Goal: Task Accomplishment & Management: Manage account settings

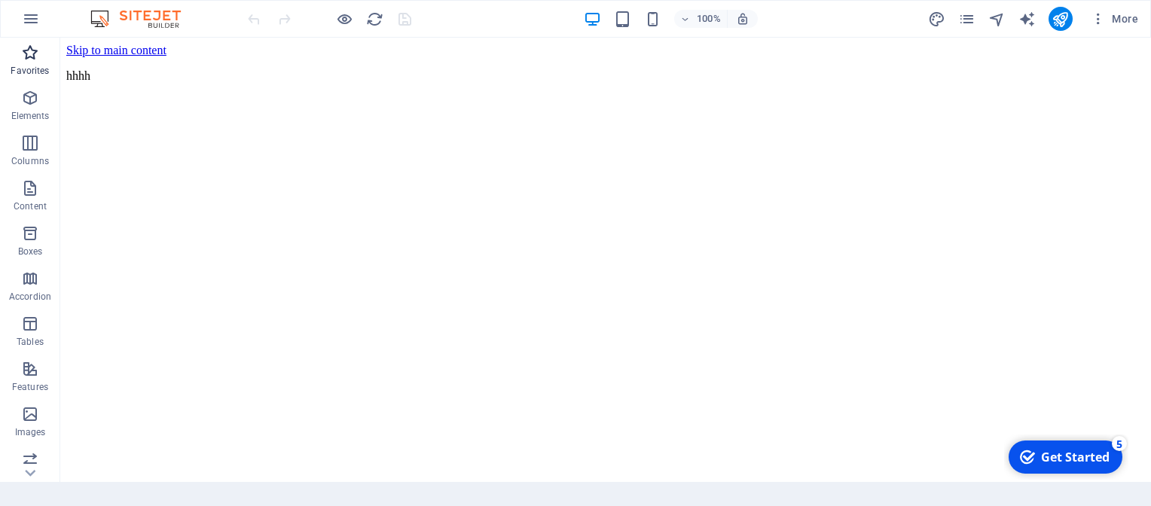
click at [32, 59] on icon "button" at bounding box center [30, 53] width 18 height 18
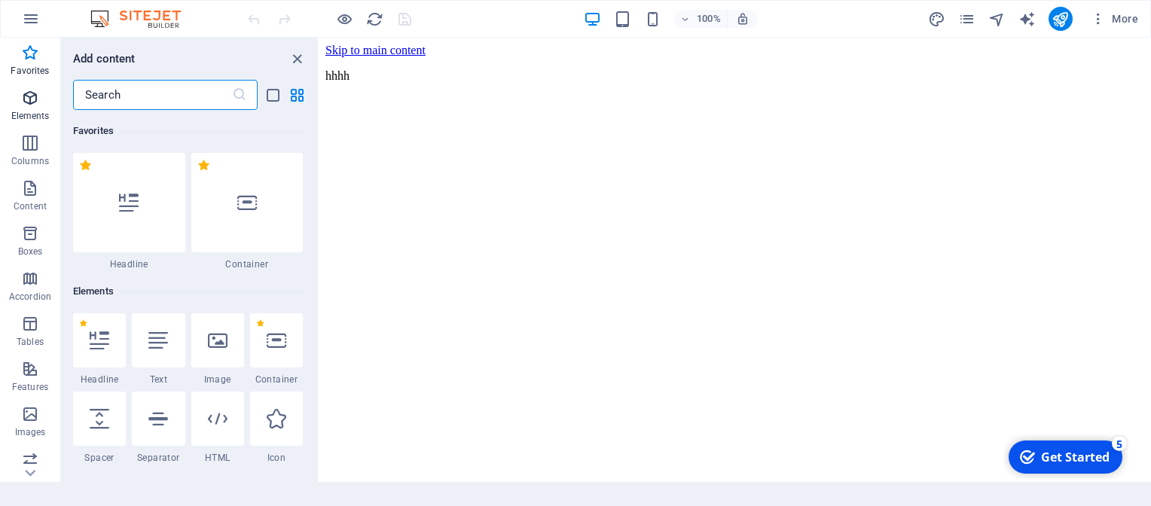
click at [26, 112] on p "Elements" at bounding box center [30, 116] width 38 height 12
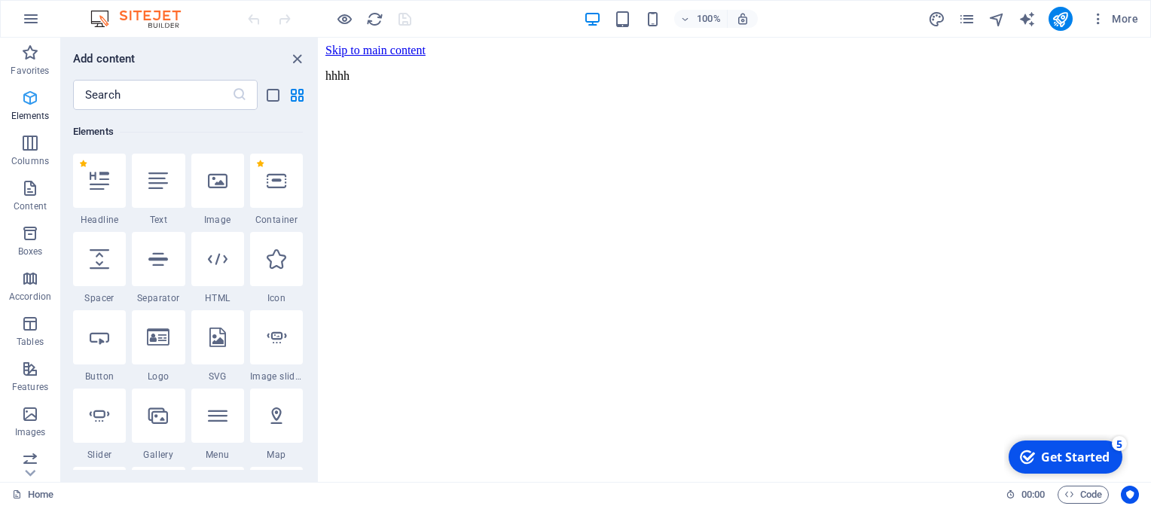
scroll to position [160, 0]
click at [541, 15] on div "100% More" at bounding box center [694, 19] width 899 height 24
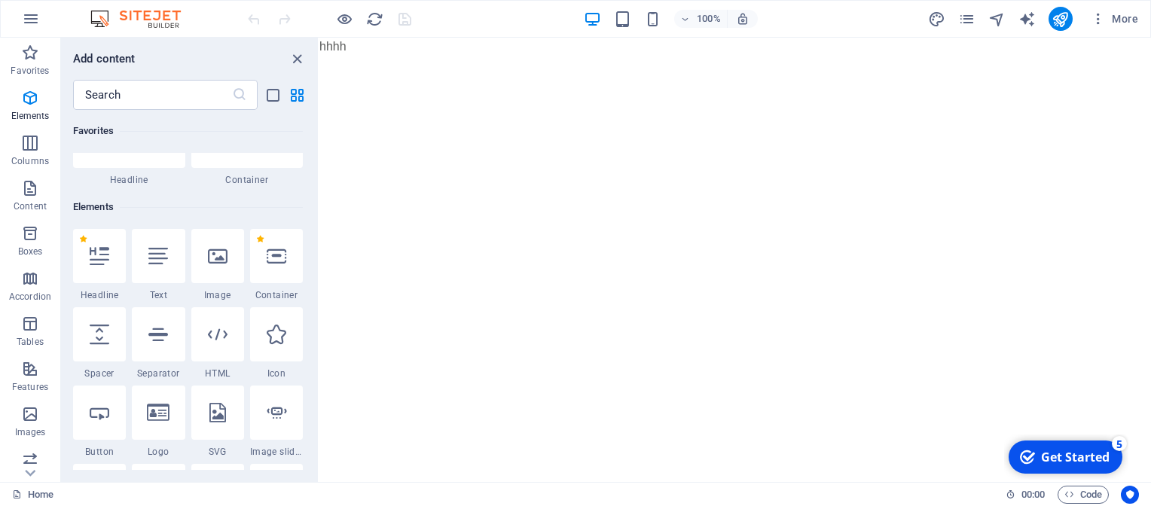
scroll to position [0, 0]
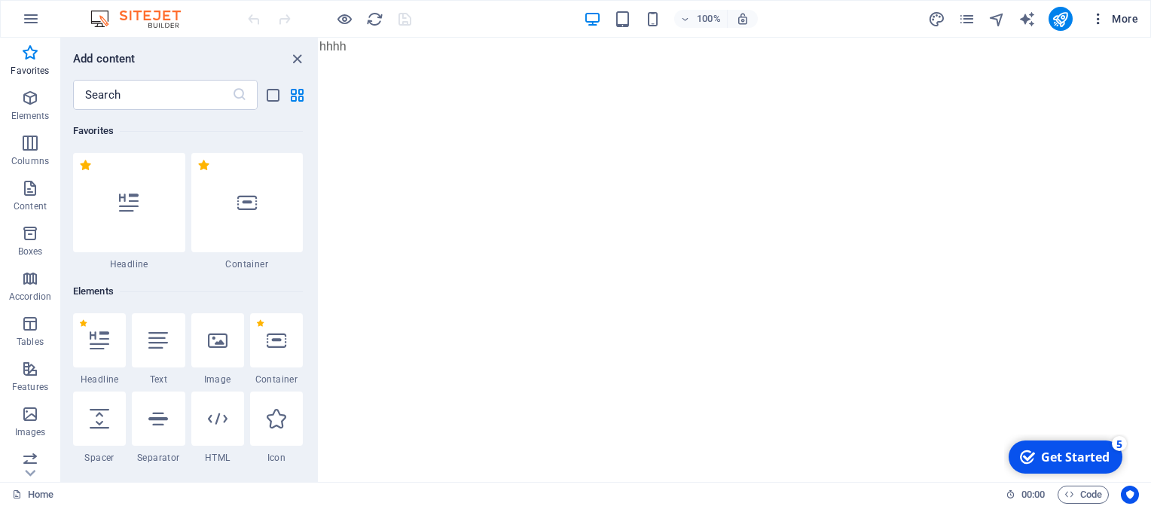
click at [1129, 14] on span "More" at bounding box center [1113, 18] width 47 height 15
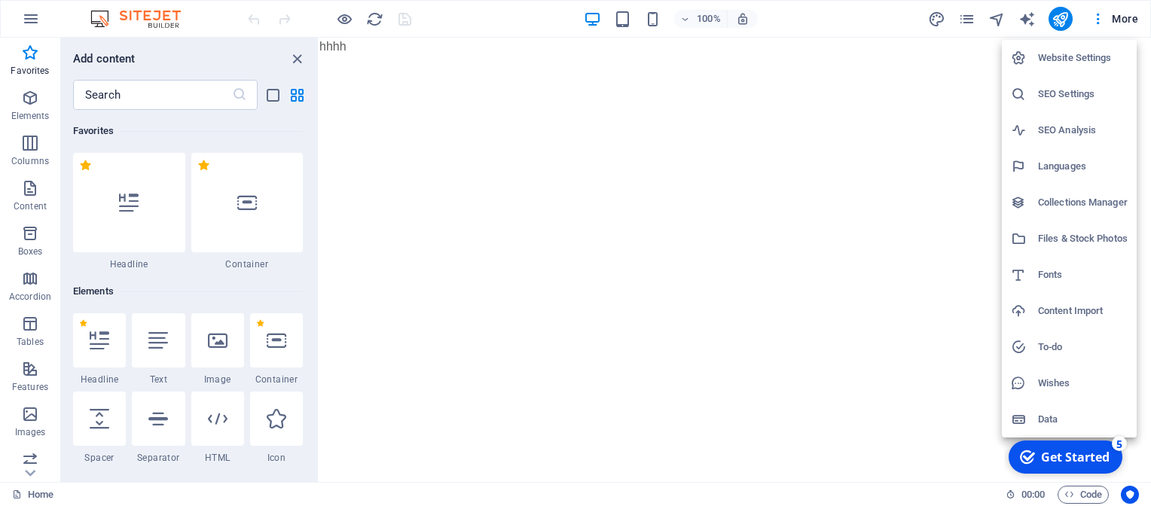
click at [33, 16] on div at bounding box center [575, 253] width 1151 height 506
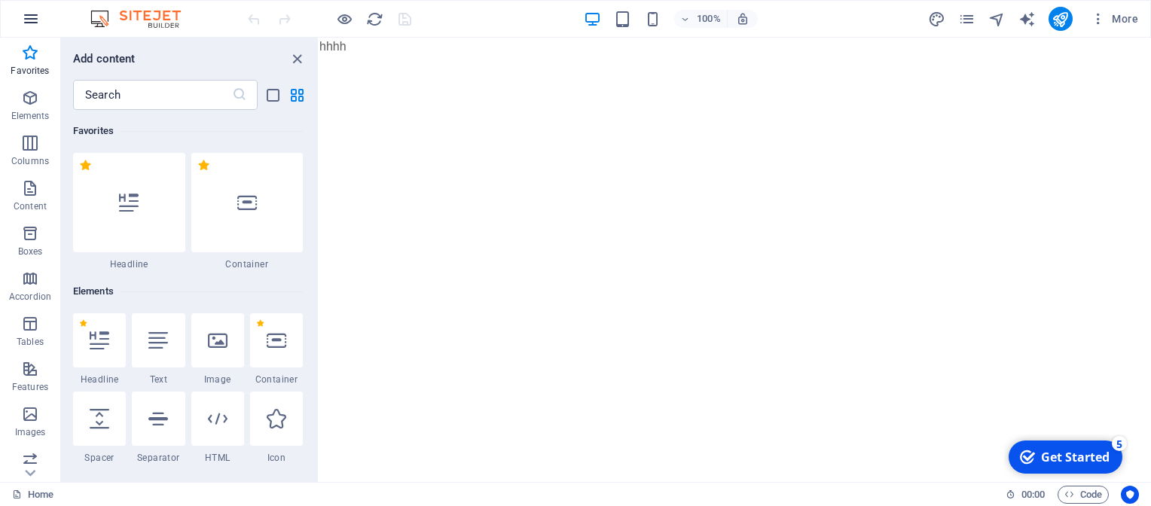
click at [32, 17] on icon "button" at bounding box center [31, 19] width 18 height 18
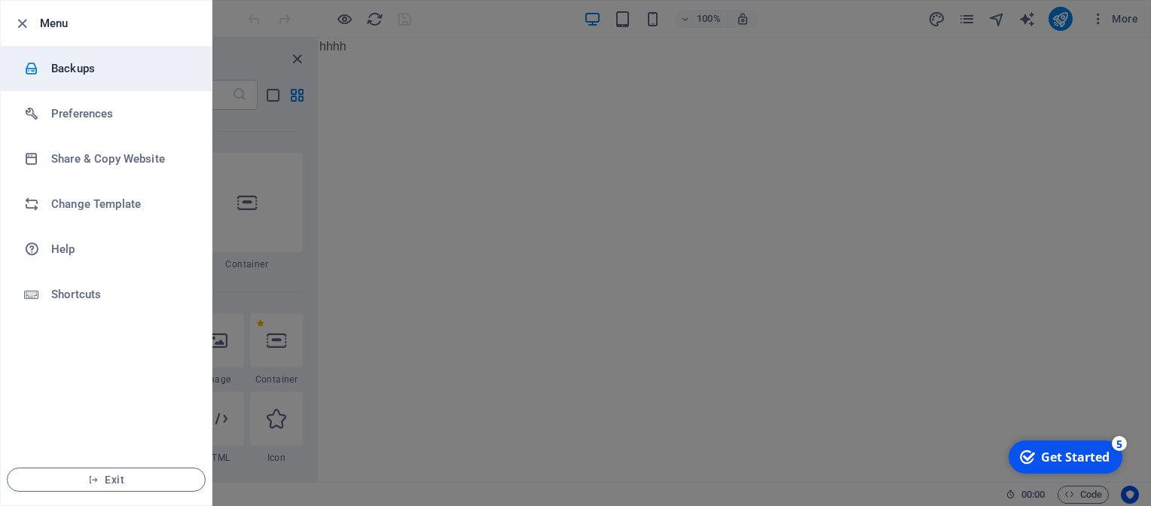
click at [72, 66] on h6 "Backups" at bounding box center [120, 68] width 139 height 18
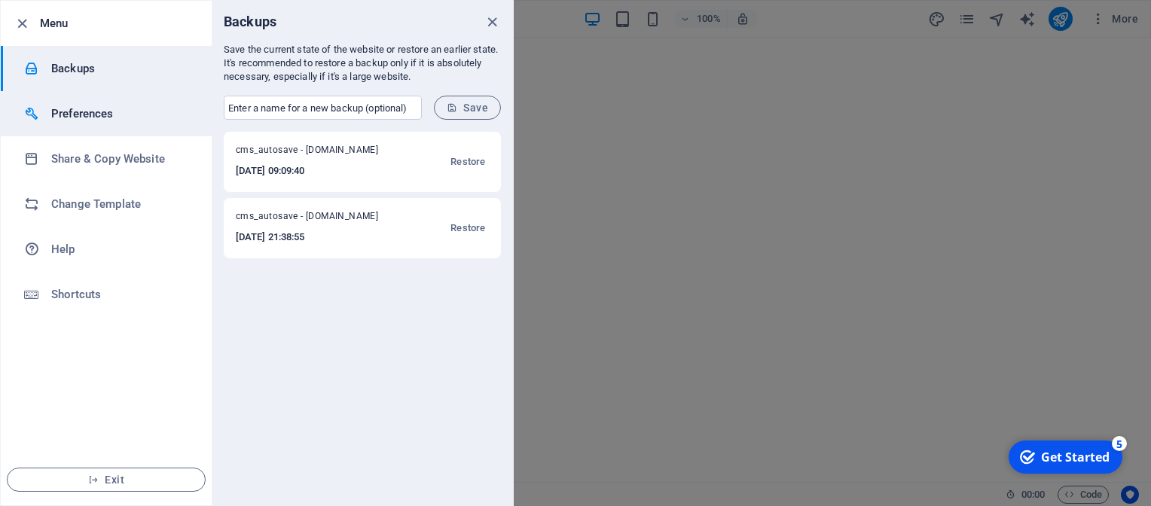
click at [123, 114] on h6 "Preferences" at bounding box center [120, 114] width 139 height 18
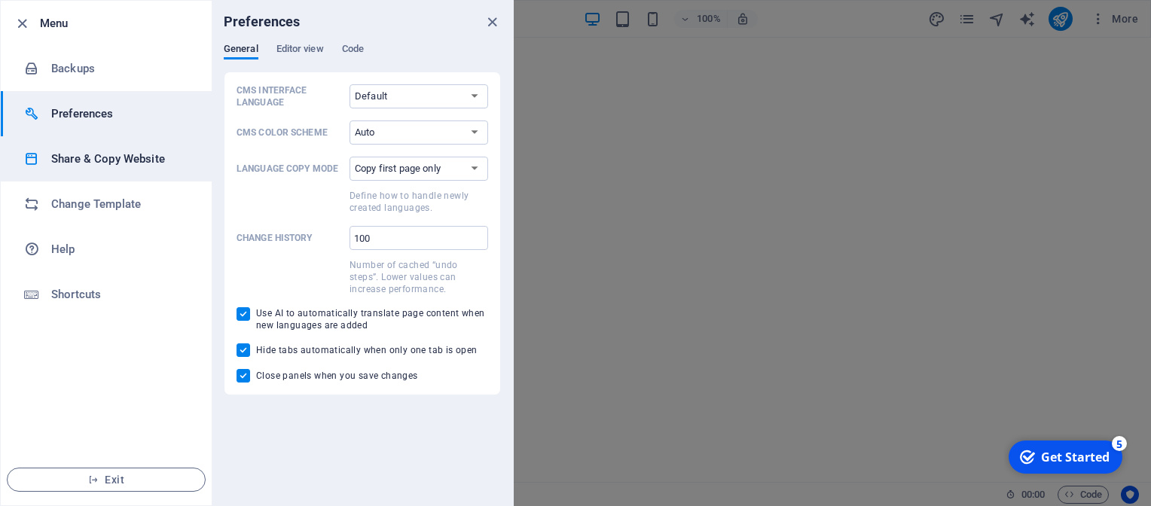
click at [90, 148] on li "Share & Copy Website" at bounding box center [106, 158] width 211 height 45
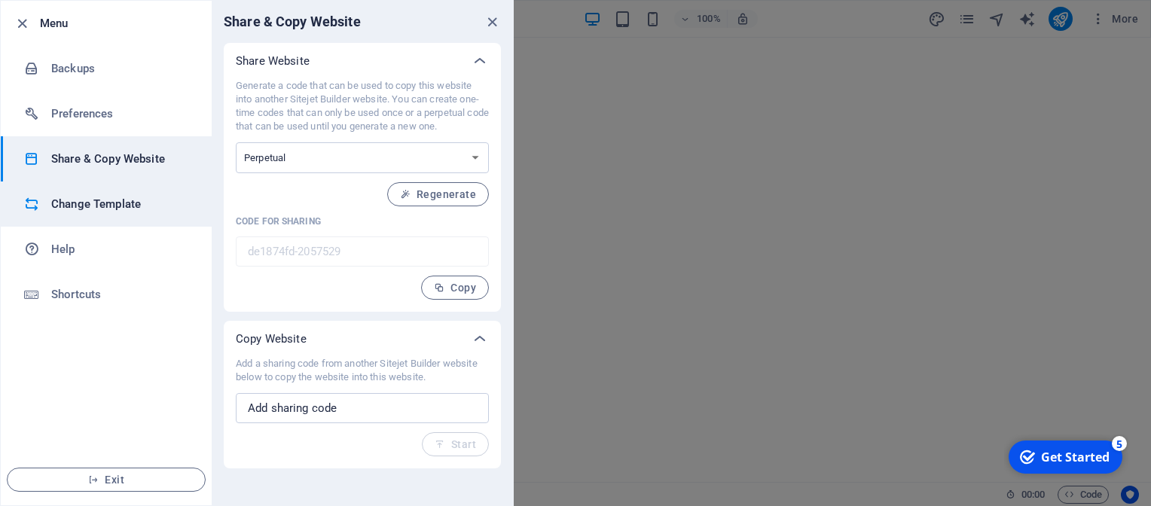
click at [106, 210] on h6 "Change Template" at bounding box center [120, 204] width 139 height 18
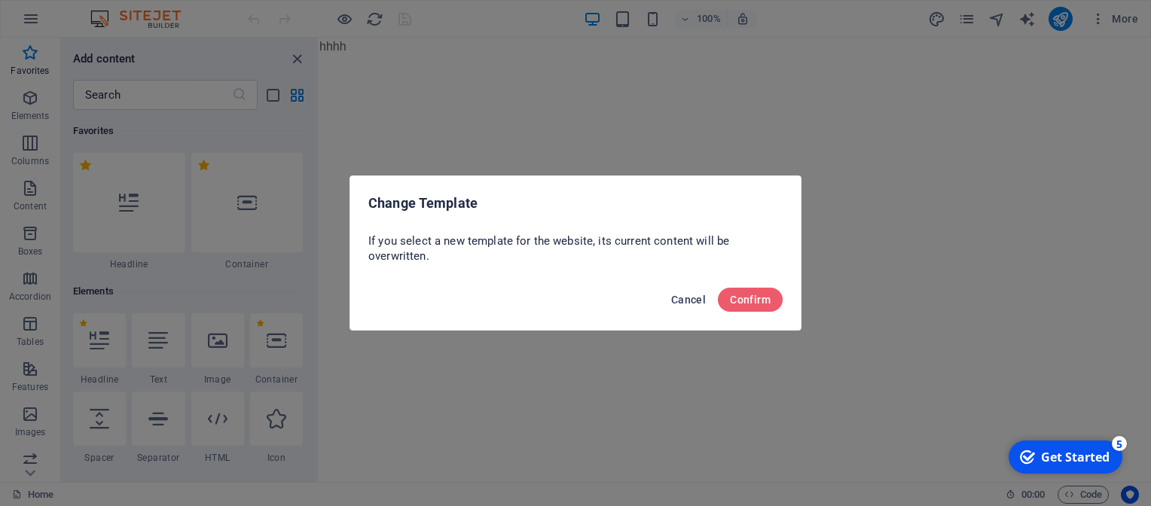
click at [687, 299] on span "Cancel" at bounding box center [688, 300] width 35 height 12
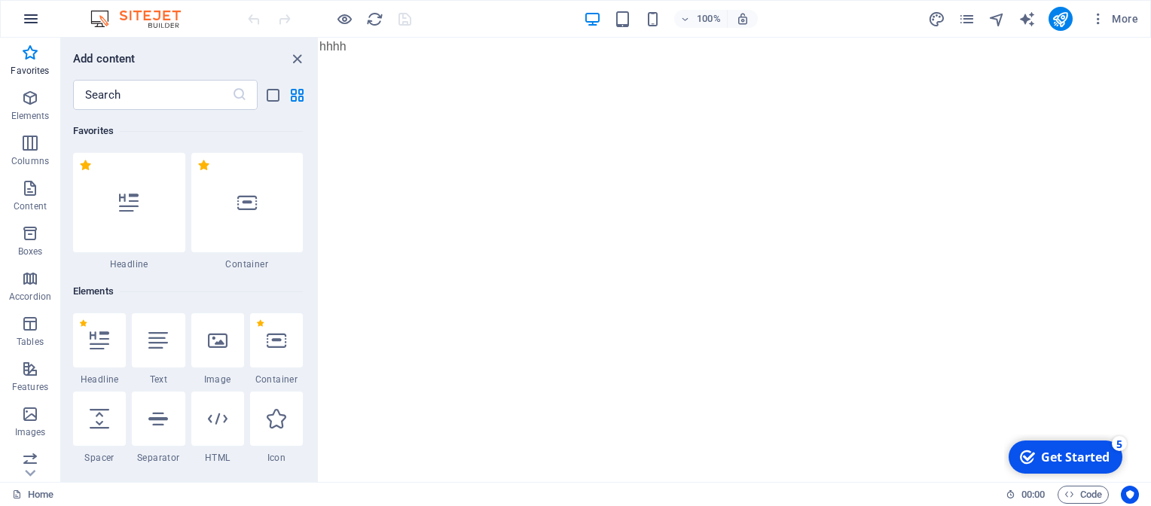
click at [38, 15] on icon "button" at bounding box center [31, 19] width 18 height 18
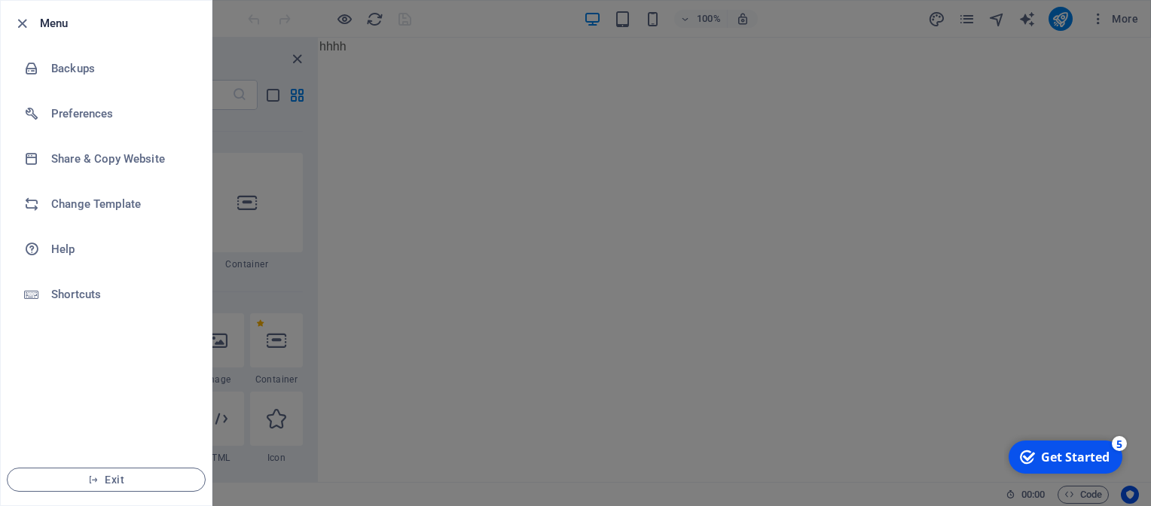
click at [607, 183] on div at bounding box center [575, 253] width 1151 height 506
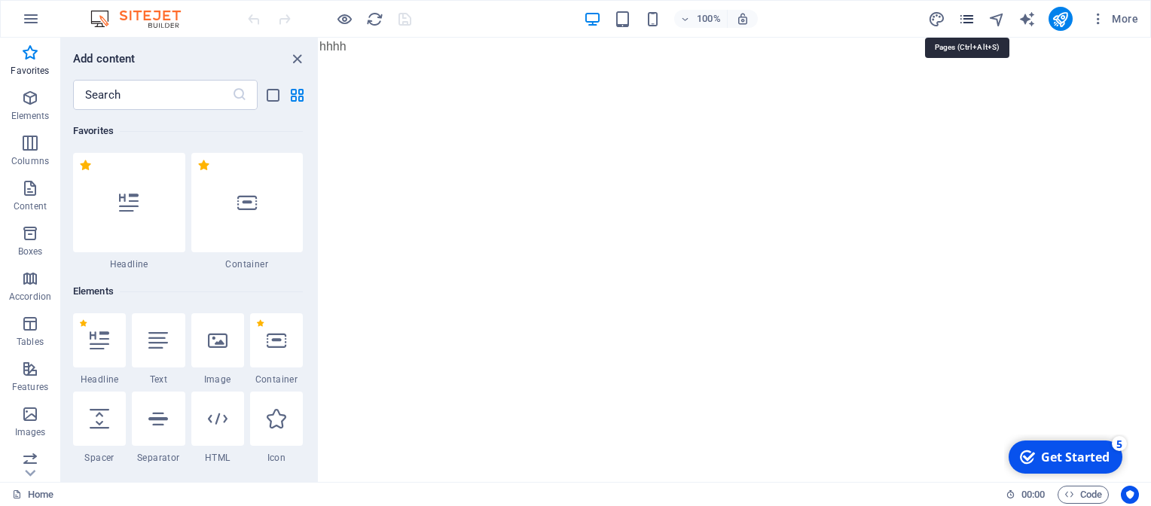
click at [964, 20] on icon "pages" at bounding box center [966, 19] width 17 height 17
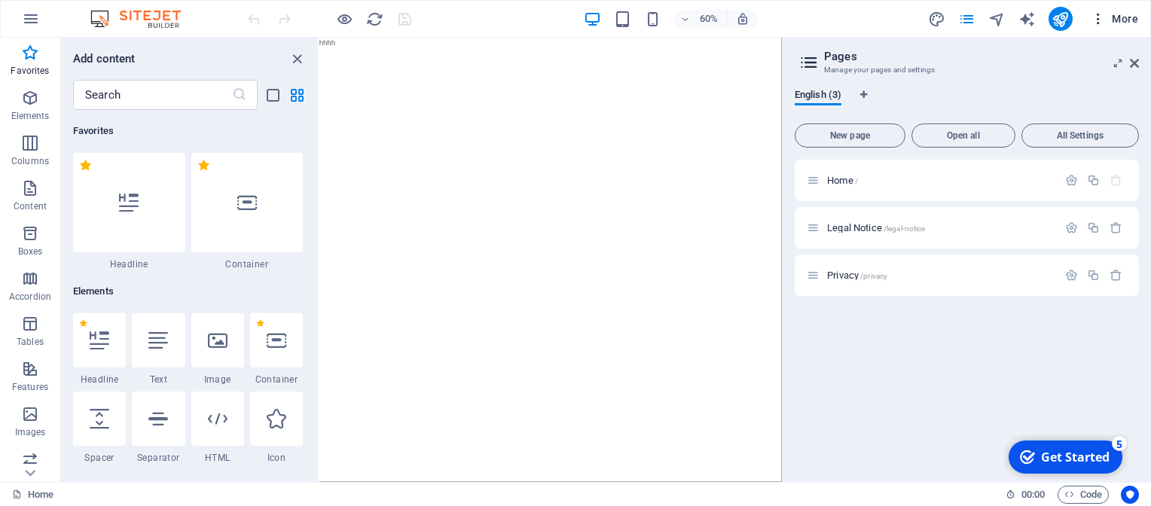
click at [1096, 17] on icon "button" at bounding box center [1097, 18] width 15 height 15
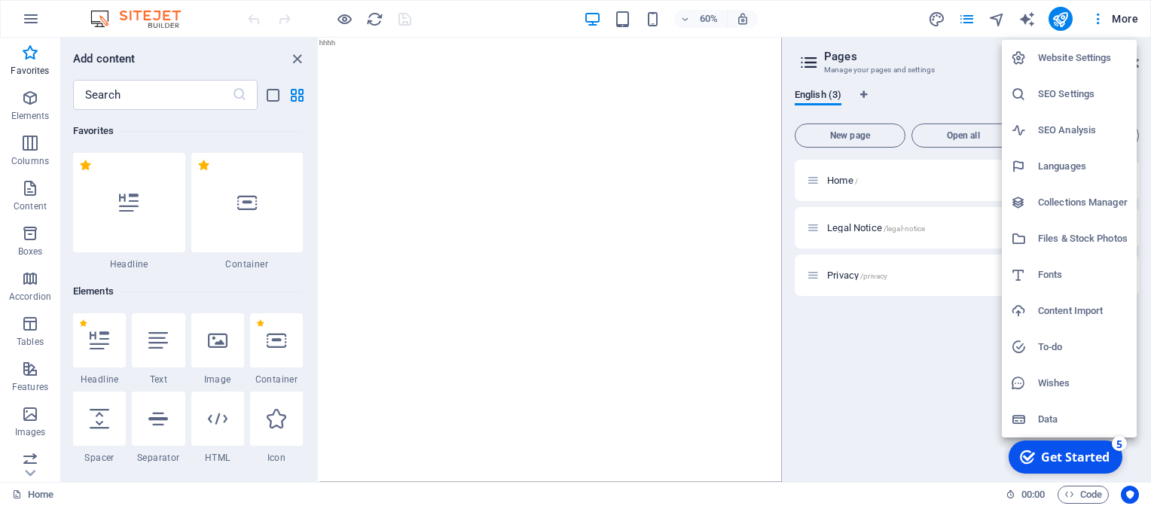
click at [1081, 54] on h6 "Website Settings" at bounding box center [1083, 58] width 90 height 18
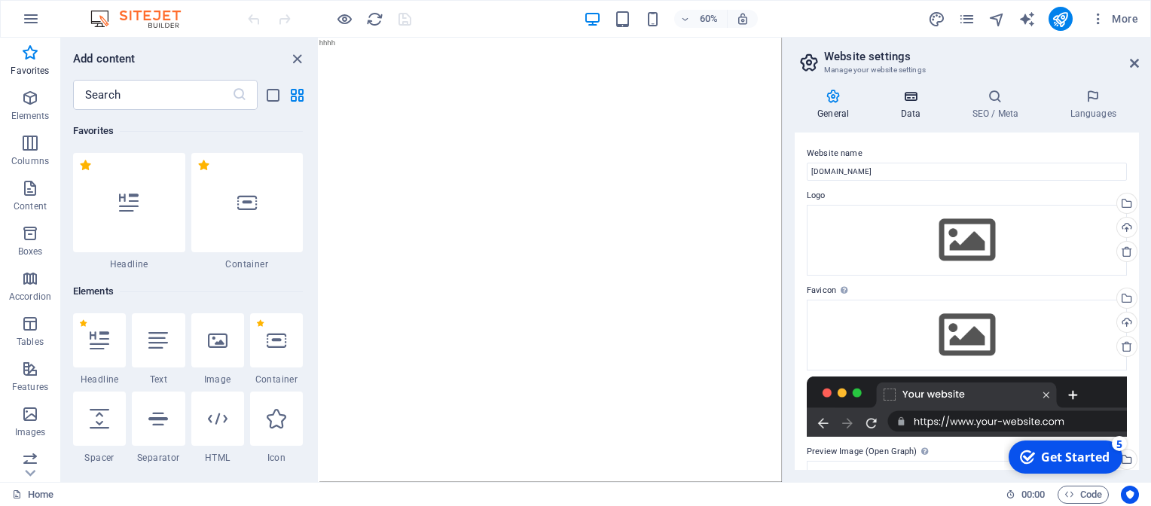
click at [913, 94] on icon at bounding box center [910, 96] width 66 height 15
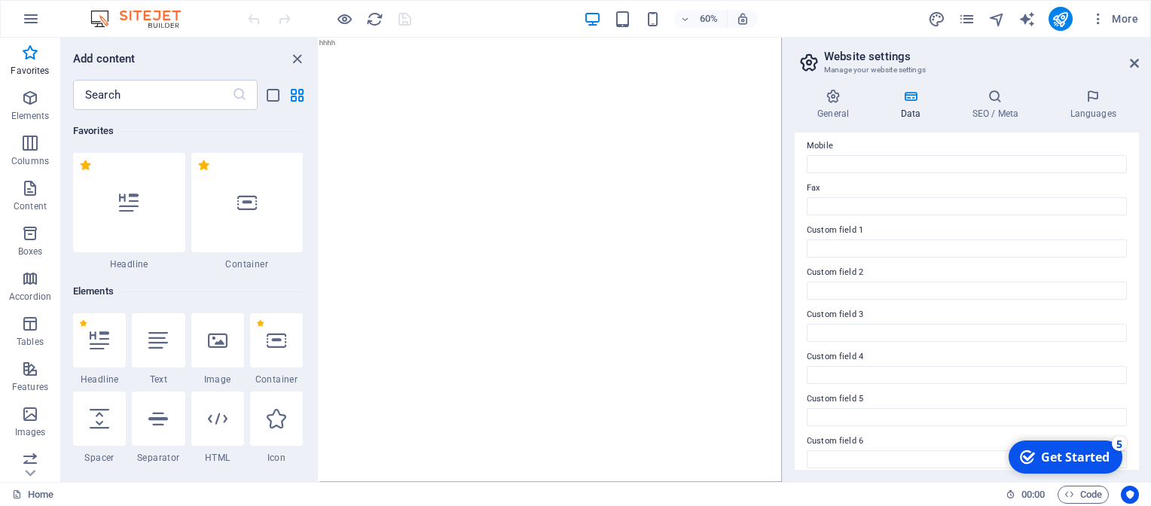
scroll to position [386, 0]
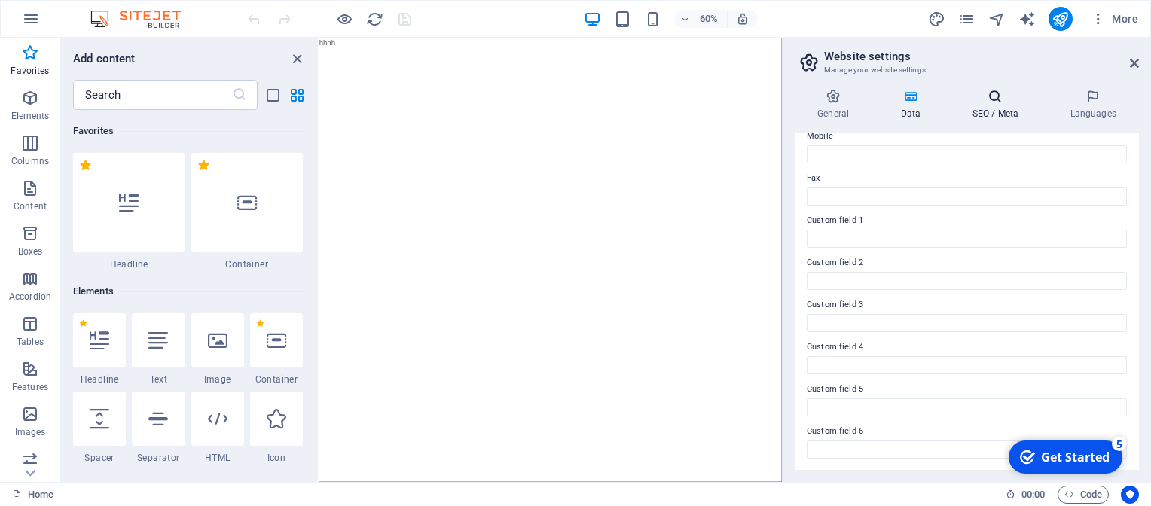
click at [1010, 107] on h4 "SEO / Meta" at bounding box center [998, 105] width 98 height 32
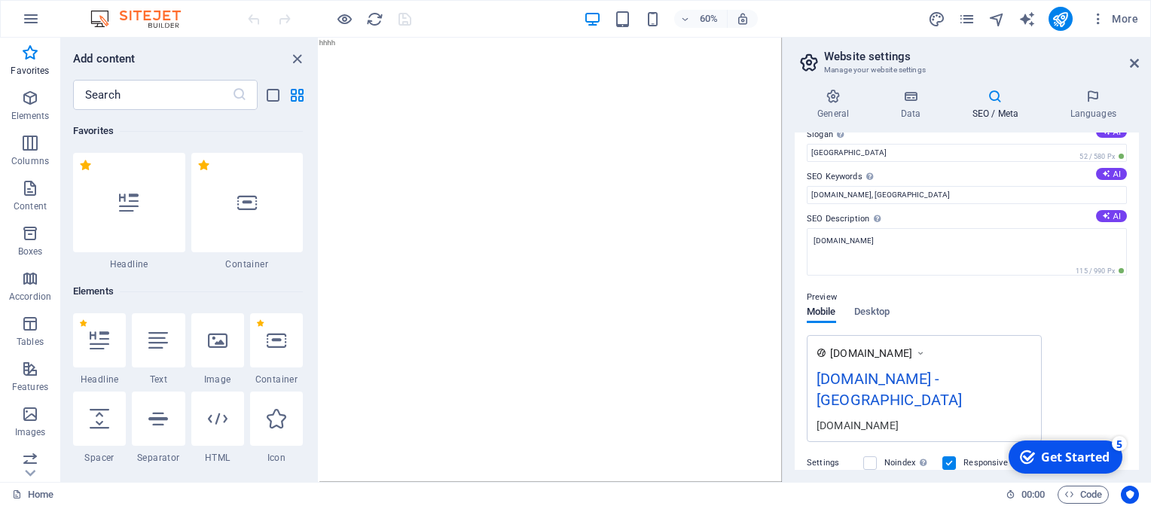
scroll to position [0, 0]
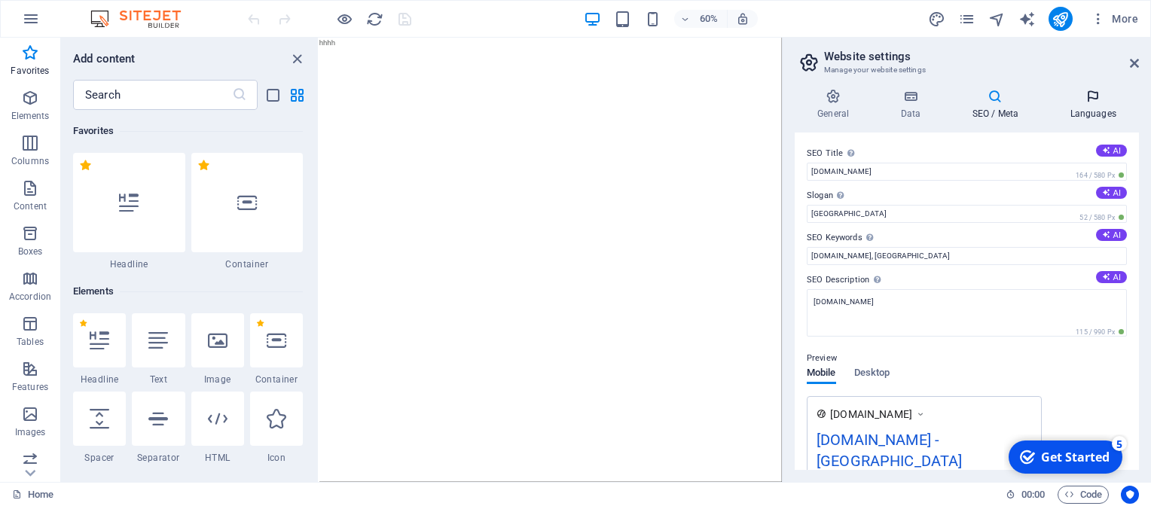
click at [1096, 108] on h4 "Languages" at bounding box center [1093, 105] width 92 height 32
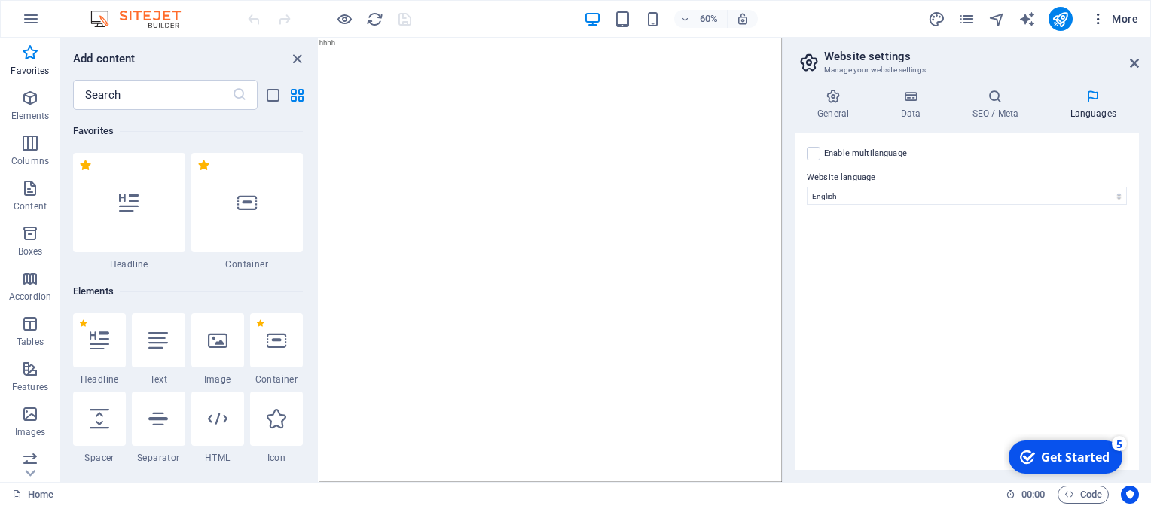
click at [1119, 15] on span "More" at bounding box center [1113, 18] width 47 height 15
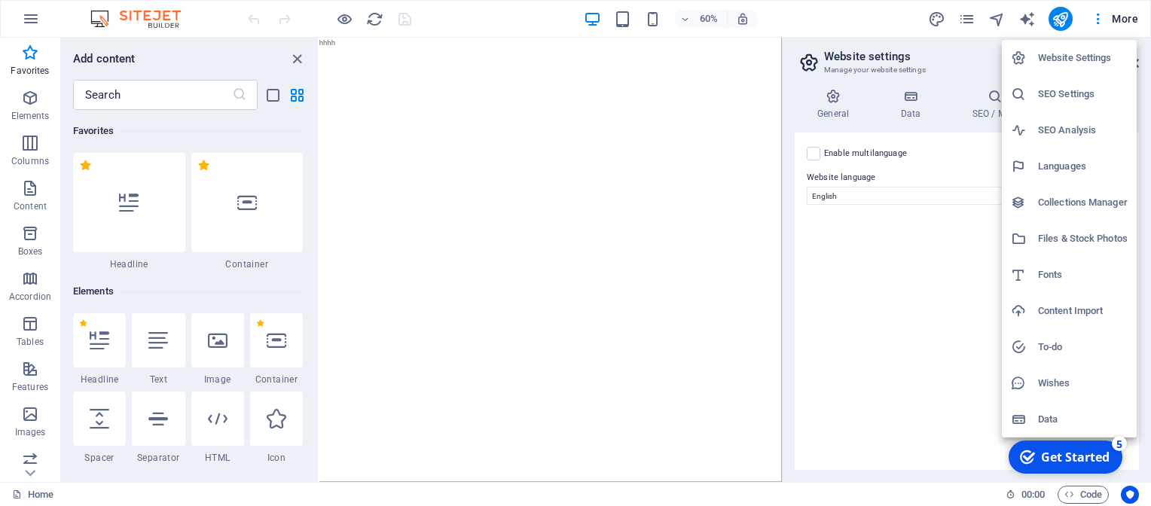
drag, startPoint x: 1080, startPoint y: 129, endPoint x: 1071, endPoint y: 130, distance: 9.1
click at [1079, 129] on h6 "SEO Analysis" at bounding box center [1083, 130] width 90 height 18
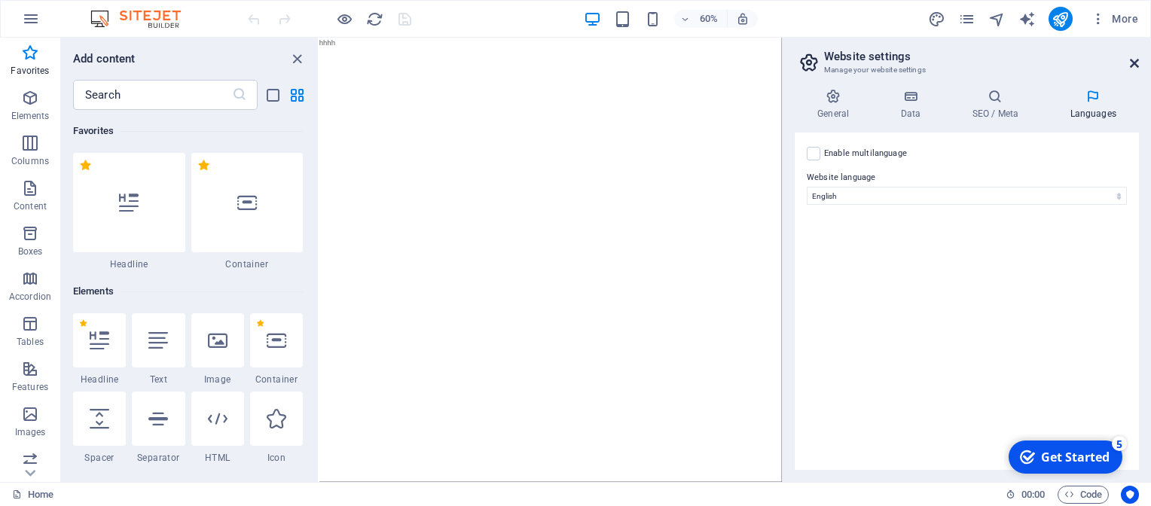
click at [1136, 62] on icon at bounding box center [1134, 63] width 9 height 12
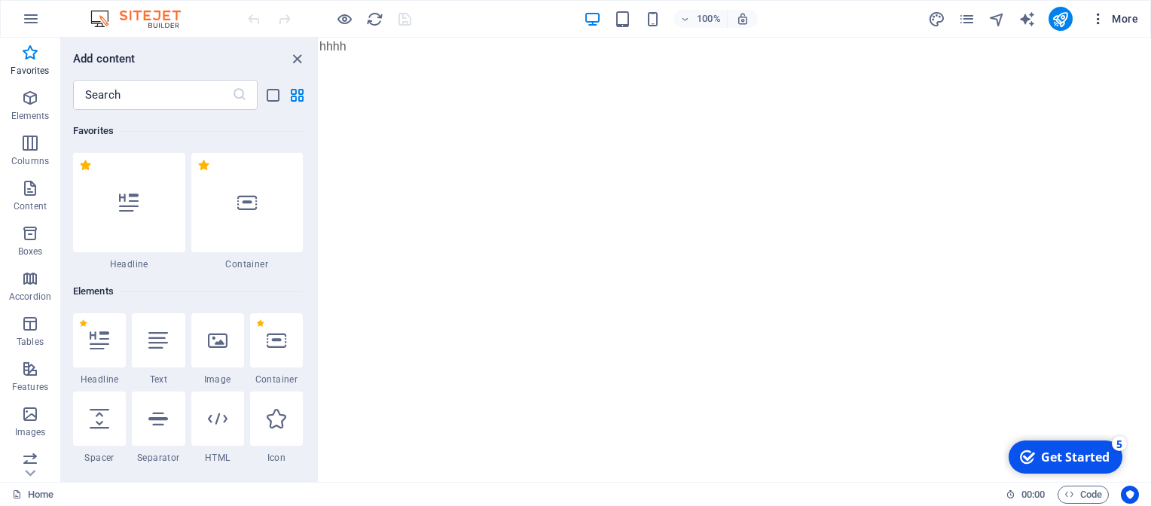
click at [1130, 20] on span "More" at bounding box center [1113, 18] width 47 height 15
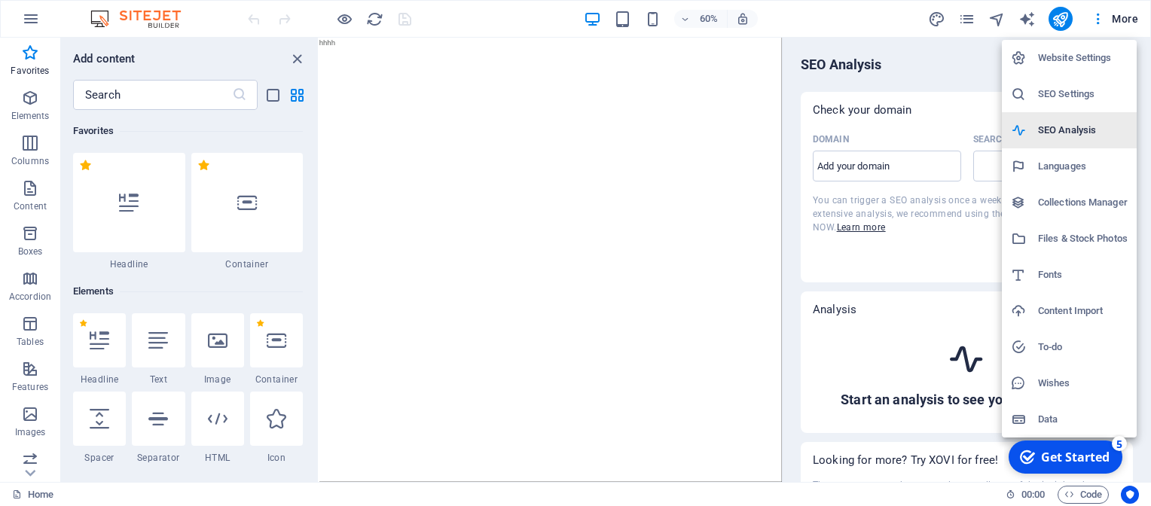
select select "google.com"
click at [1081, 129] on h6 "SEO Analysis" at bounding box center [1083, 130] width 90 height 18
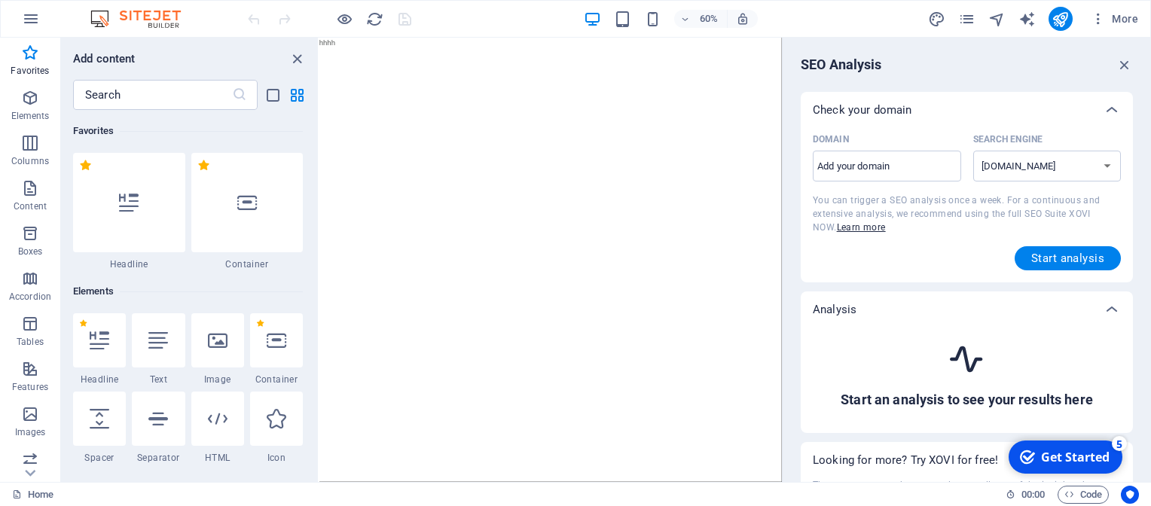
drag, startPoint x: 1123, startPoint y: 60, endPoint x: 1130, endPoint y: 33, distance: 28.1
click at [1122, 61] on icon "button" at bounding box center [1124, 64] width 17 height 17
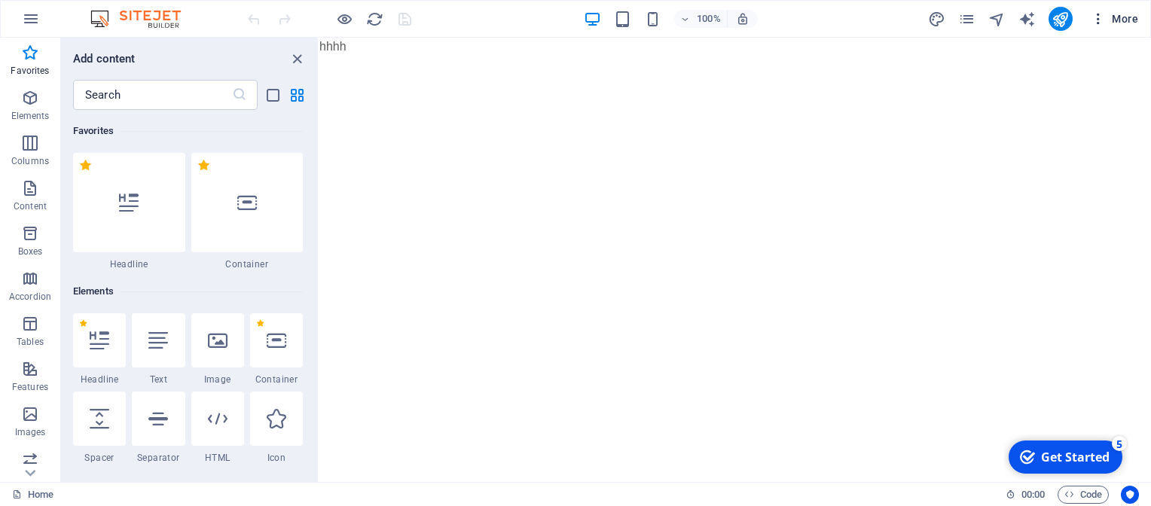
click at [1130, 18] on span "More" at bounding box center [1113, 18] width 47 height 15
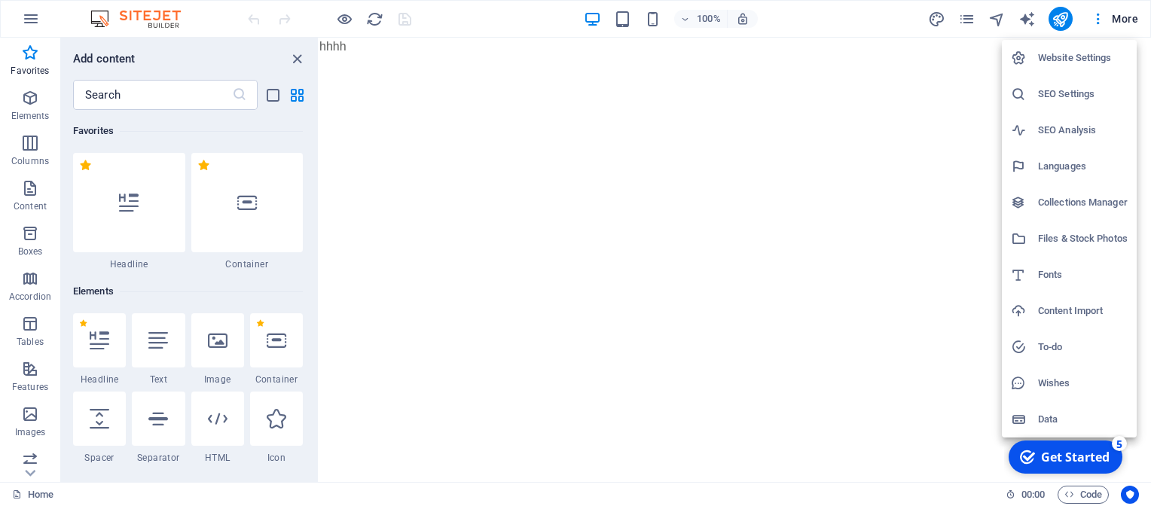
click at [1070, 199] on h6 "Collections Manager" at bounding box center [1083, 203] width 90 height 18
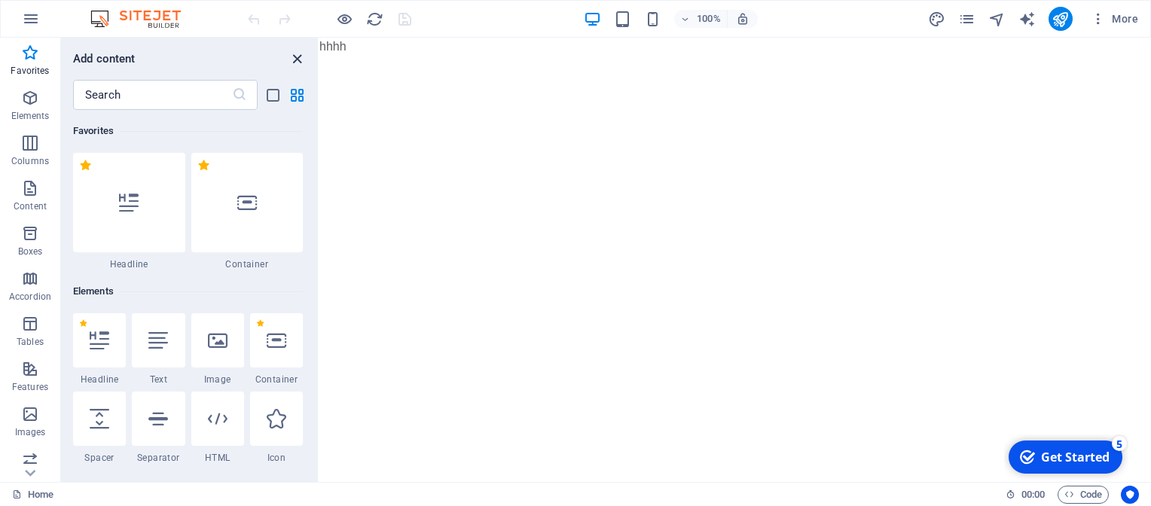
click at [297, 53] on icon "close panel" at bounding box center [296, 58] width 17 height 17
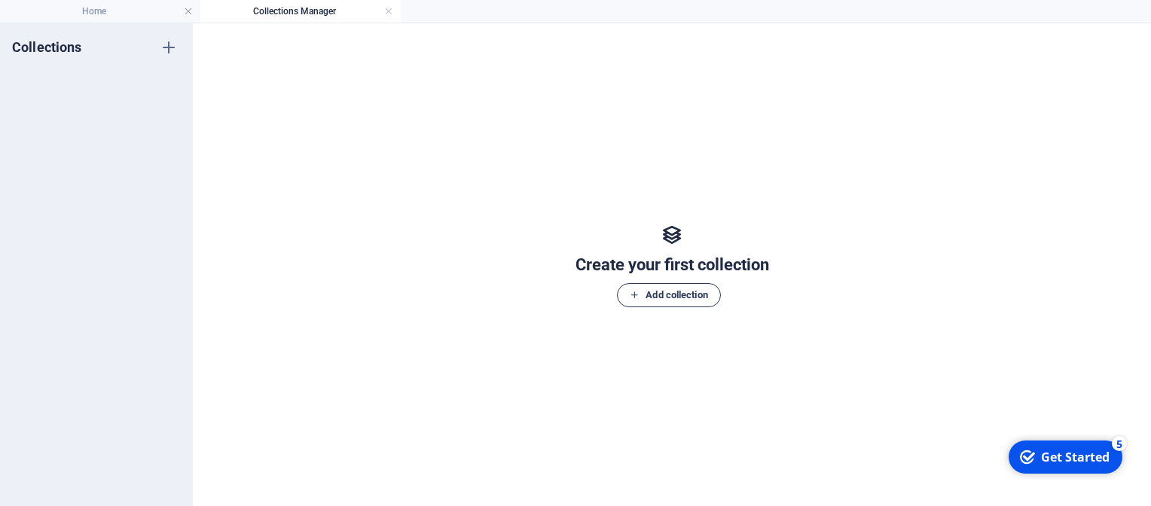
click at [688, 291] on span "Add collection" at bounding box center [669, 295] width 78 height 18
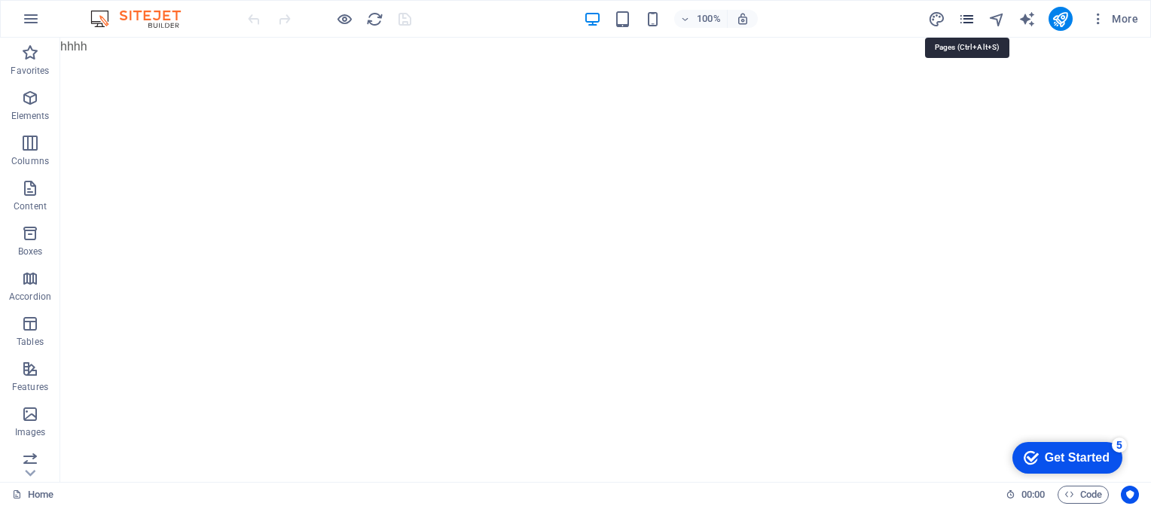
click at [972, 15] on icon "pages" at bounding box center [966, 19] width 17 height 17
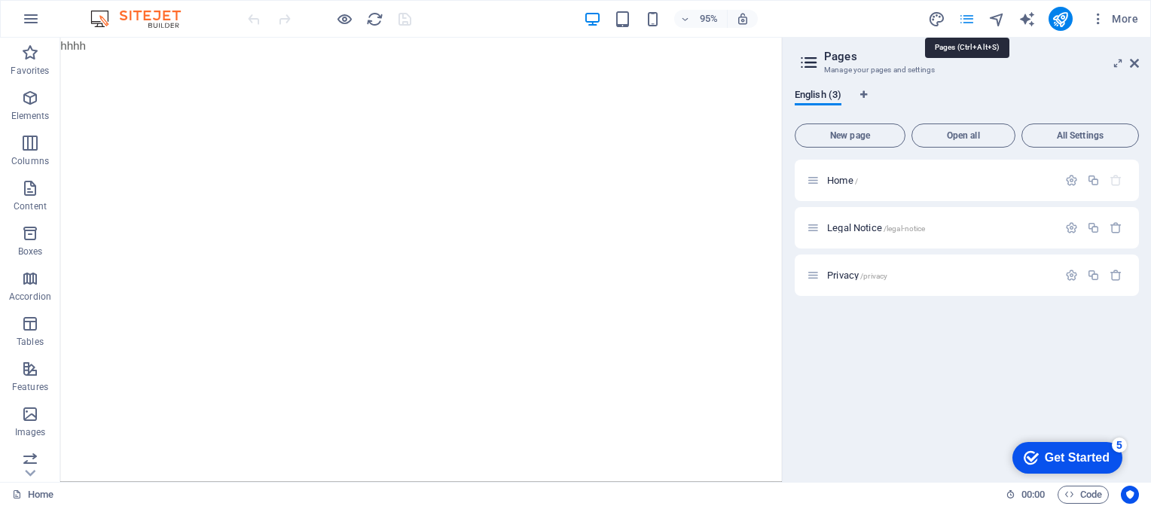
click at [973, 23] on icon "pages" at bounding box center [966, 19] width 17 height 17
click at [1070, 225] on icon "button" at bounding box center [1071, 227] width 13 height 13
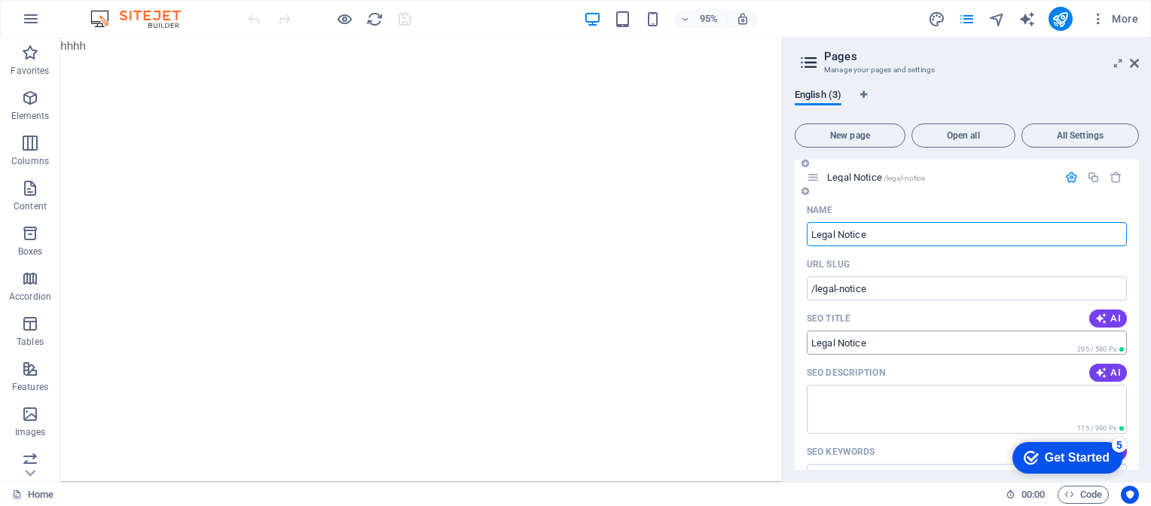
scroll to position [75, 0]
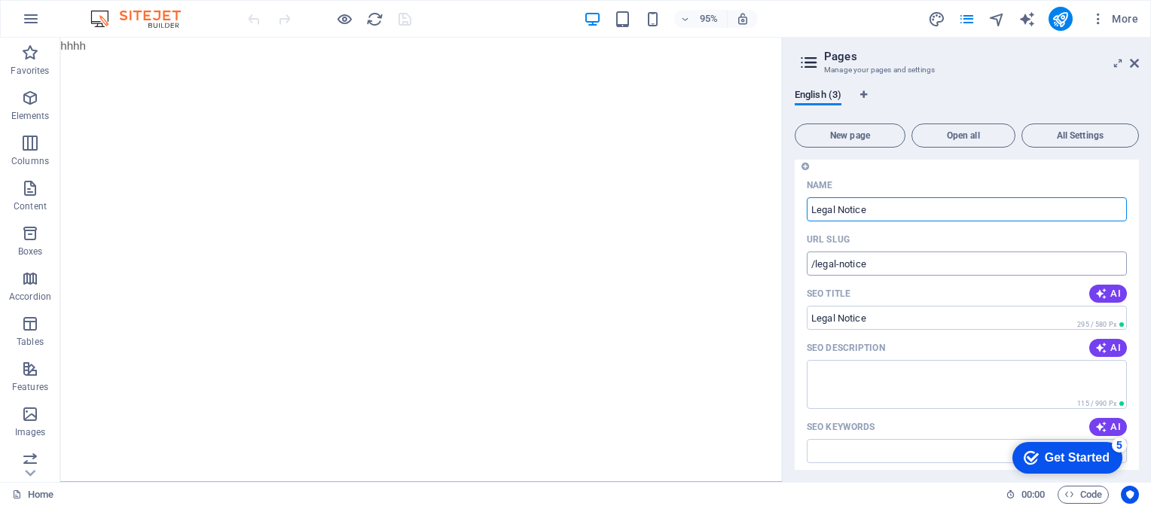
click at [879, 265] on input "/legal-notice" at bounding box center [966, 264] width 320 height 24
type input "/legal-notice/"
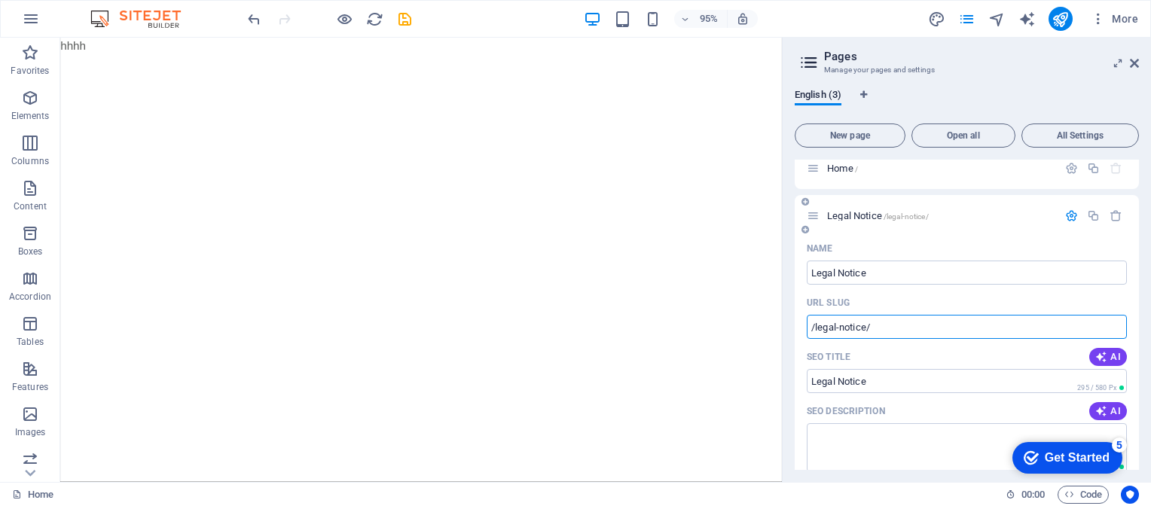
scroll to position [0, 0]
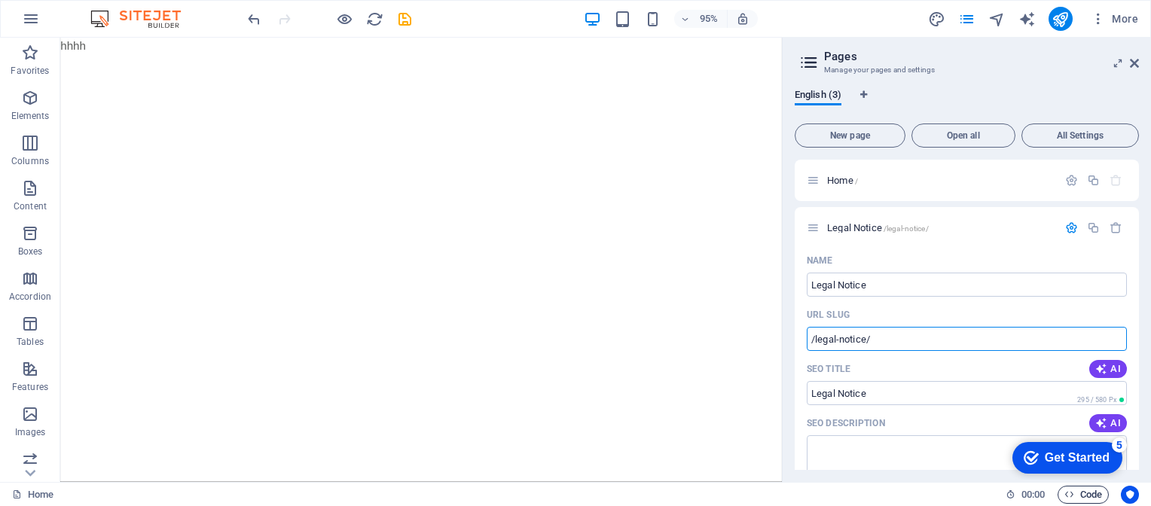
click at [1093, 497] on span "Code" at bounding box center [1083, 495] width 38 height 18
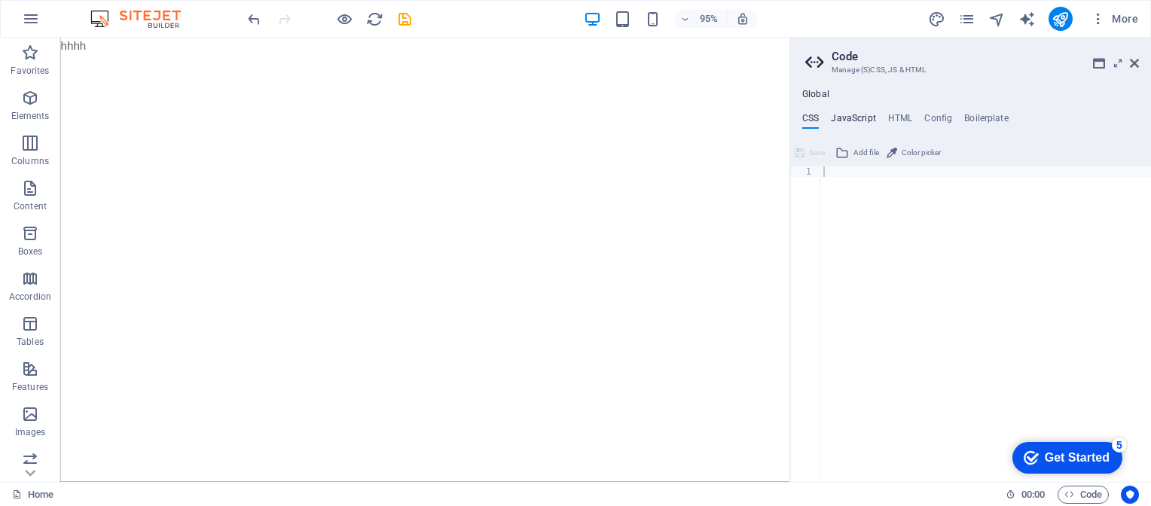
click at [849, 119] on h4 "JavaScript" at bounding box center [853, 121] width 44 height 17
click at [904, 114] on h4 "HTML" at bounding box center [900, 121] width 25 height 17
type textarea "<a href="#main-content" class="wv-link-content button">Skip to main content</a>"
click at [934, 114] on h4 "Config" at bounding box center [938, 121] width 28 height 17
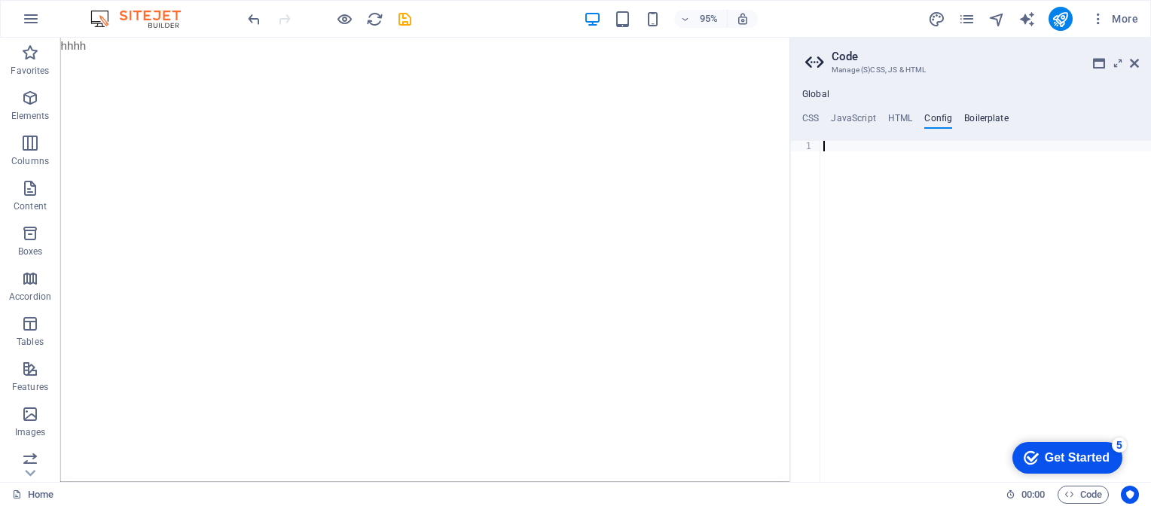
click at [999, 116] on h4 "Boilerplate" at bounding box center [986, 121] width 44 height 17
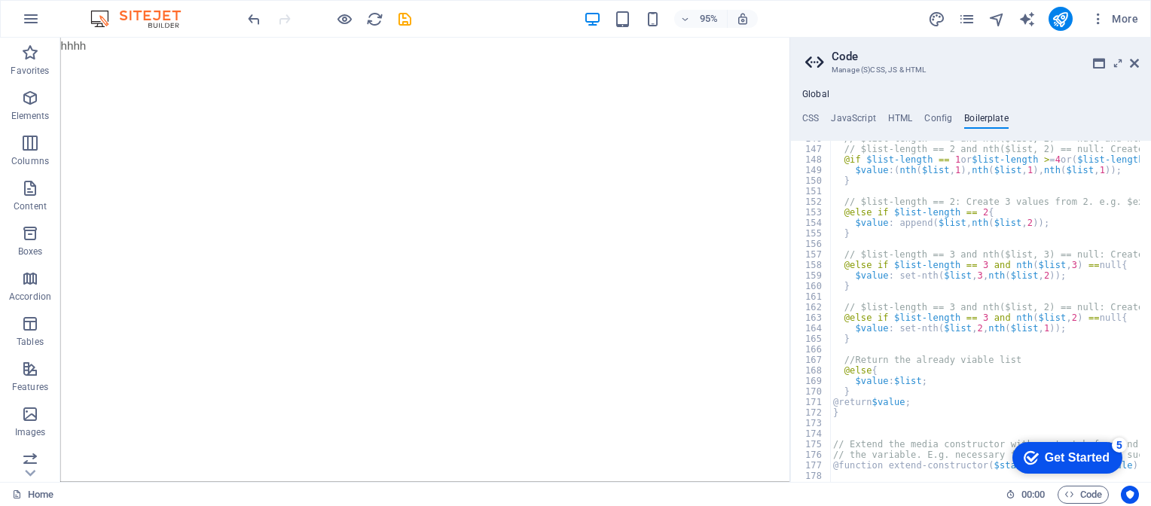
scroll to position [1051, 0]
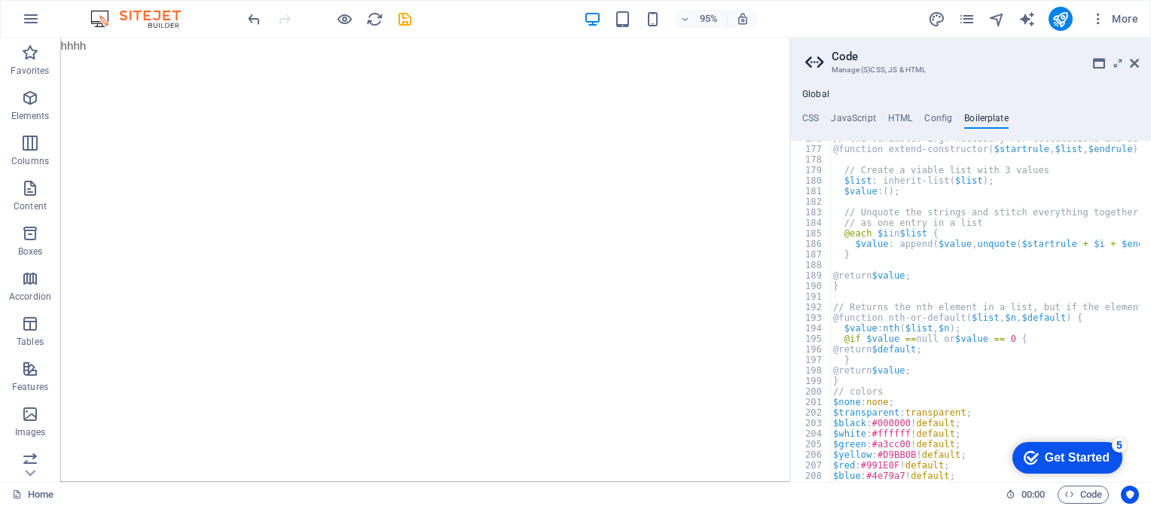
click at [812, 94] on h4 "Global" at bounding box center [815, 95] width 27 height 12
click at [1136, 64] on icon at bounding box center [1134, 63] width 9 height 12
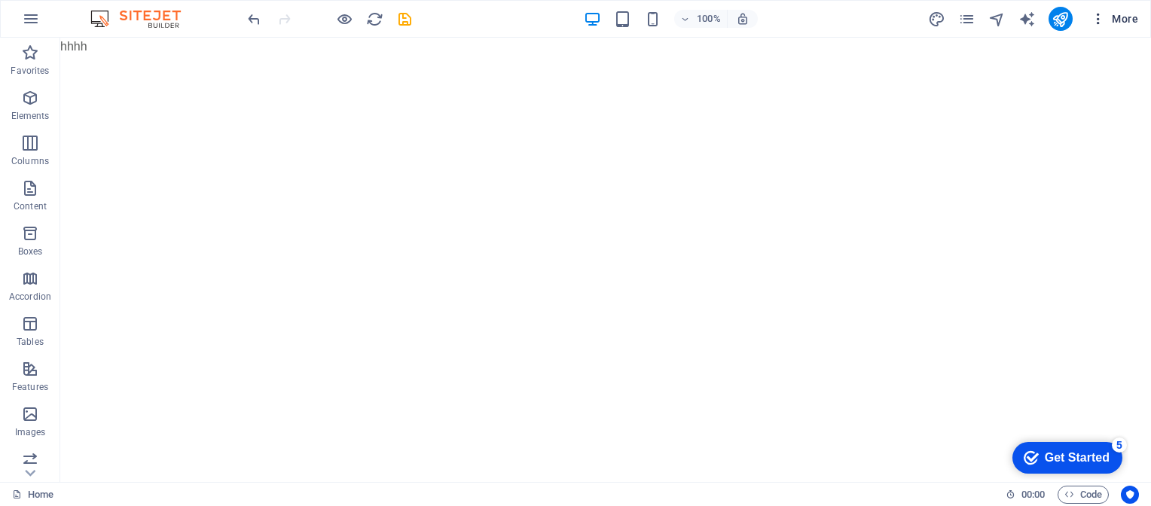
click at [1126, 18] on span "More" at bounding box center [1113, 18] width 47 height 15
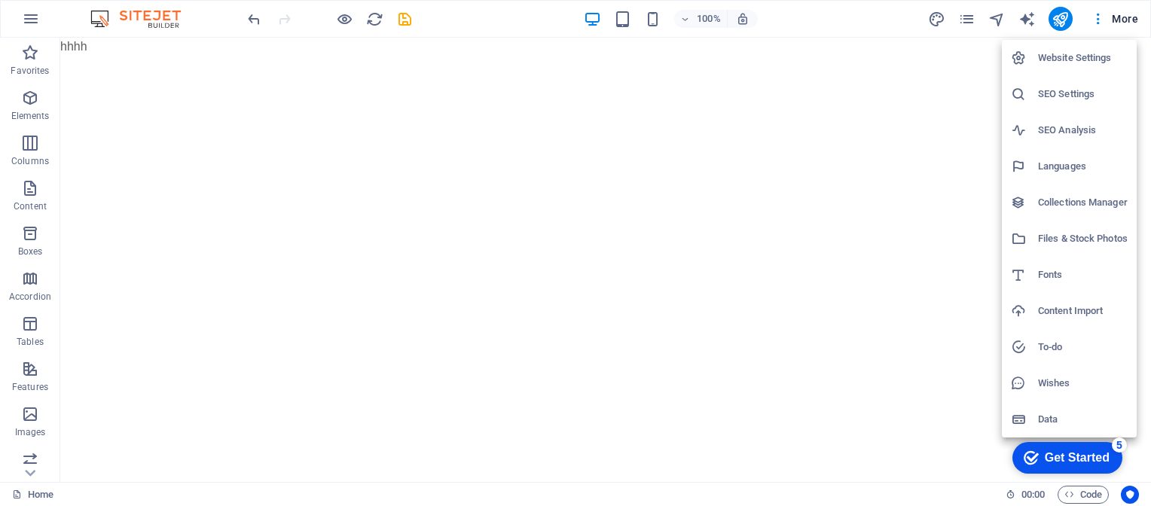
click at [1038, 412] on h6 "Data" at bounding box center [1083, 419] width 90 height 18
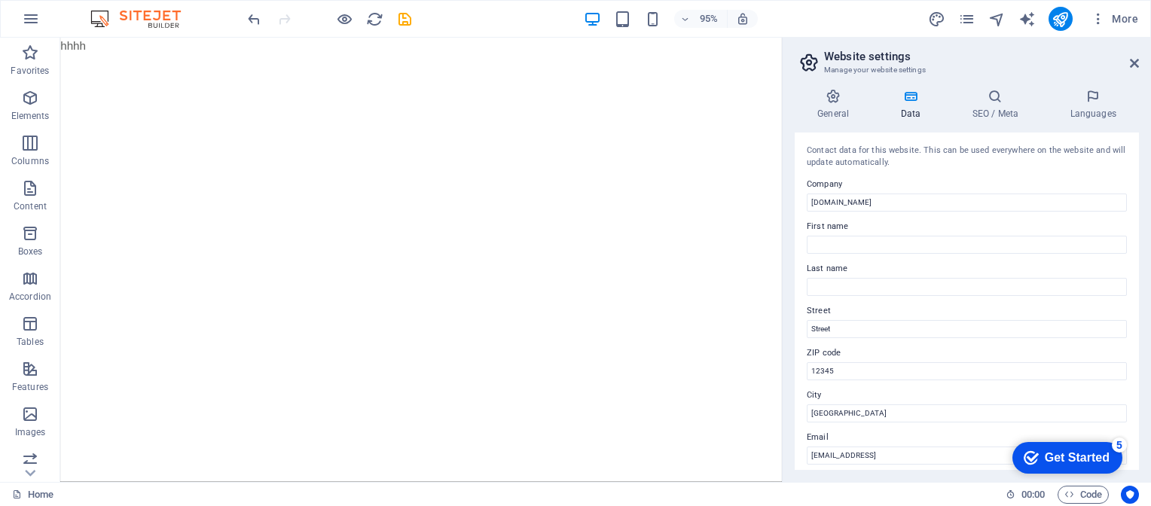
click at [910, 103] on icon at bounding box center [910, 96] width 66 height 15
click at [912, 103] on icon at bounding box center [910, 96] width 66 height 15
click at [1102, 103] on icon at bounding box center [1093, 96] width 92 height 15
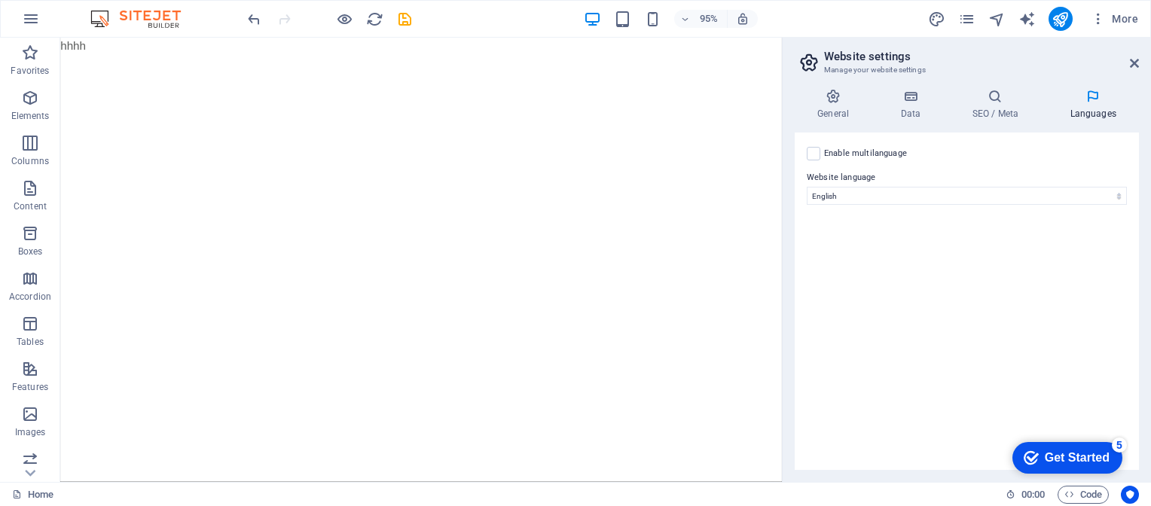
click at [1139, 62] on aside "Website settings Manage your website settings General Data SEO / Meta Languages…" at bounding box center [966, 260] width 369 height 444
click at [205, 56] on html "Skip to main content hhhh" at bounding box center [439, 47] width 759 height 18
click at [30, 465] on icon at bounding box center [30, 472] width 21 height 21
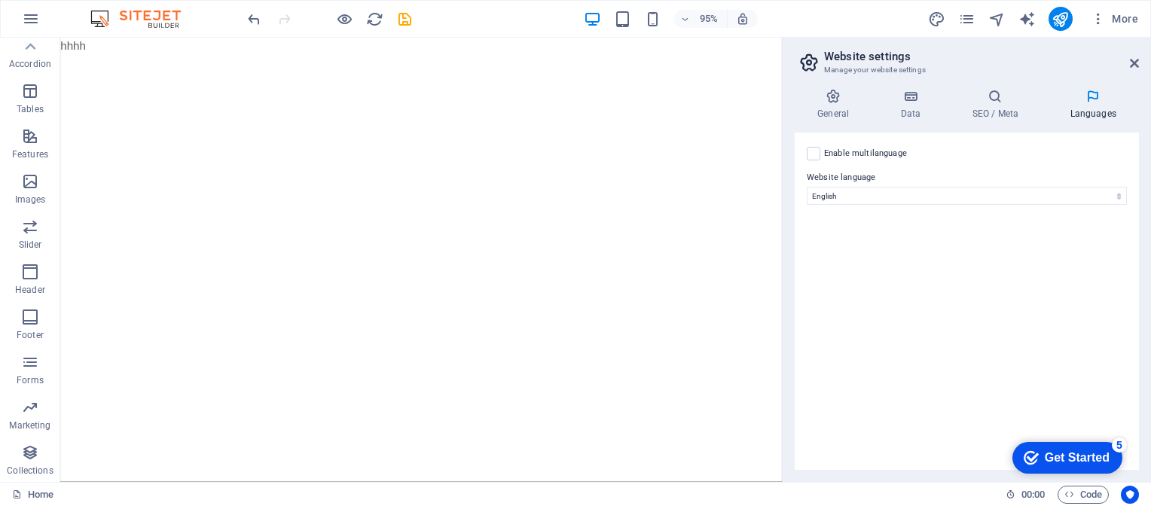
click at [30, 465] on div "Favorites Elements Columns Content Boxes Accordion Tables Features Images Slide…" at bounding box center [30, 260] width 60 height 444
click at [33, 458] on icon "button" at bounding box center [30, 453] width 18 height 18
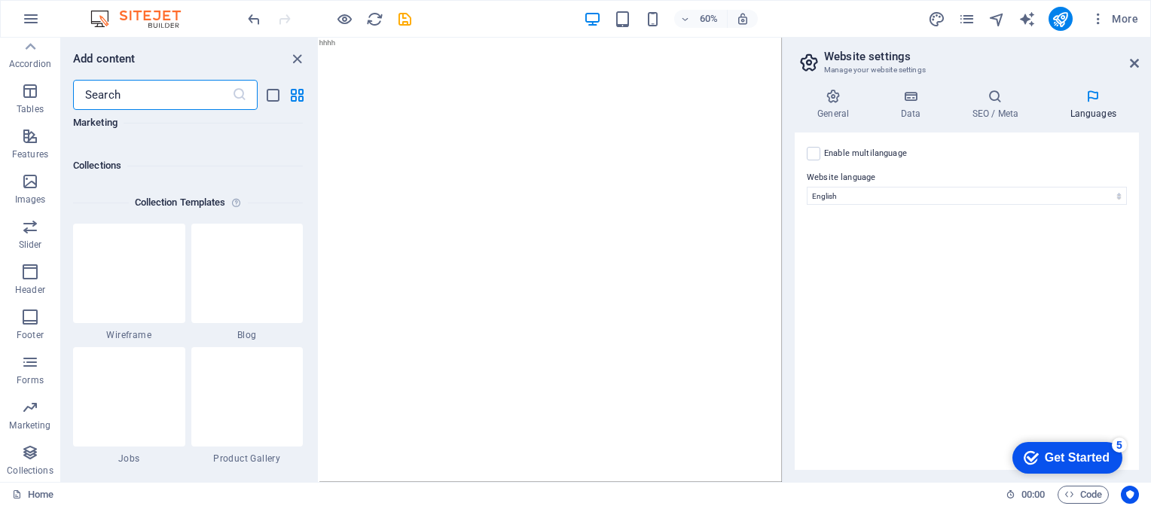
scroll to position [13785, 0]
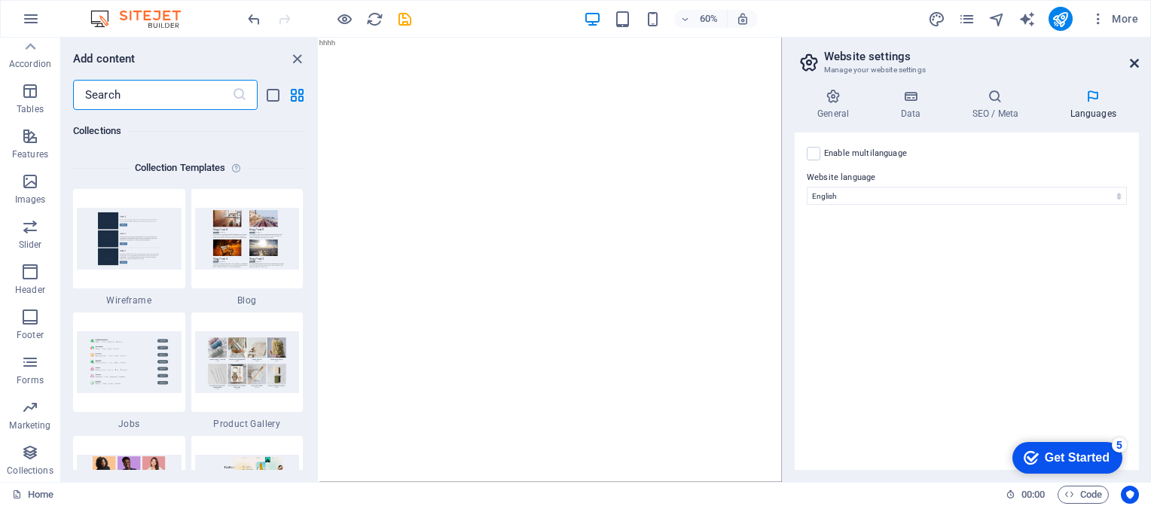
click at [1133, 60] on icon at bounding box center [1134, 63] width 9 height 12
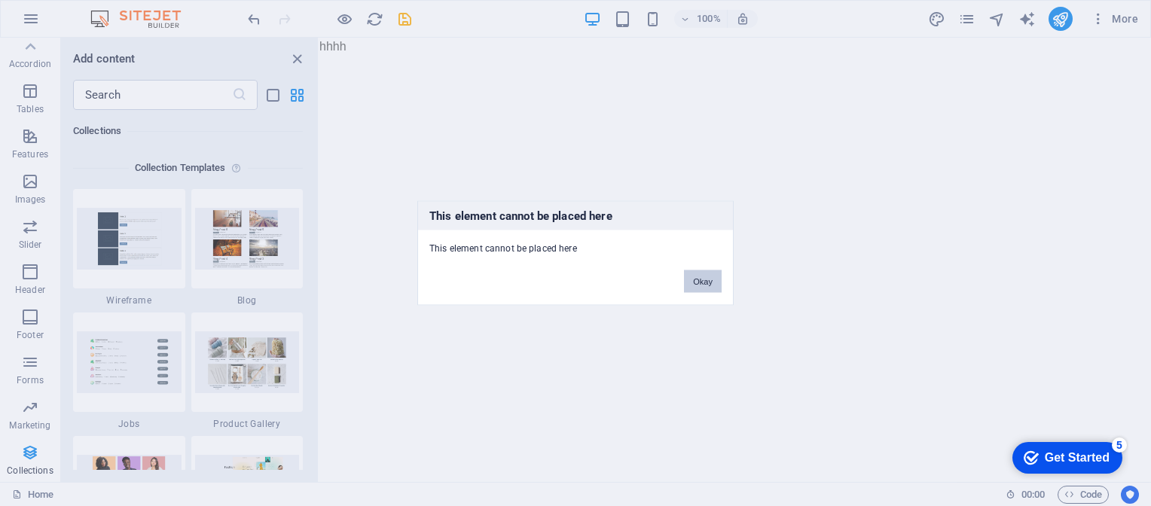
drag, startPoint x: 699, startPoint y: 276, endPoint x: 378, endPoint y: 238, distance: 323.0
click at [699, 276] on button "Okay" at bounding box center [703, 281] width 38 height 23
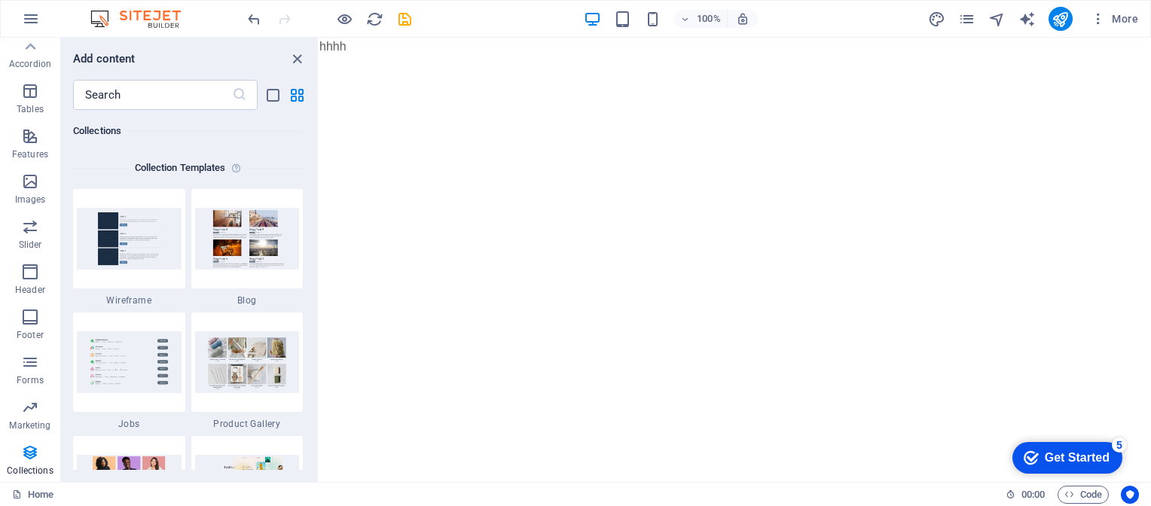
click at [482, 56] on html "Skip to main content hhhh" at bounding box center [734, 47] width 831 height 18
click at [295, 56] on icon "close panel" at bounding box center [296, 58] width 17 height 17
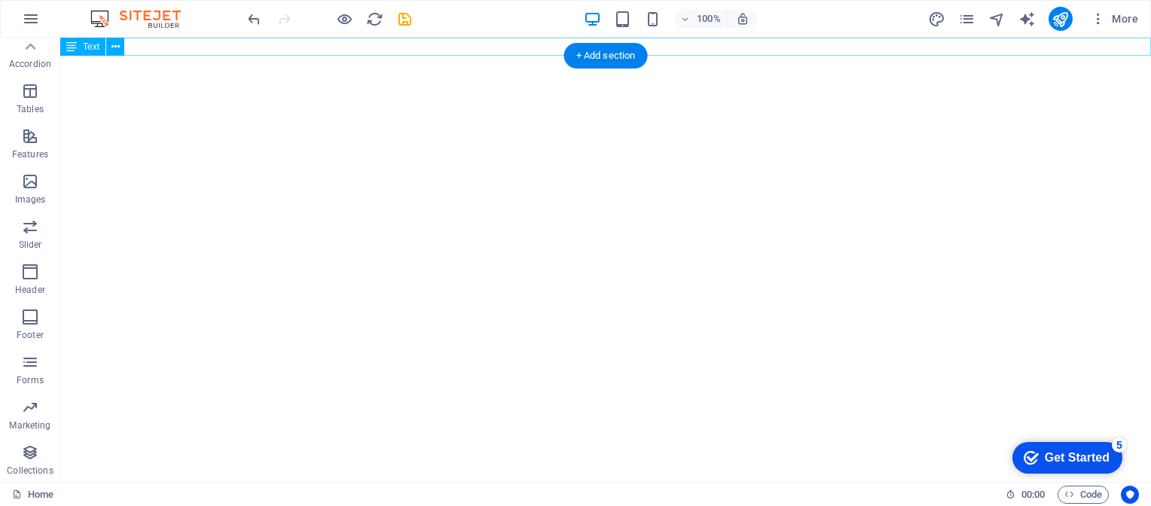
click at [344, 47] on div "hhhh" at bounding box center [605, 47] width 1090 height 18
click at [593, 59] on div "+ Add section" at bounding box center [606, 56] width 84 height 26
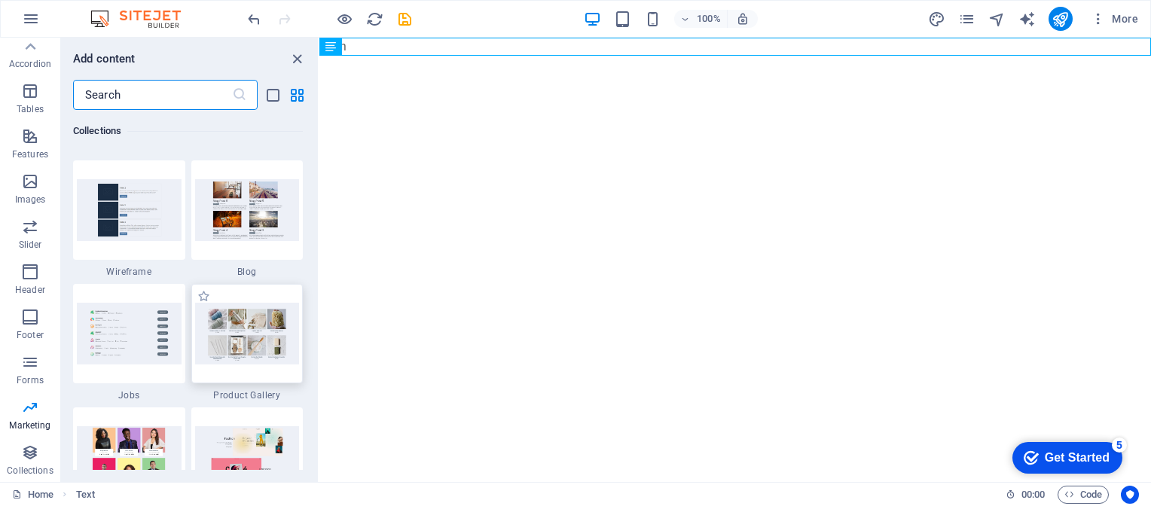
scroll to position [13834, 0]
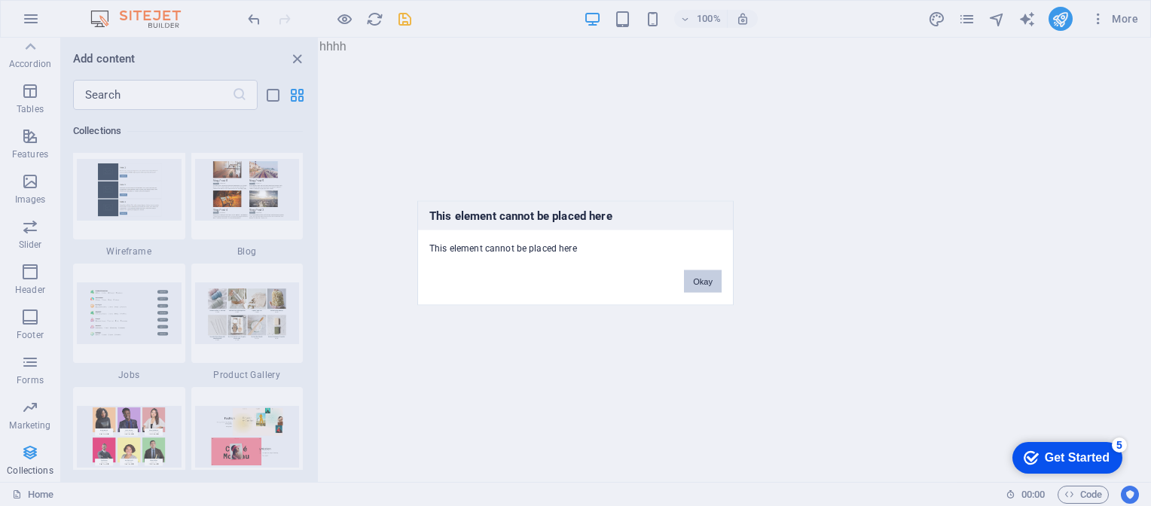
click at [703, 278] on button "Okay" at bounding box center [703, 281] width 38 height 23
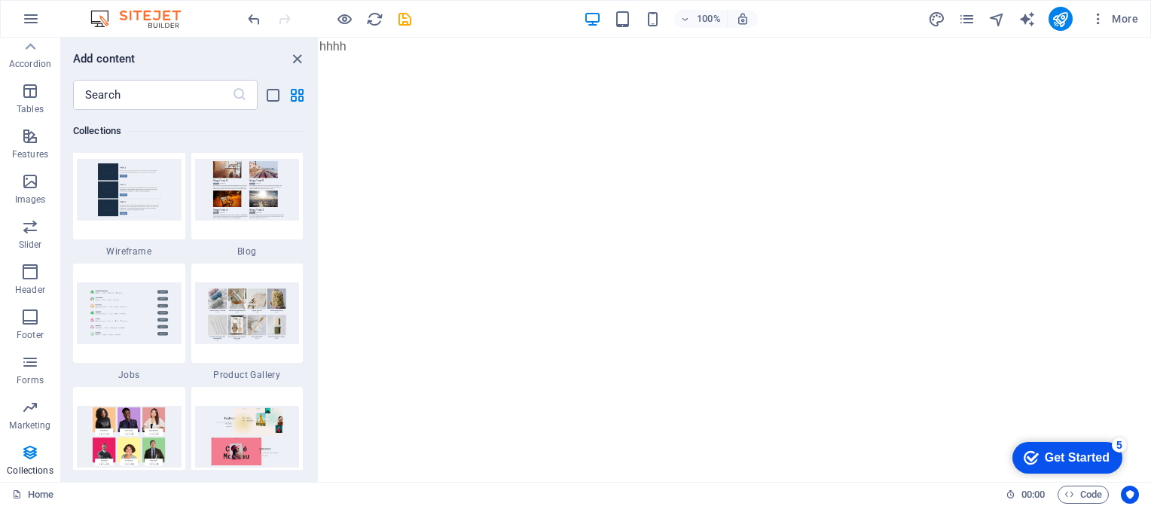
click at [735, 56] on html "Skip to main content hhhh" at bounding box center [734, 47] width 831 height 18
click at [298, 53] on icon "close panel" at bounding box center [296, 58] width 17 height 17
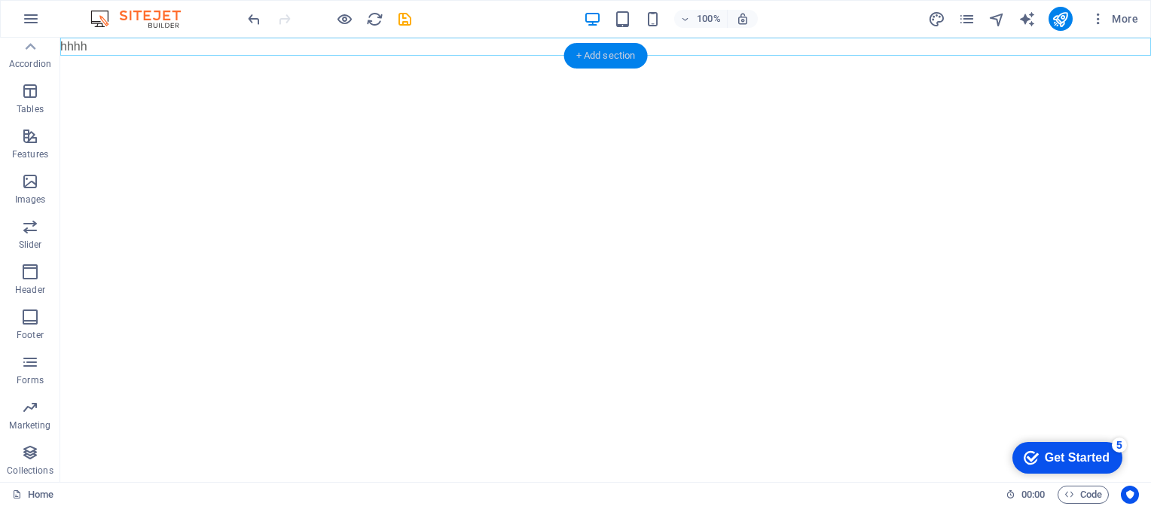
click at [611, 53] on div "+ Add section" at bounding box center [606, 56] width 84 height 26
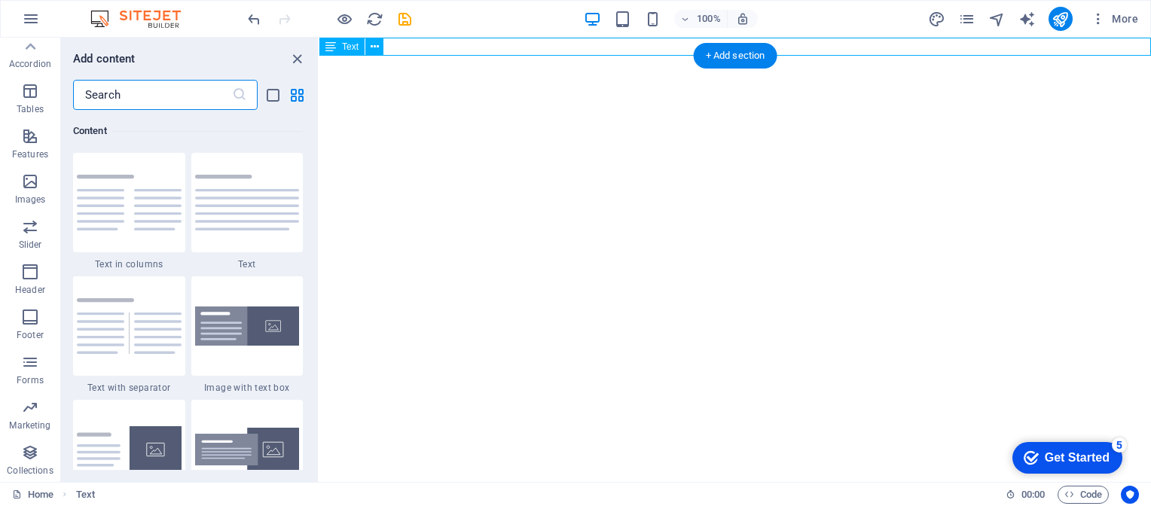
scroll to position [2635, 0]
click at [232, 192] on img at bounding box center [247, 203] width 105 height 56
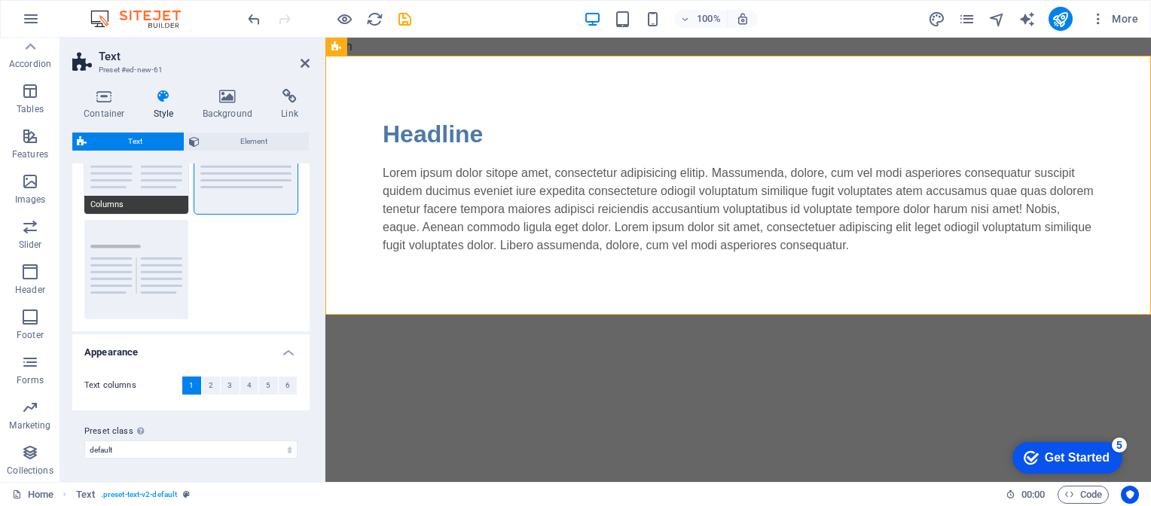
scroll to position [0, 0]
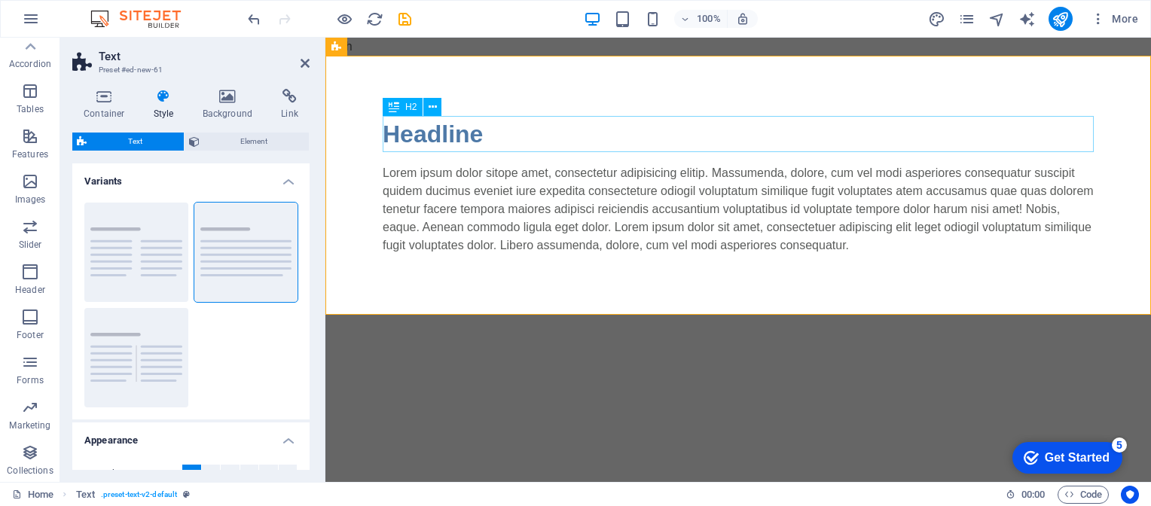
click at [979, 116] on div "Headline" at bounding box center [738, 134] width 711 height 36
click at [843, 296] on div "Headline Lorem ipsum dolor sitope amet, consectetur adipisicing elitip. Massume…" at bounding box center [737, 185] width 825 height 259
click at [680, 315] on html "Skip to main content hhhh Headline Lorem ipsum dolor sitope amet, consectetur a…" at bounding box center [737, 176] width 825 height 277
click at [297, 63] on header "Text Preset #ed-new-61" at bounding box center [190, 57] width 237 height 39
click at [301, 63] on icon at bounding box center [304, 63] width 9 height 12
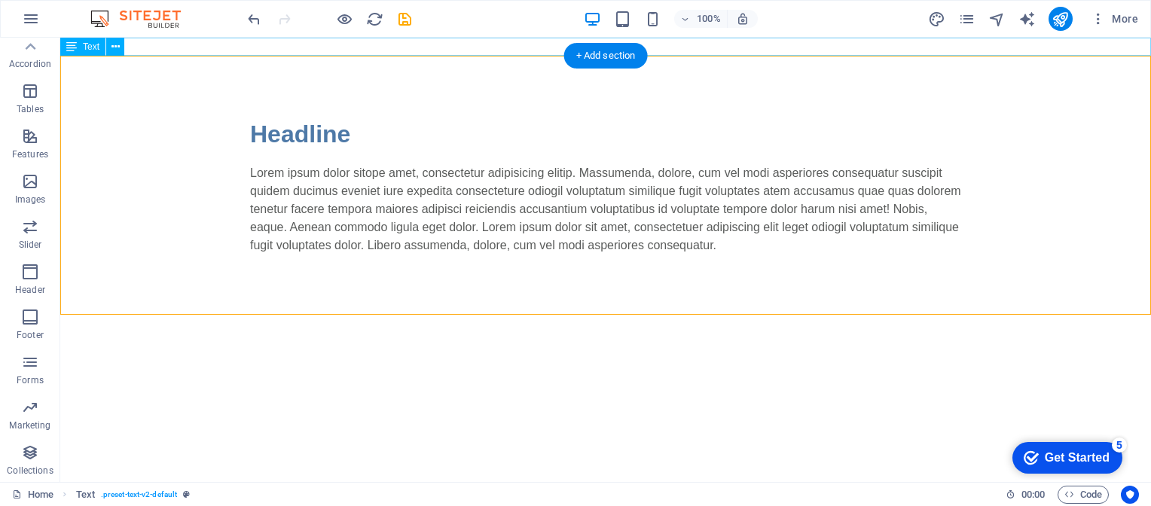
click at [270, 47] on div "hhhh" at bounding box center [605, 47] width 1090 height 18
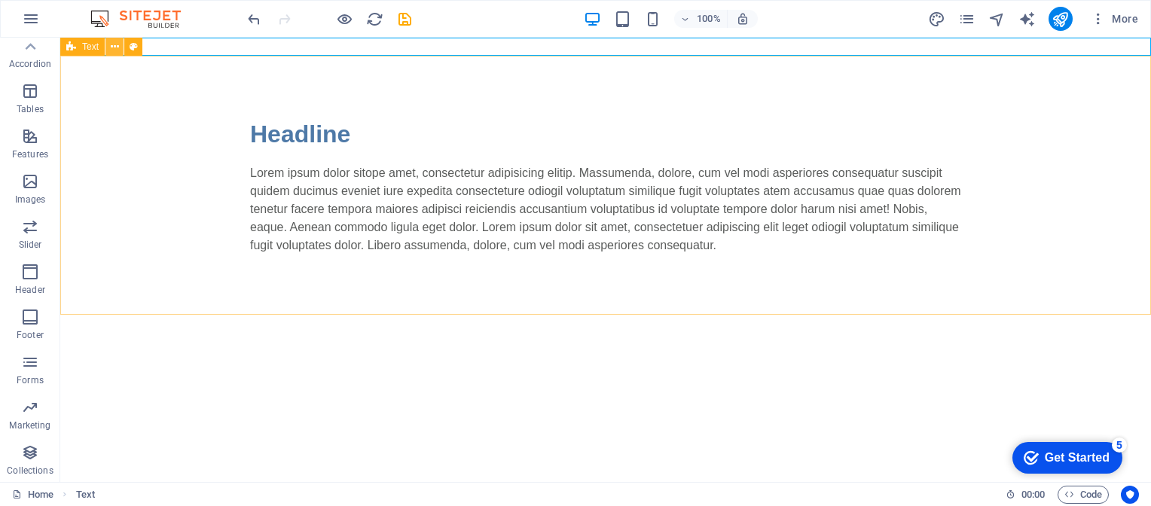
click at [114, 47] on icon at bounding box center [115, 47] width 8 height 16
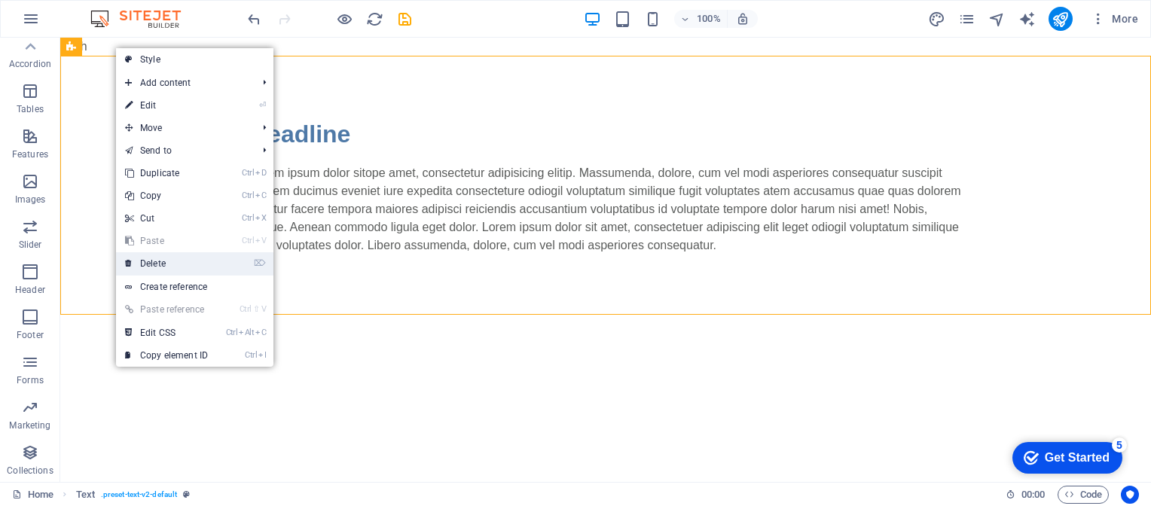
click at [169, 255] on link "⌦ Delete" at bounding box center [166, 263] width 101 height 23
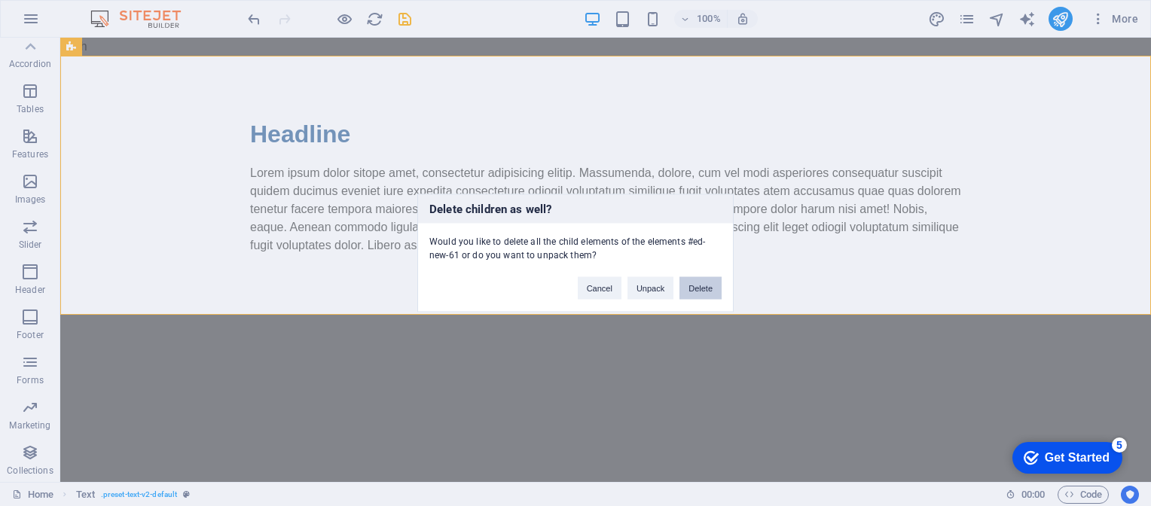
click at [706, 285] on button "Delete" at bounding box center [700, 288] width 42 height 23
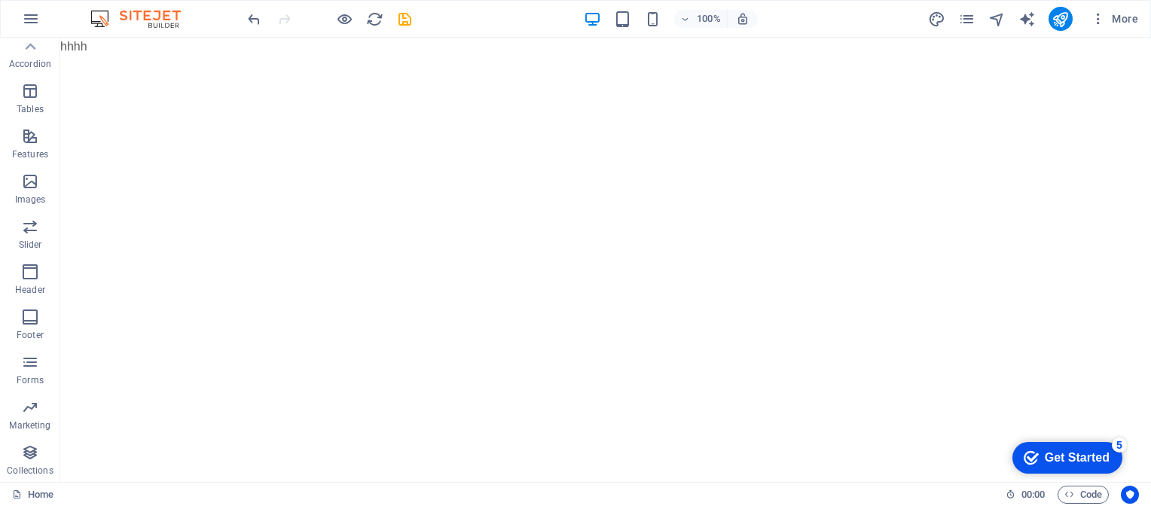
click at [384, 56] on html "Skip to main content hhhh" at bounding box center [605, 47] width 1090 height 18
drag, startPoint x: 69, startPoint y: 45, endPoint x: 0, endPoint y: 11, distance: 77.5
click at [69, 45] on icon at bounding box center [71, 47] width 11 height 18
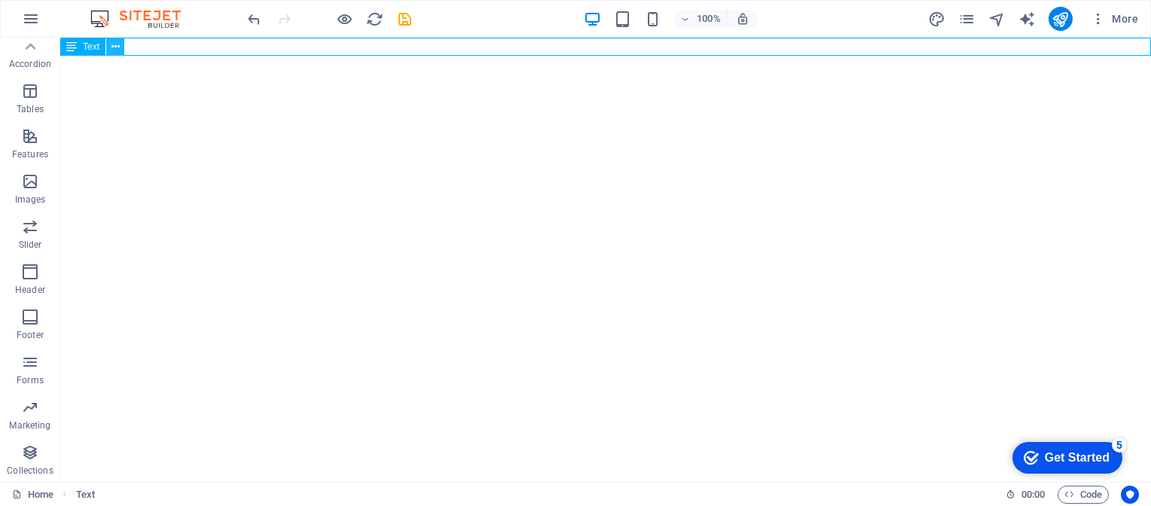
click at [116, 48] on icon at bounding box center [115, 47] width 8 height 16
click at [688, 56] on html "Skip to main content hhhh" at bounding box center [605, 47] width 1090 height 18
click at [614, 59] on div "+ Add section" at bounding box center [606, 56] width 84 height 26
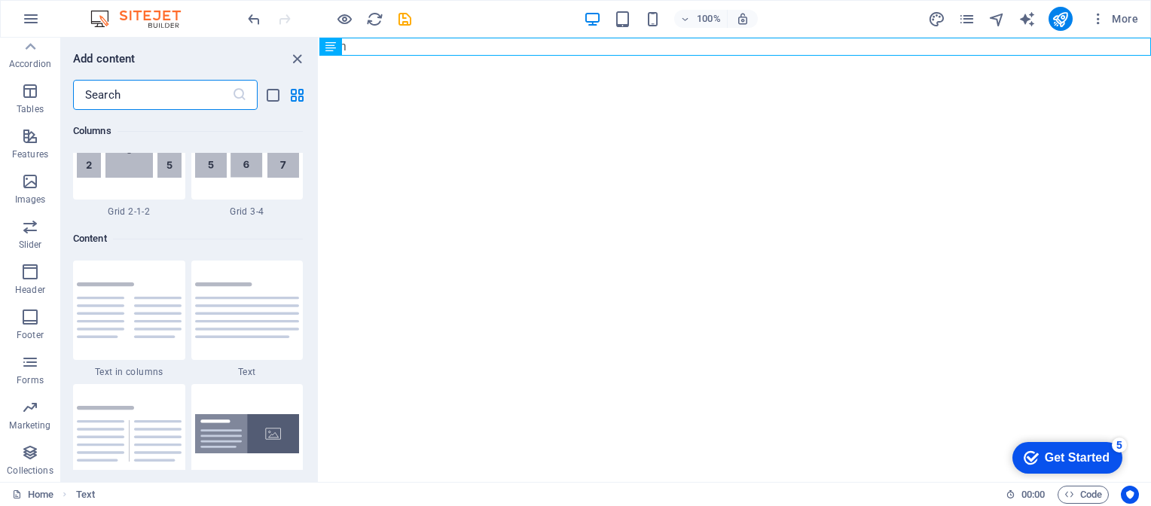
scroll to position [2635, 0]
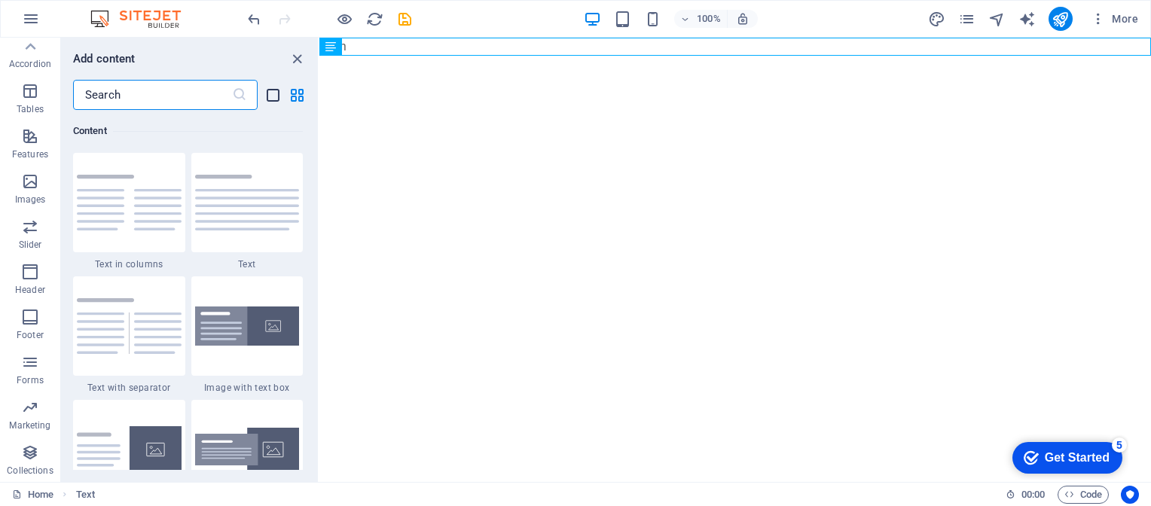
click at [276, 93] on icon "list-view" at bounding box center [272, 95] width 17 height 17
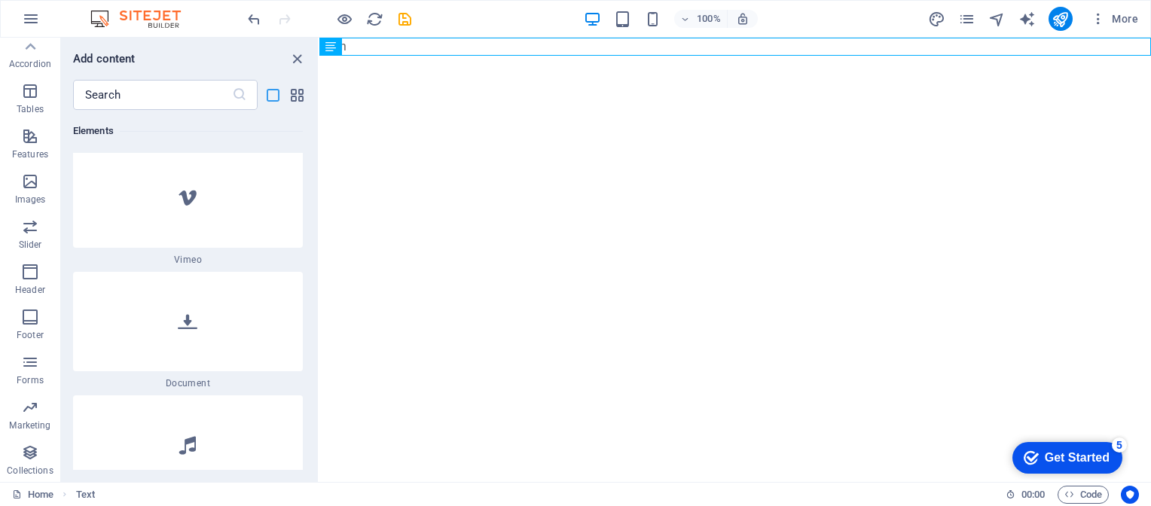
scroll to position [7847, 0]
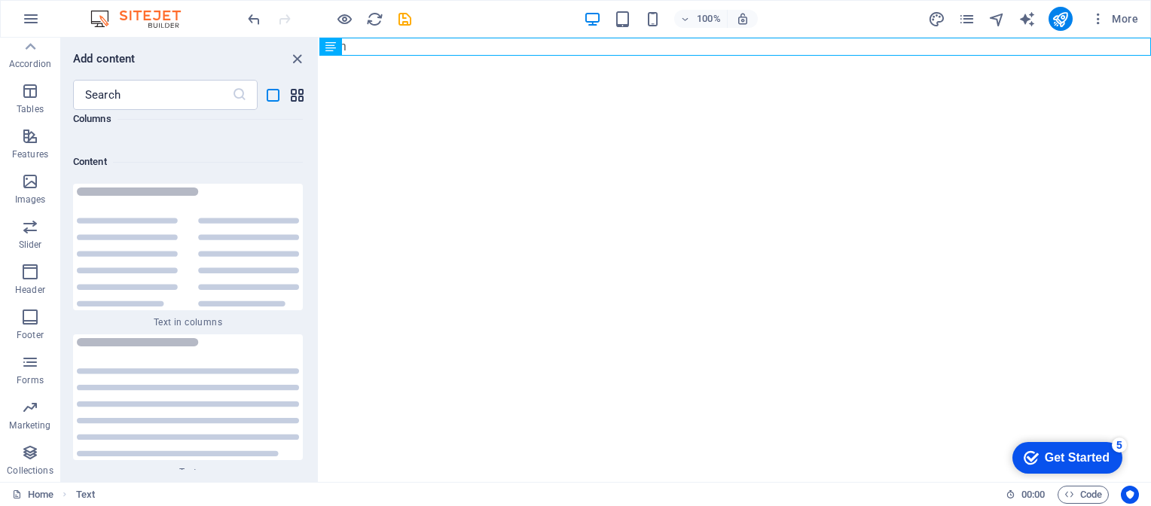
click at [292, 96] on icon "grid-view" at bounding box center [296, 95] width 17 height 17
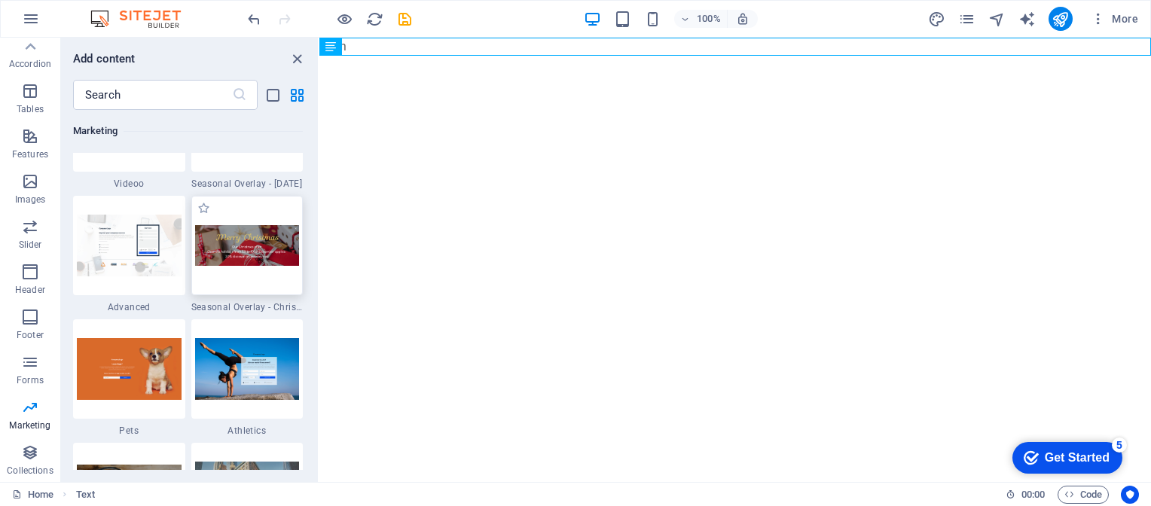
scroll to position [12800, 0]
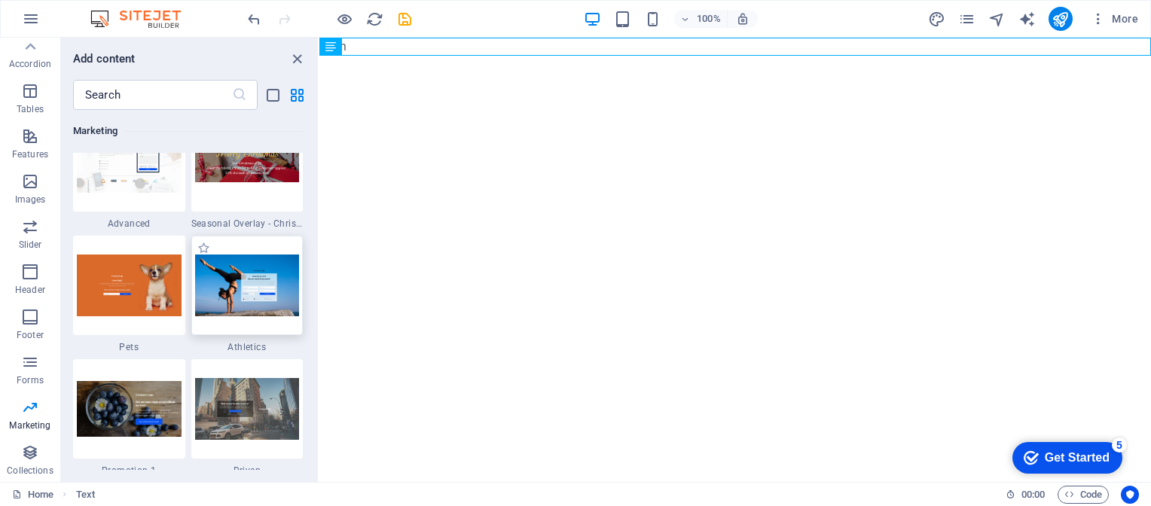
click at [237, 290] on img at bounding box center [247, 285] width 105 height 61
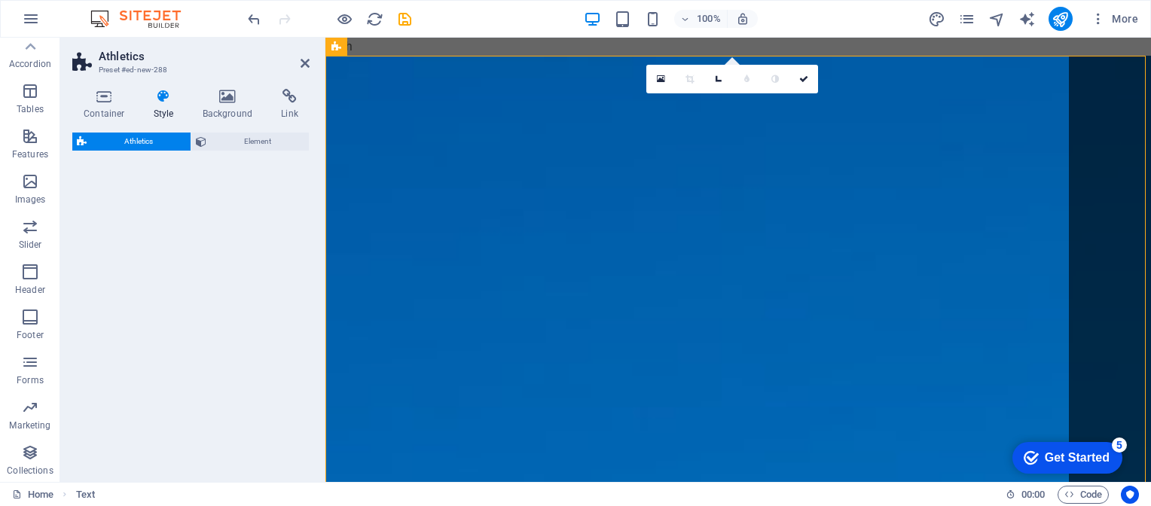
select select "%"
select select "rem"
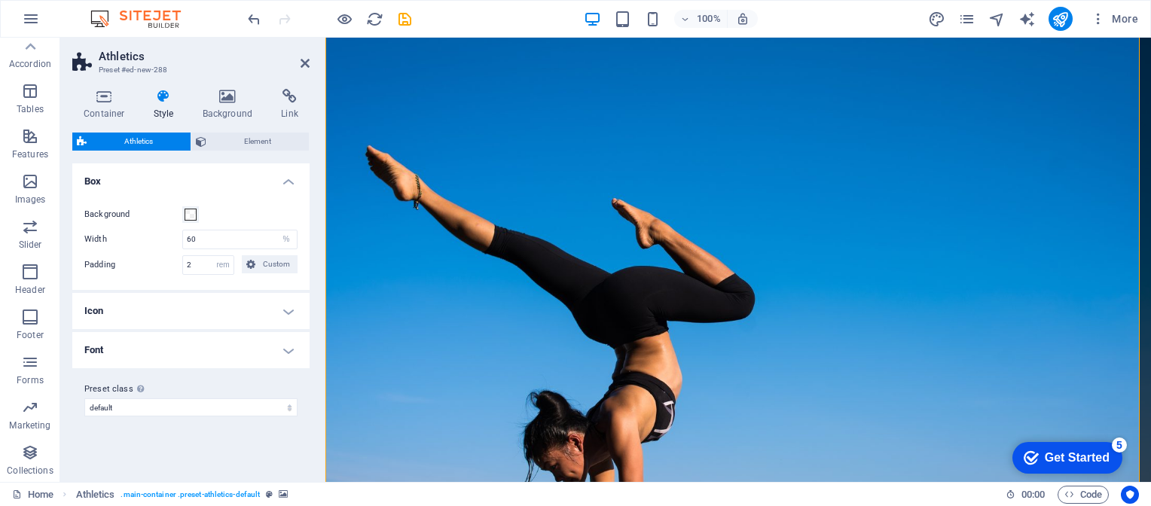
scroll to position [0, 0]
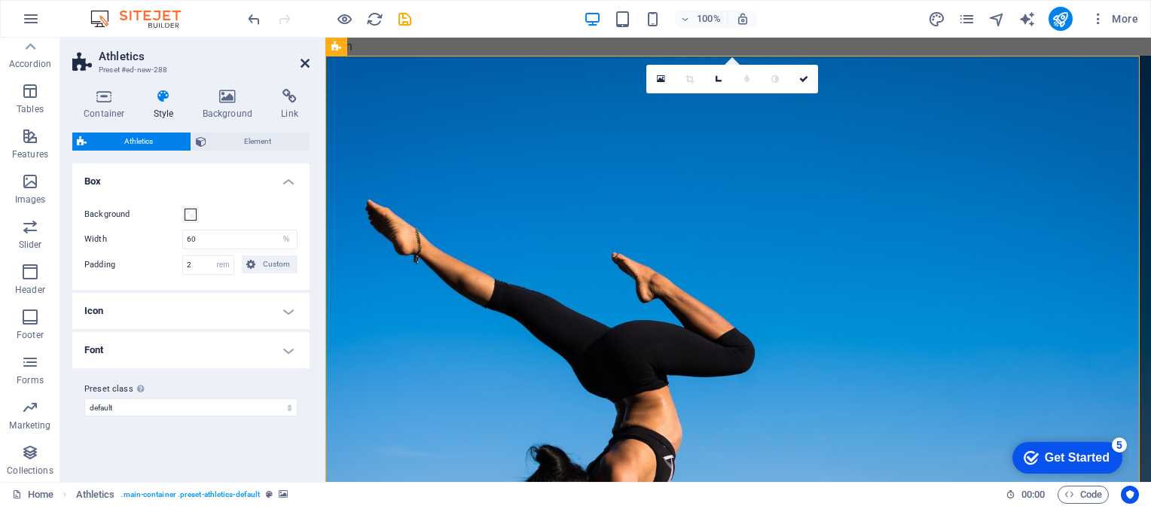
drag, startPoint x: 308, startPoint y: 62, endPoint x: 239, endPoint y: 27, distance: 76.8
click at [308, 62] on icon at bounding box center [304, 63] width 9 height 12
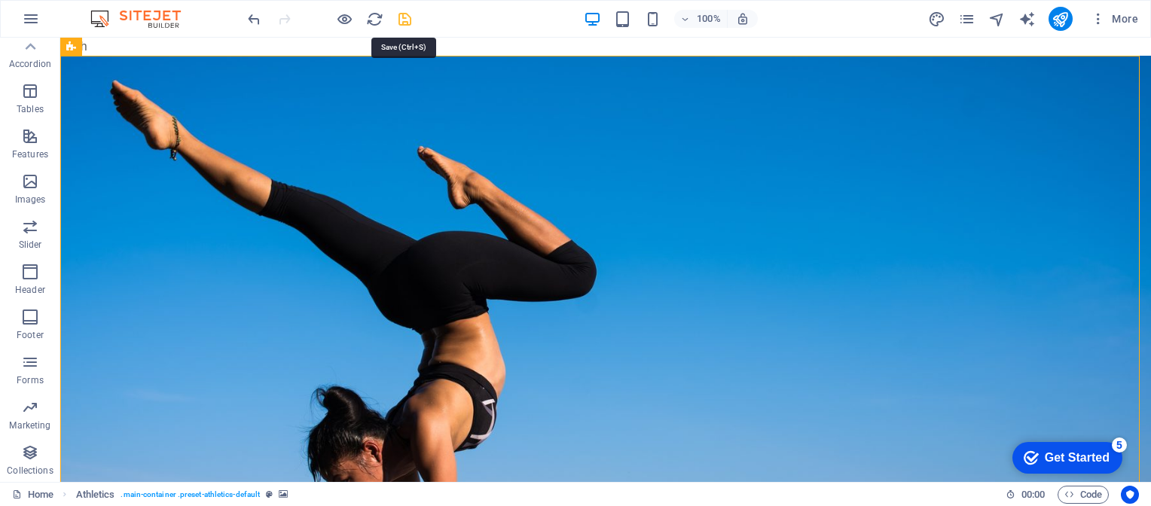
click at [407, 16] on icon "save" at bounding box center [404, 19] width 17 height 17
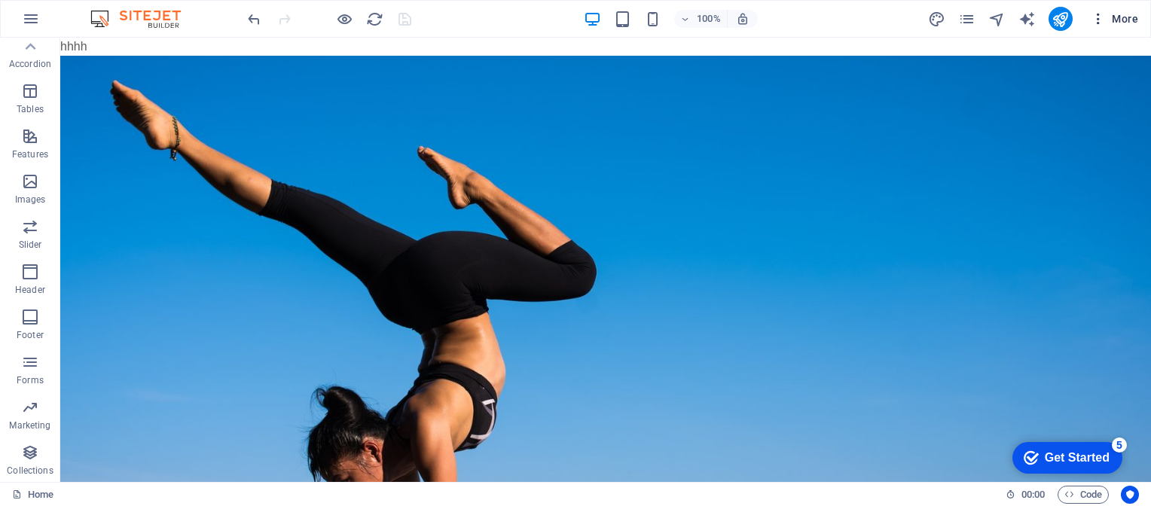
click at [1118, 23] on span "More" at bounding box center [1113, 18] width 47 height 15
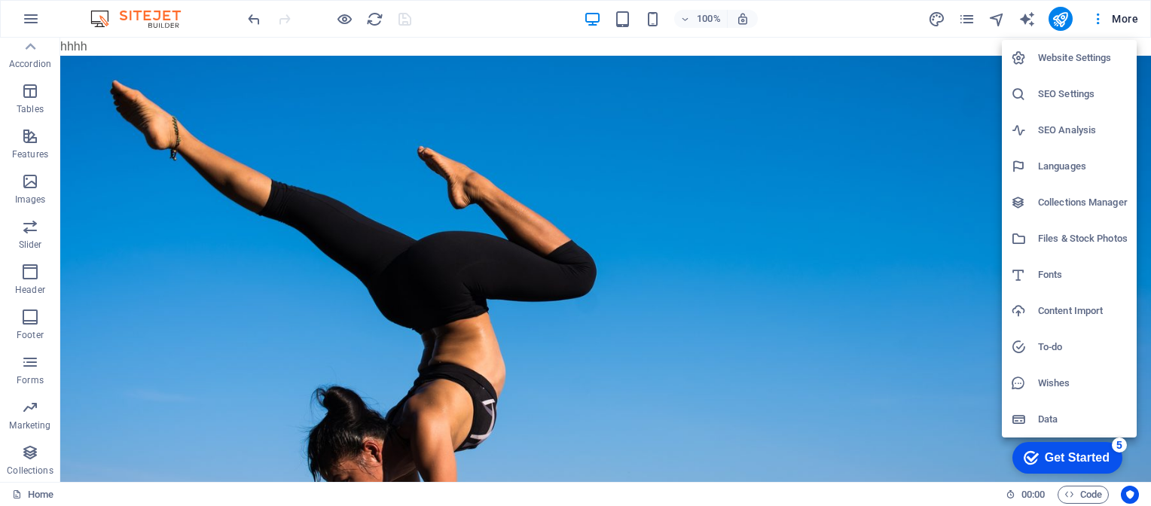
click at [1056, 14] on div at bounding box center [575, 253] width 1151 height 506
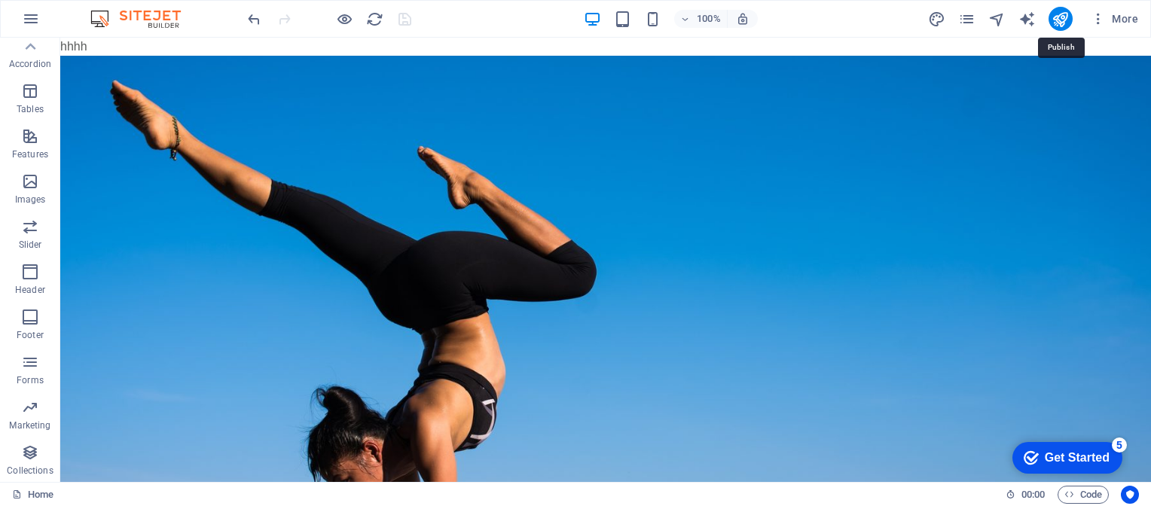
click at [1064, 17] on icon "publish" at bounding box center [1059, 19] width 17 height 17
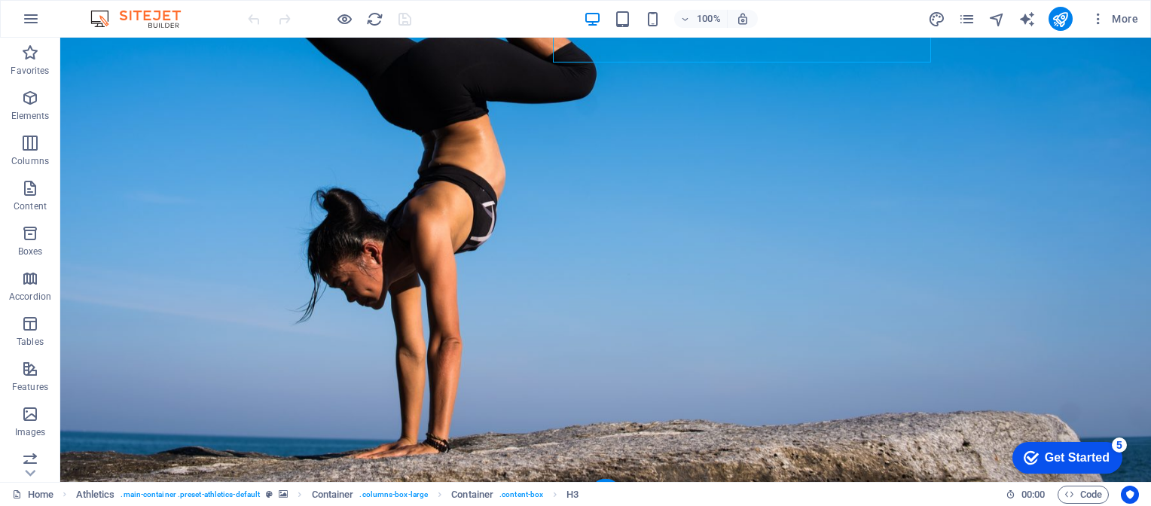
scroll to position [199, 0]
click at [322, 125] on figure at bounding box center [605, 170] width 1090 height 626
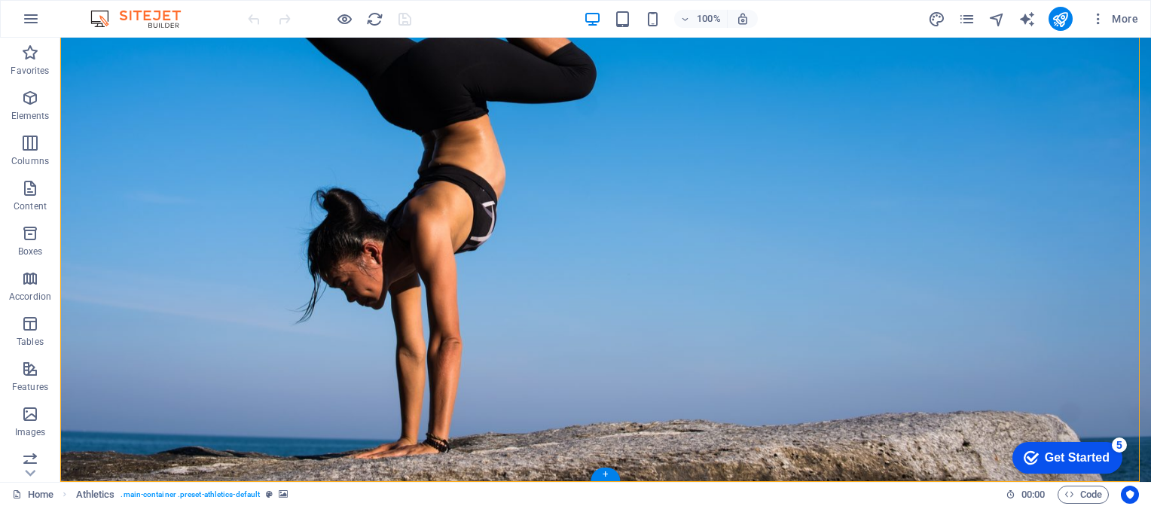
scroll to position [0, 0]
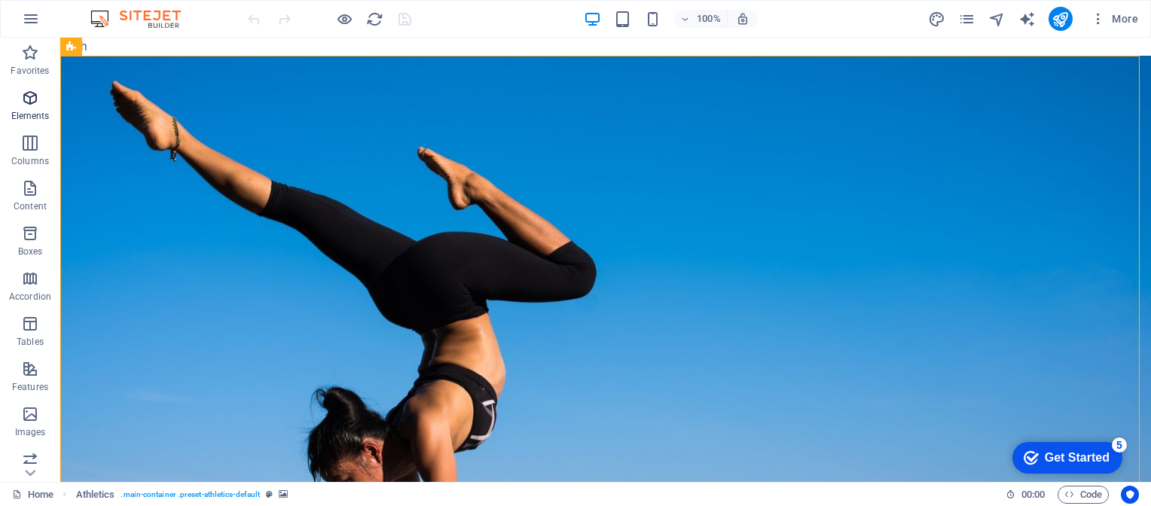
click at [37, 96] on icon "button" at bounding box center [30, 98] width 18 height 18
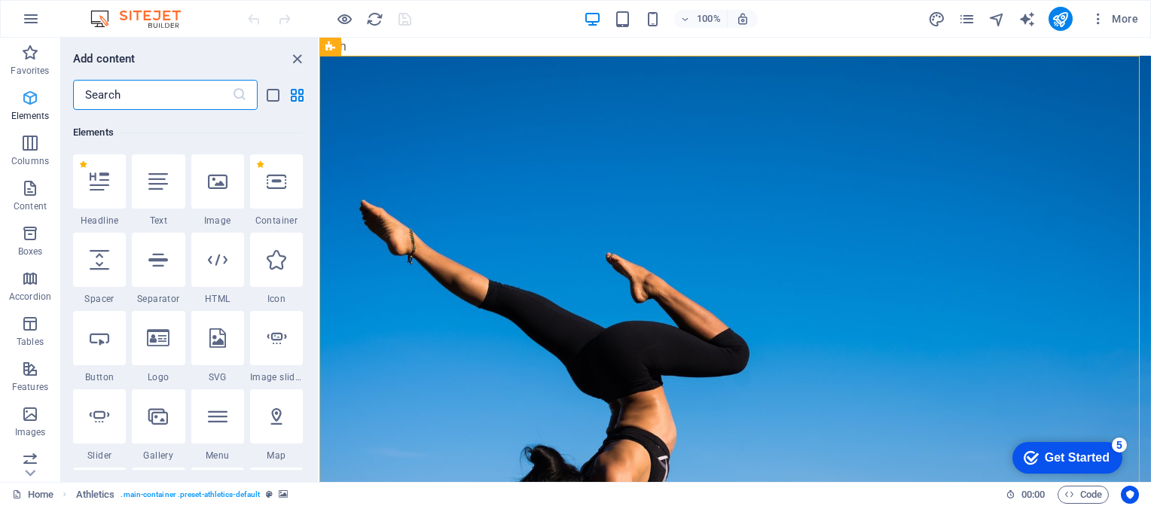
scroll to position [160, 0]
click at [30, 147] on icon "button" at bounding box center [30, 143] width 18 height 18
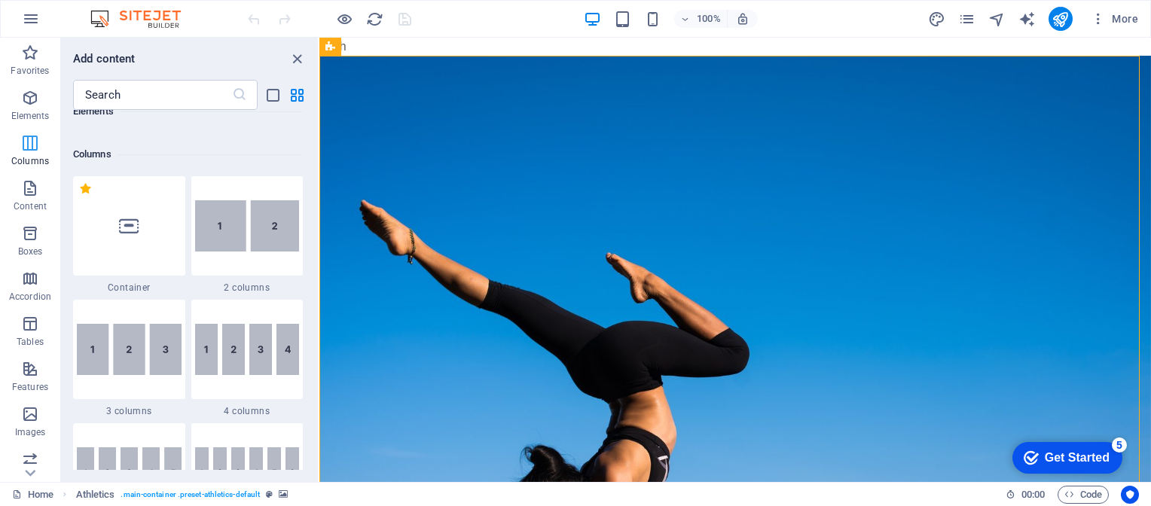
scroll to position [745, 0]
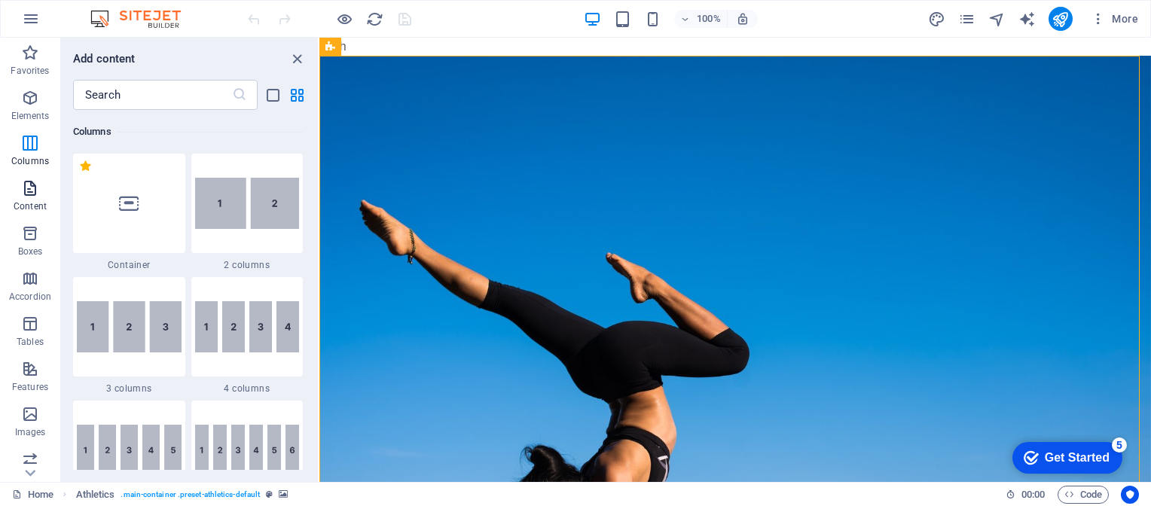
click at [31, 201] on p "Content" at bounding box center [30, 206] width 33 height 12
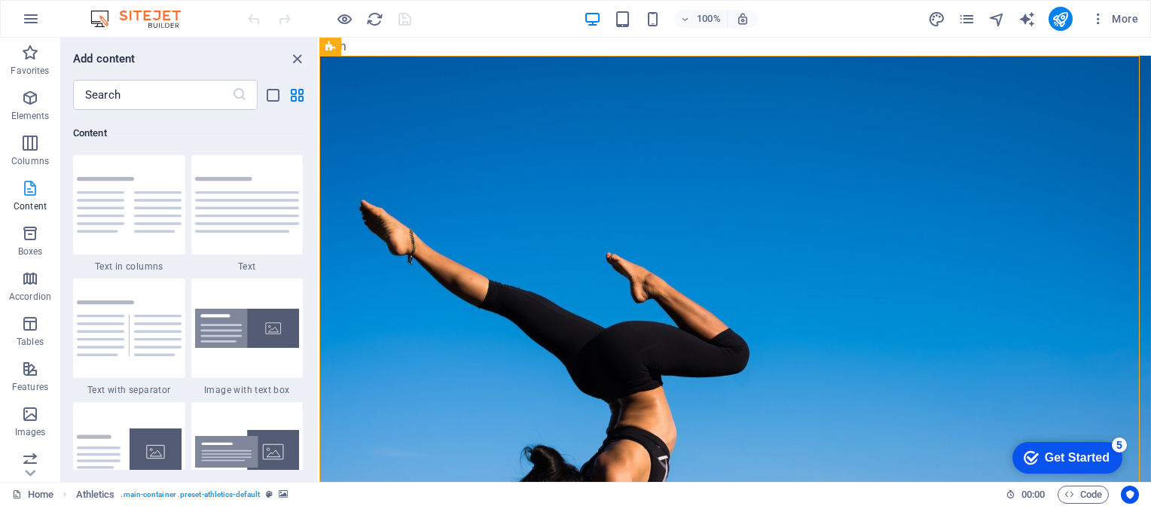
scroll to position [2634, 0]
click at [27, 238] on icon "button" at bounding box center [30, 233] width 18 height 18
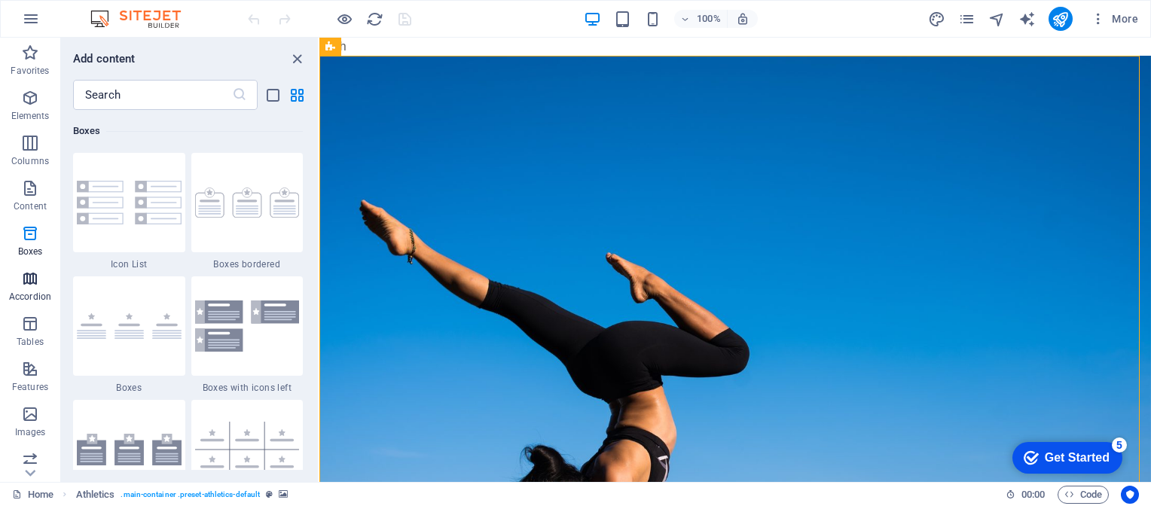
click at [30, 283] on icon "button" at bounding box center [30, 279] width 18 height 18
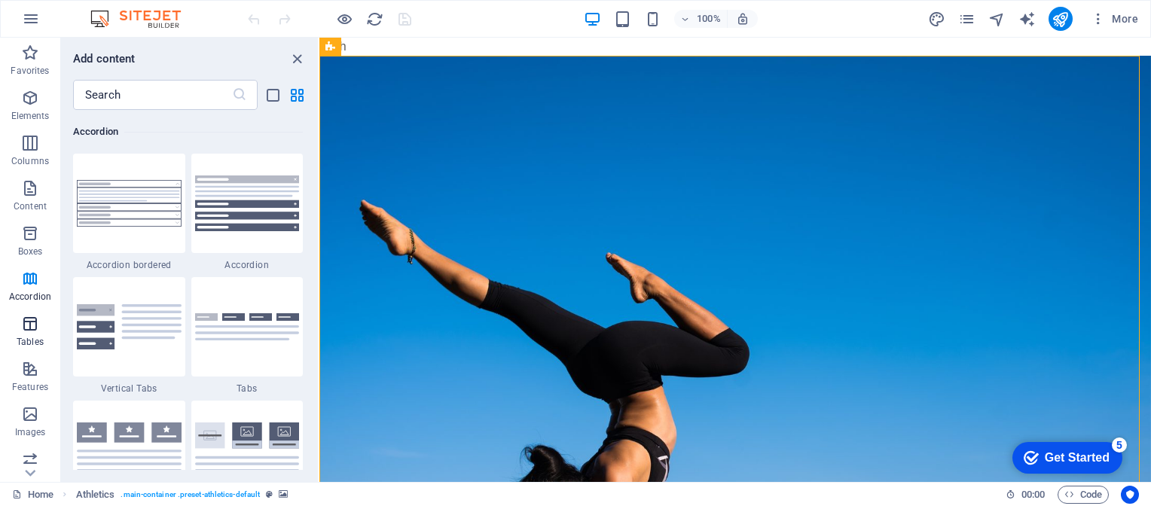
click at [35, 328] on icon "button" at bounding box center [30, 324] width 18 height 18
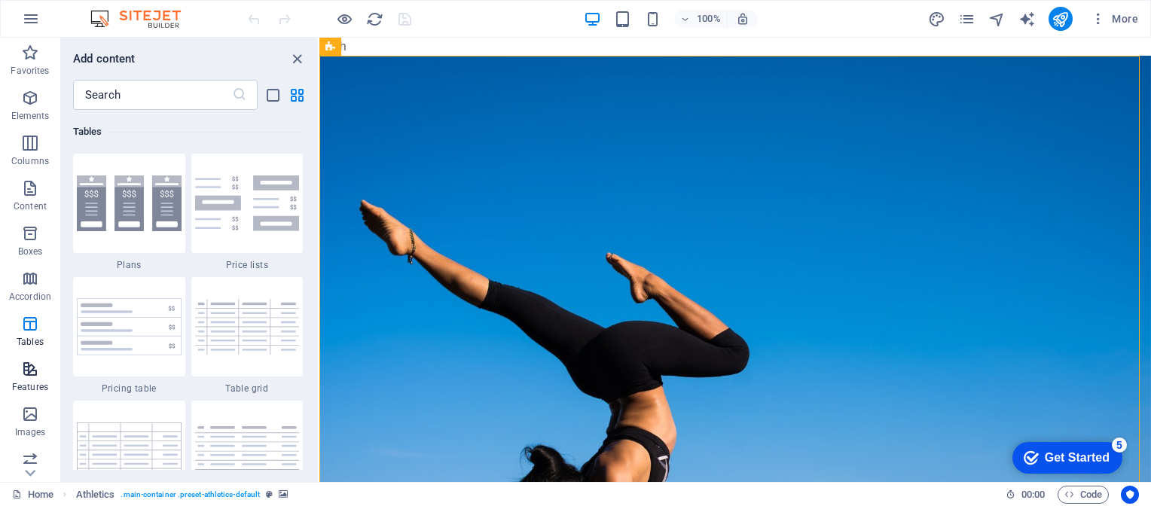
click at [32, 372] on icon "button" at bounding box center [30, 369] width 18 height 18
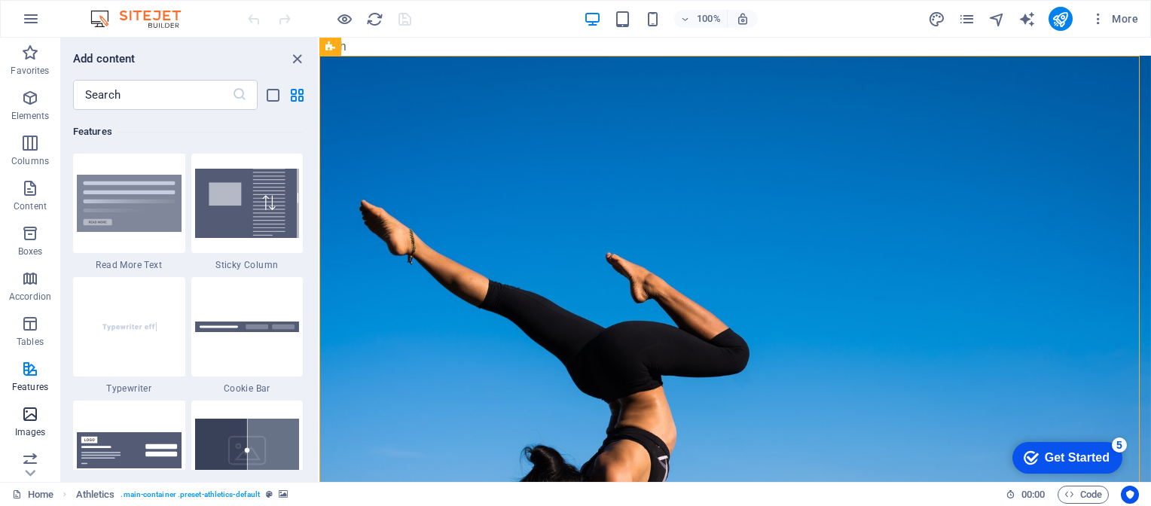
click at [27, 413] on icon "button" at bounding box center [30, 414] width 18 height 18
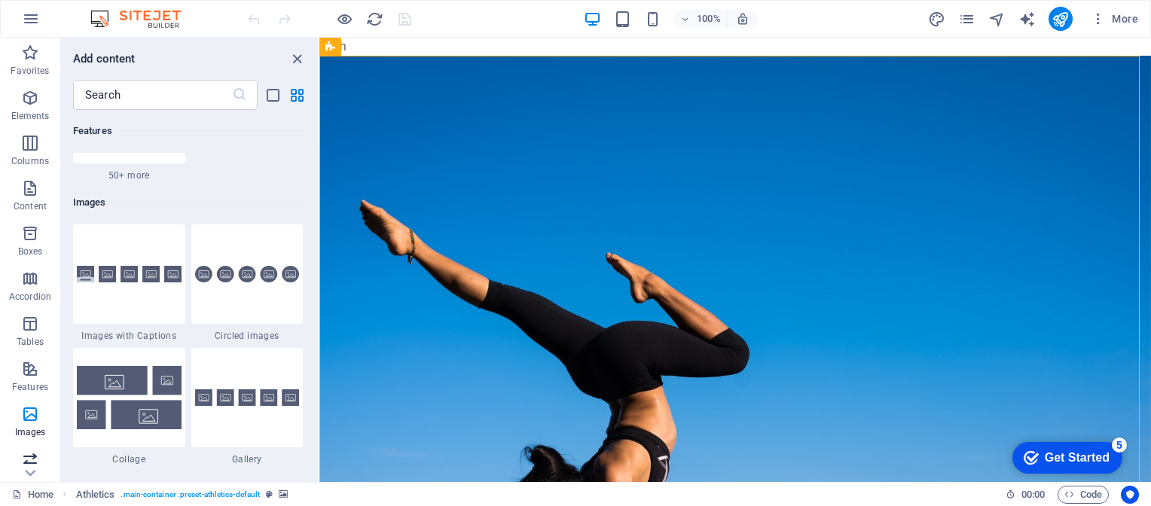
scroll to position [7636, 0]
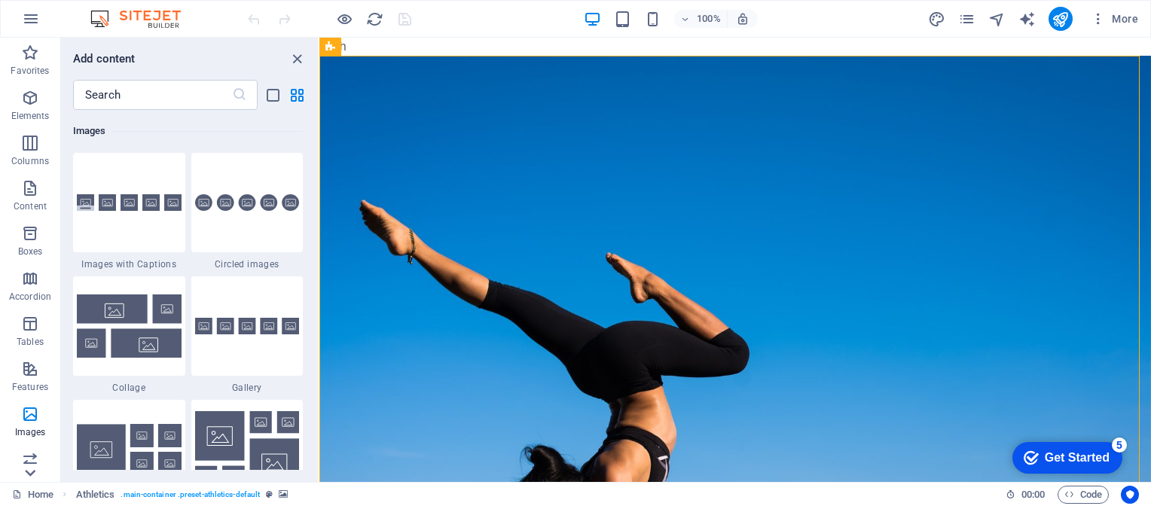
click at [34, 469] on icon at bounding box center [30, 472] width 21 height 21
click at [26, 462] on span "Collections" at bounding box center [30, 462] width 60 height 36
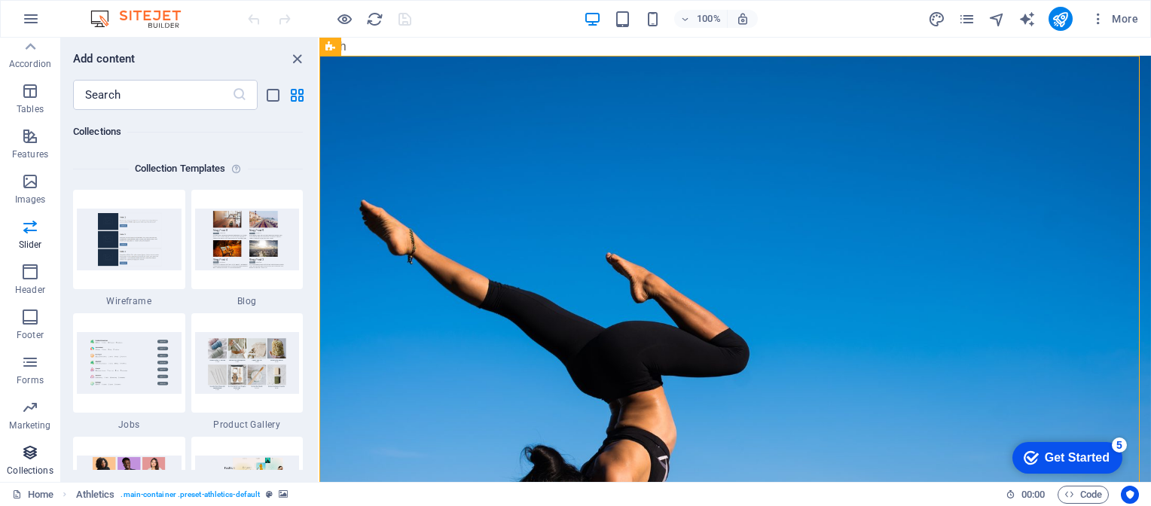
scroll to position [13784, 0]
click at [38, 495] on link "Home" at bounding box center [32, 495] width 41 height 18
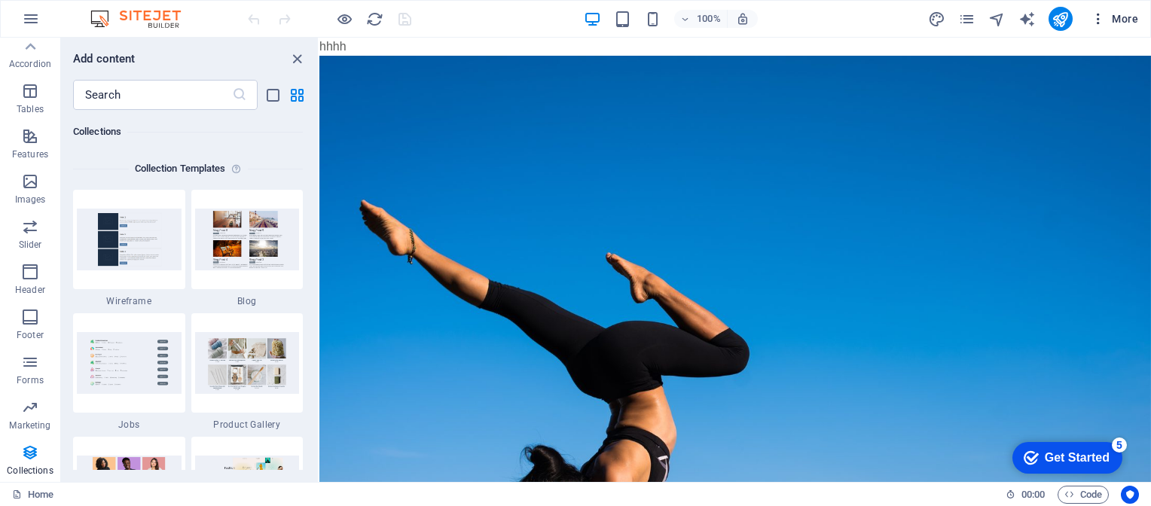
click at [1133, 18] on span "More" at bounding box center [1113, 18] width 47 height 15
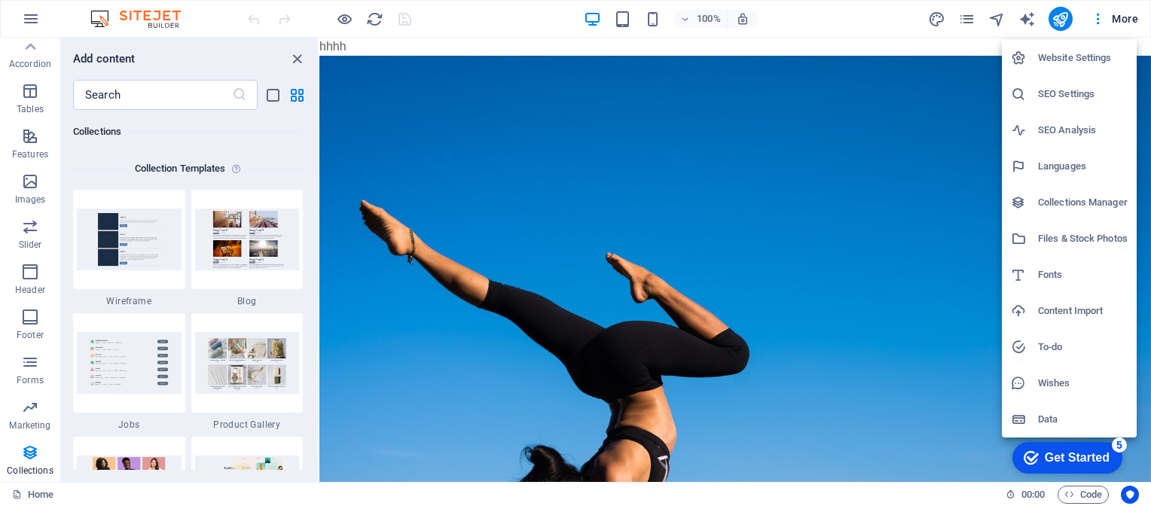
click at [1076, 90] on h6 "SEO Settings" at bounding box center [1083, 94] width 90 height 18
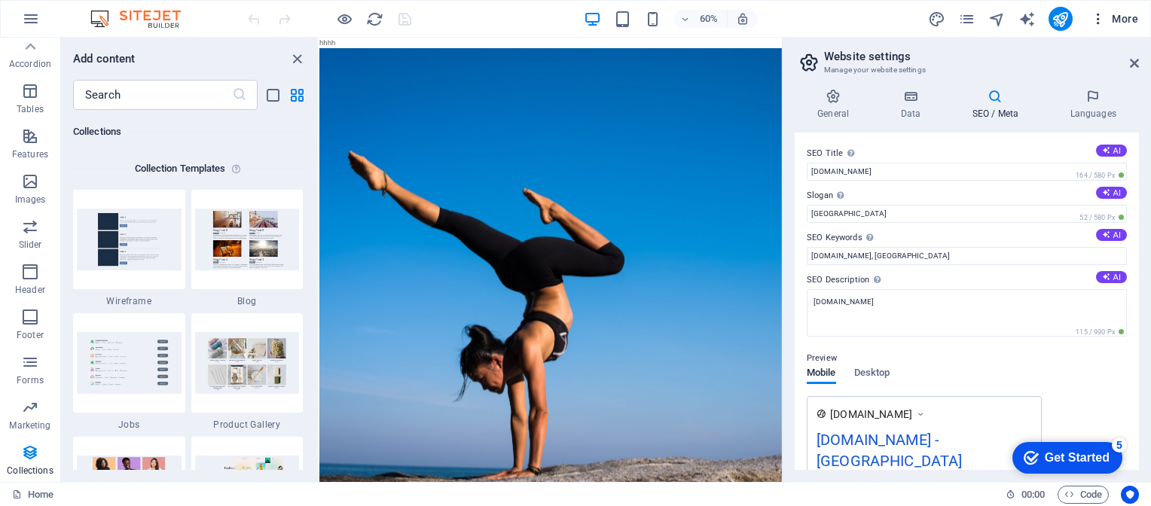
click at [1120, 18] on span "More" at bounding box center [1113, 18] width 47 height 15
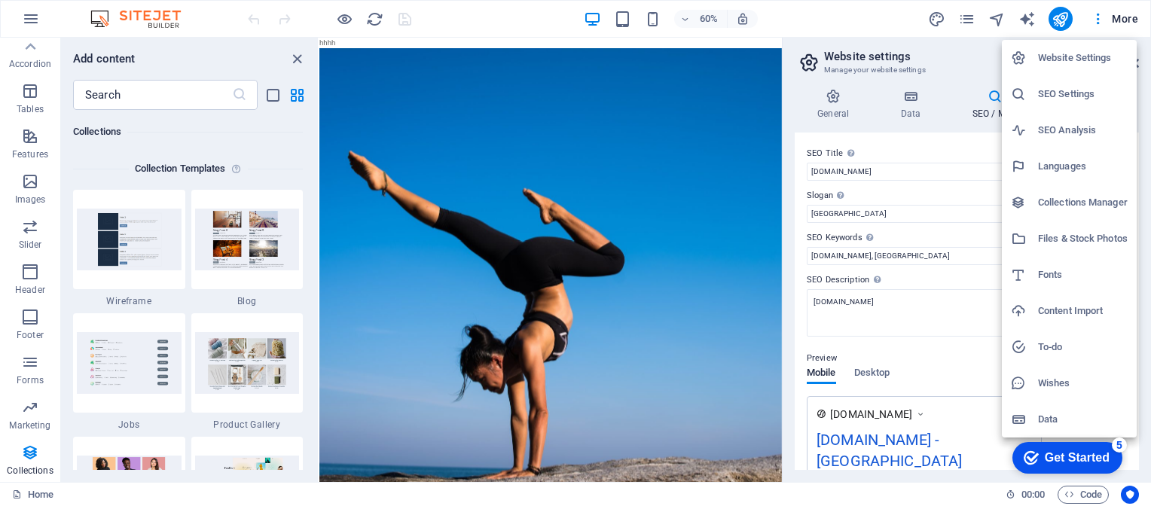
click at [1099, 56] on h6 "Website Settings" at bounding box center [1083, 58] width 90 height 18
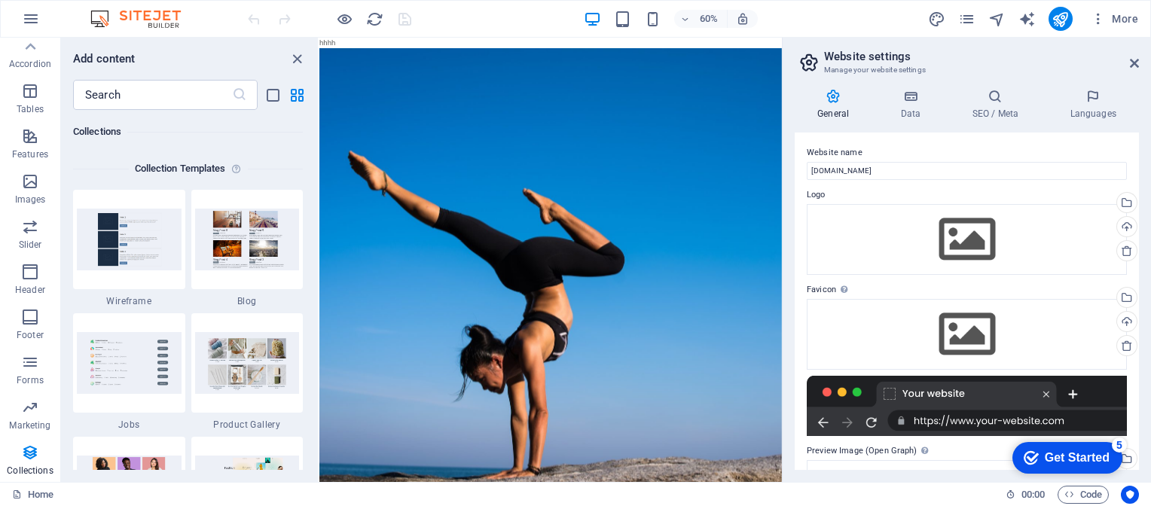
scroll to position [0, 0]
click at [1001, 111] on h4 "SEO / Meta" at bounding box center [998, 105] width 98 height 32
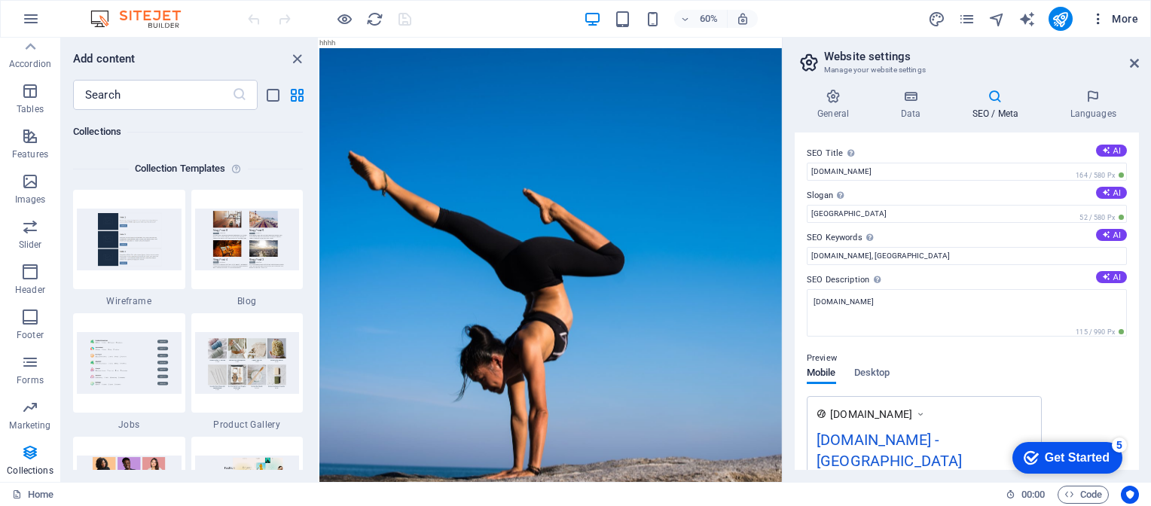
click at [1121, 17] on span "More" at bounding box center [1113, 18] width 47 height 15
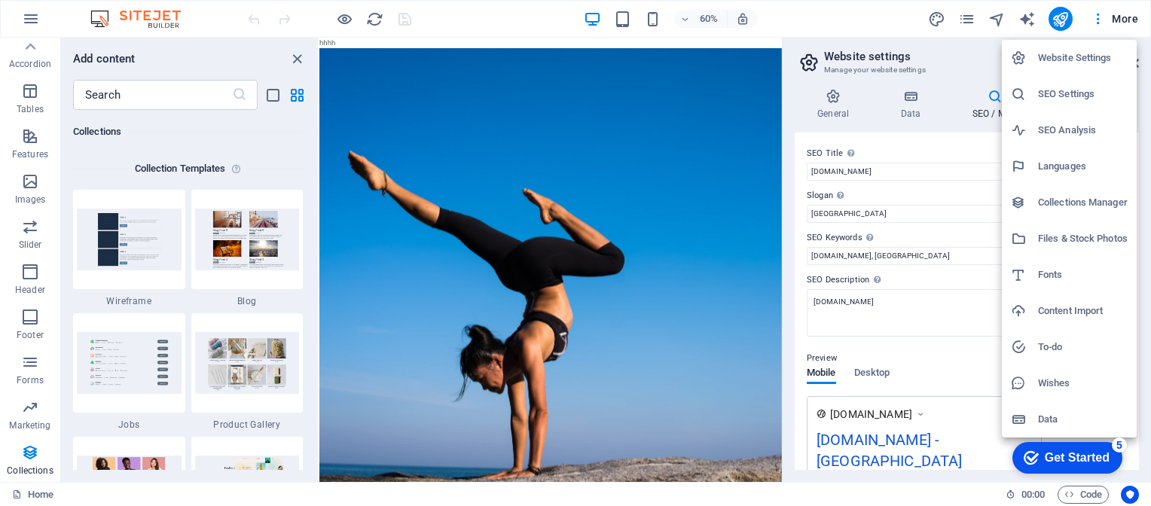
click at [952, 54] on div at bounding box center [575, 253] width 1151 height 506
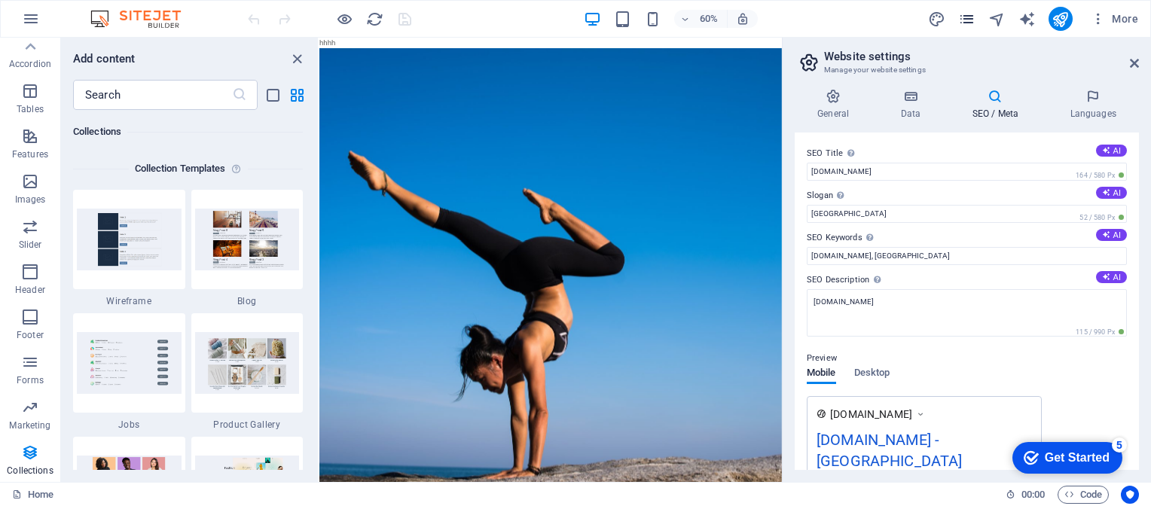
click at [967, 17] on icon "pages" at bounding box center [966, 19] width 17 height 17
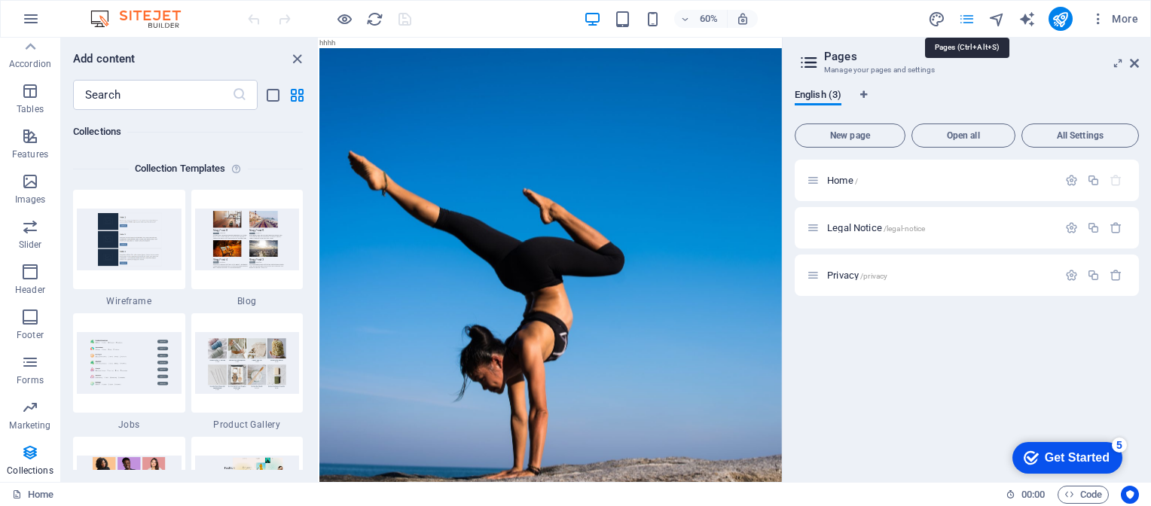
click at [967, 17] on icon "pages" at bounding box center [966, 19] width 17 height 17
click at [1070, 224] on icon "button" at bounding box center [1071, 227] width 13 height 13
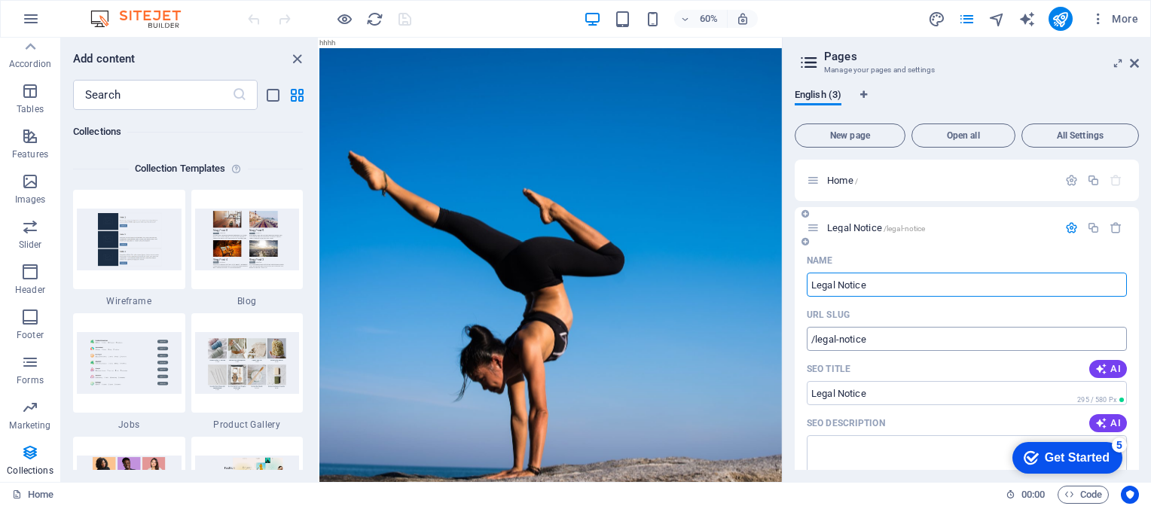
click at [891, 342] on input "/legal-notice" at bounding box center [966, 339] width 320 height 24
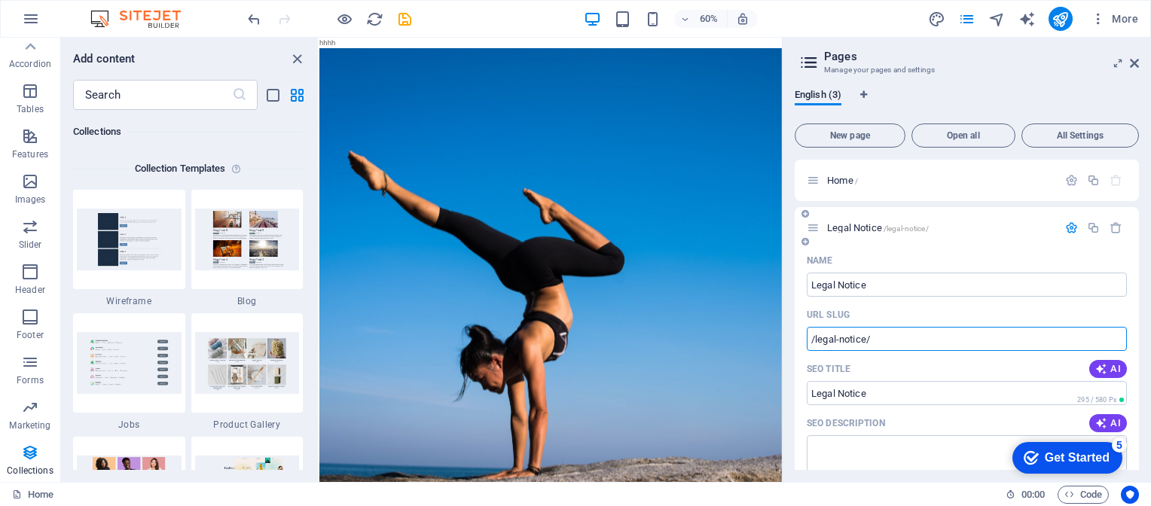
click at [967, 231] on p "Legal Notice /legal-notice/" at bounding box center [940, 228] width 226 height 10
type input "/legal-notice"
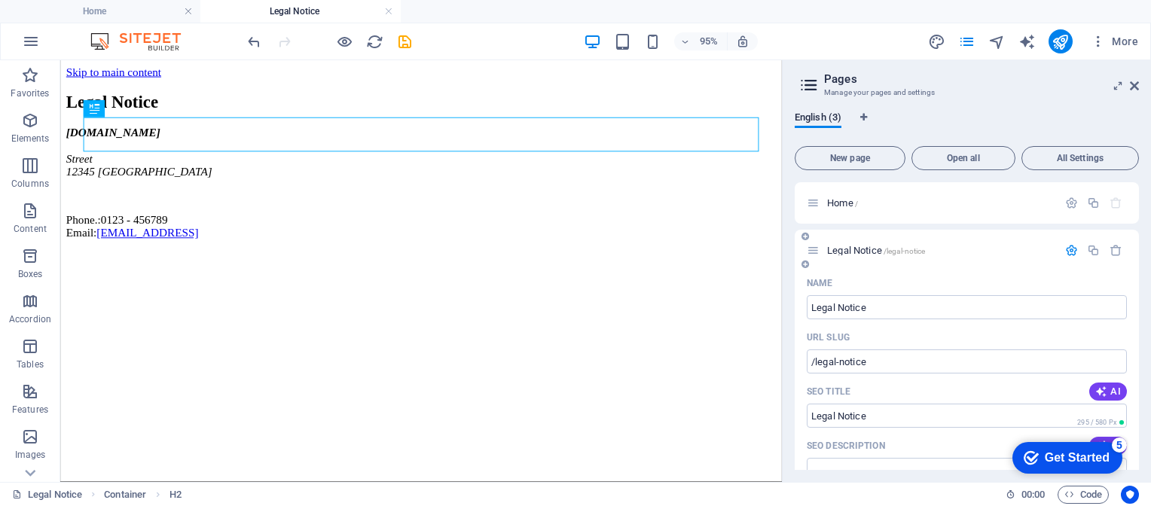
scroll to position [75, 0]
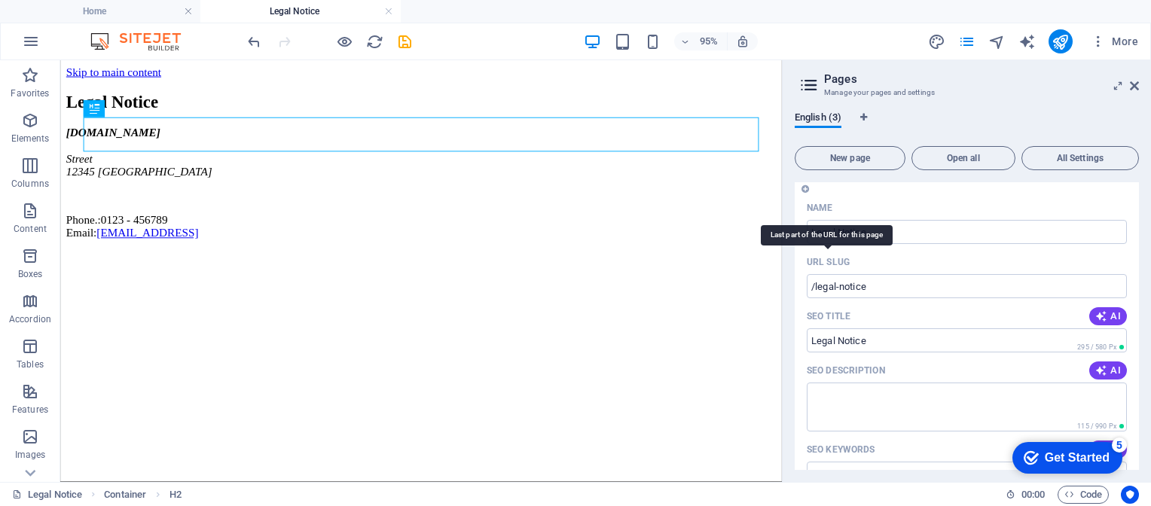
click at [834, 260] on p "URL SLUG" at bounding box center [827, 262] width 43 height 12
click at [834, 274] on input "/legal-notice" at bounding box center [966, 286] width 320 height 24
click at [834, 260] on p "URL SLUG" at bounding box center [827, 262] width 43 height 12
click at [834, 274] on input "/legal-notice" at bounding box center [966, 286] width 320 height 24
click at [834, 260] on p "URL SLUG" at bounding box center [827, 262] width 43 height 12
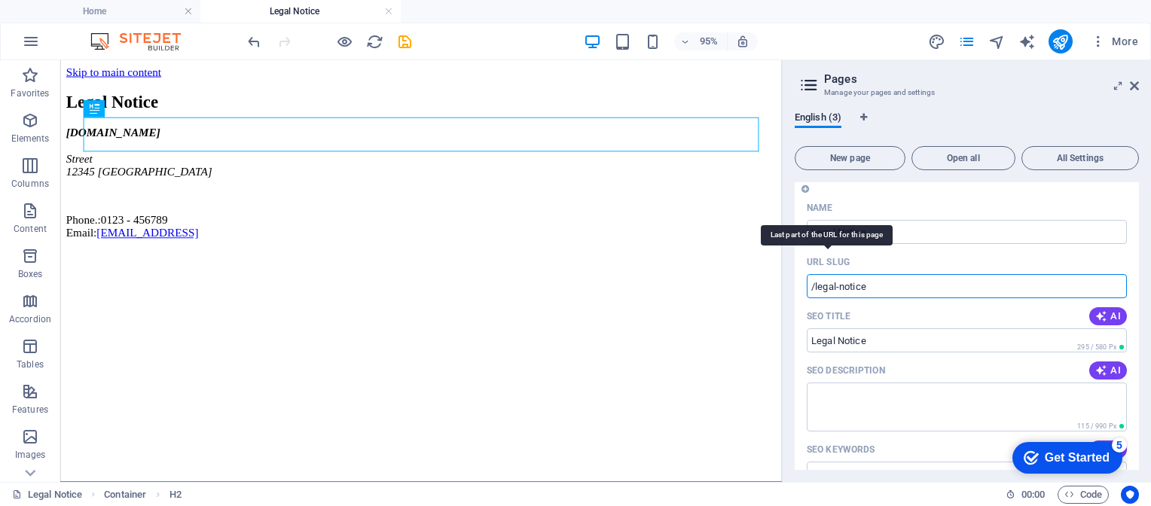
click at [834, 274] on input "/legal-notice" at bounding box center [966, 286] width 320 height 24
click at [846, 285] on input "/legal-notice" at bounding box center [966, 286] width 320 height 24
click at [880, 291] on input "/legal-notice" at bounding box center [966, 286] width 320 height 24
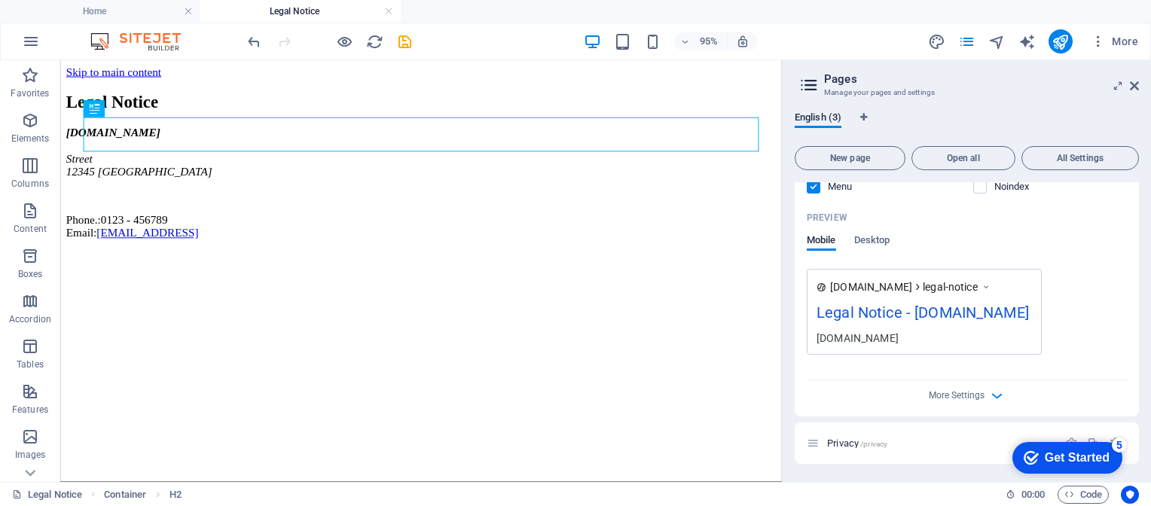
scroll to position [437, 0]
click at [973, 400] on span "More Settings" at bounding box center [956, 395] width 56 height 11
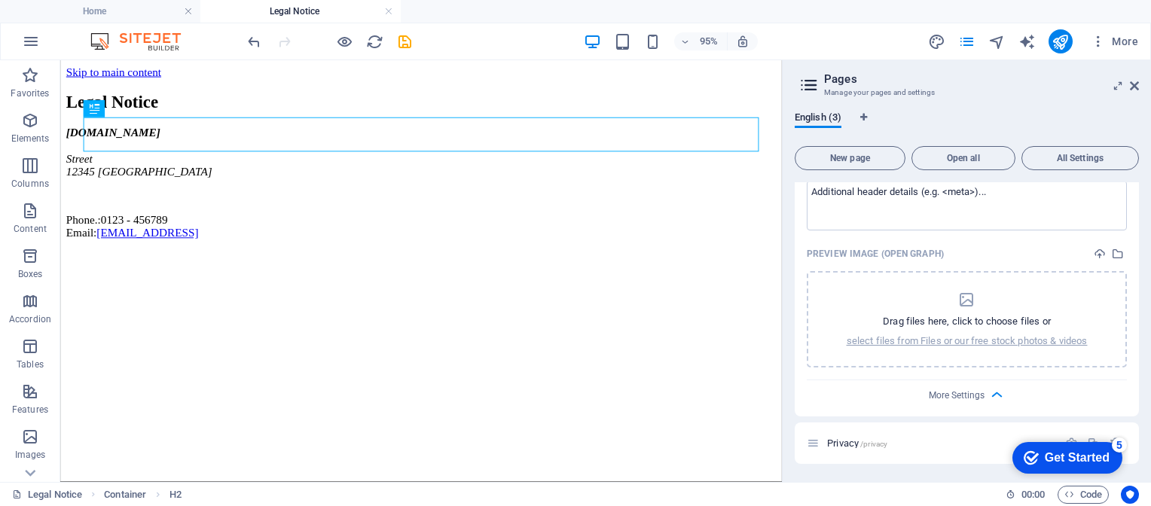
scroll to position [652, 0]
click at [880, 449] on div "Privacy /privacy" at bounding box center [931, 442] width 251 height 17
drag, startPoint x: 392, startPoint y: 9, endPoint x: 394, endPoint y: 18, distance: 9.2
click at [392, 9] on link at bounding box center [388, 12] width 9 height 14
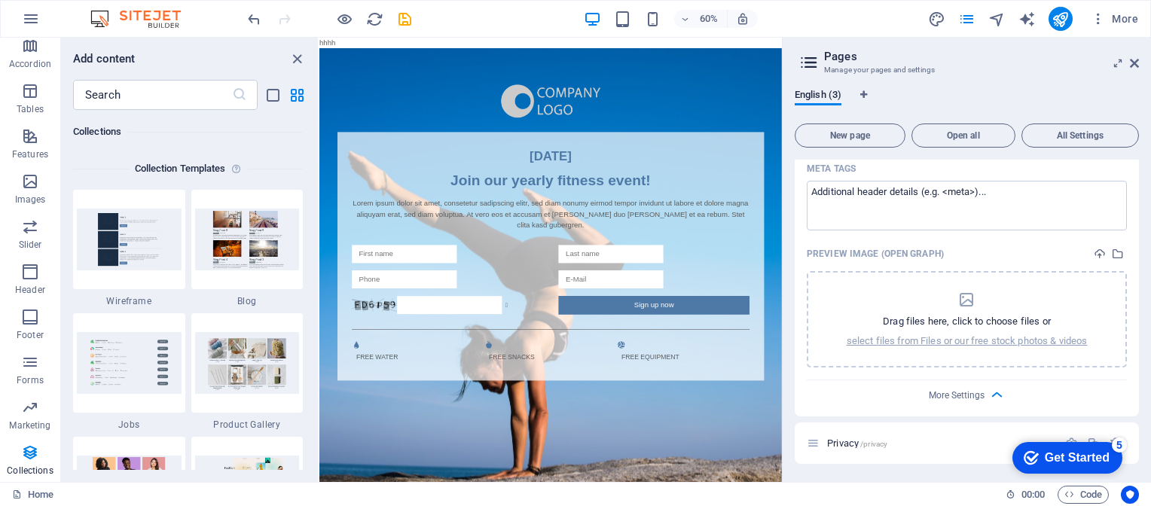
scroll to position [630, 0]
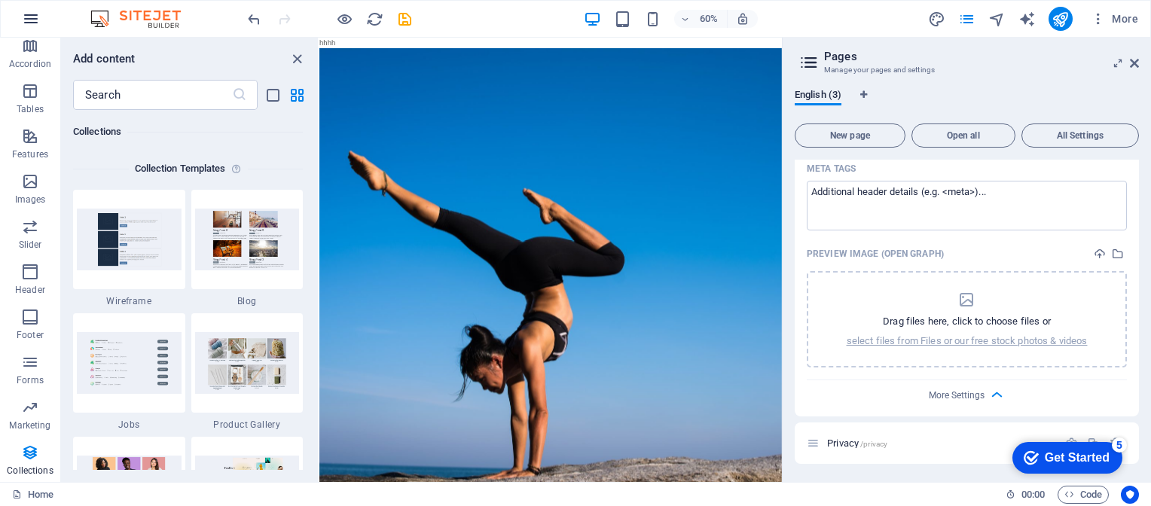
click at [36, 18] on icon "button" at bounding box center [31, 19] width 18 height 18
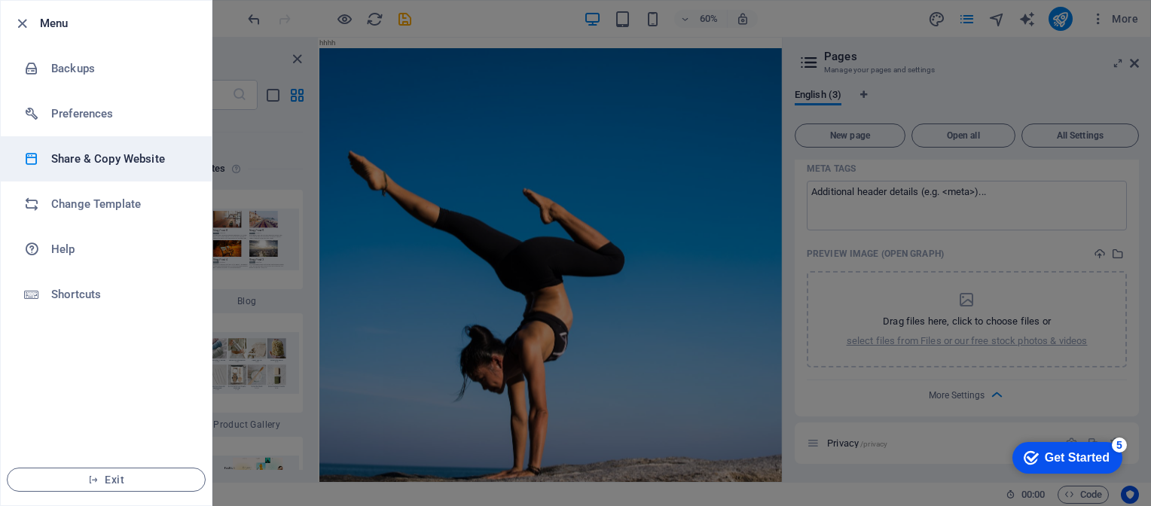
click at [119, 155] on h6 "Share & Copy Website" at bounding box center [120, 159] width 139 height 18
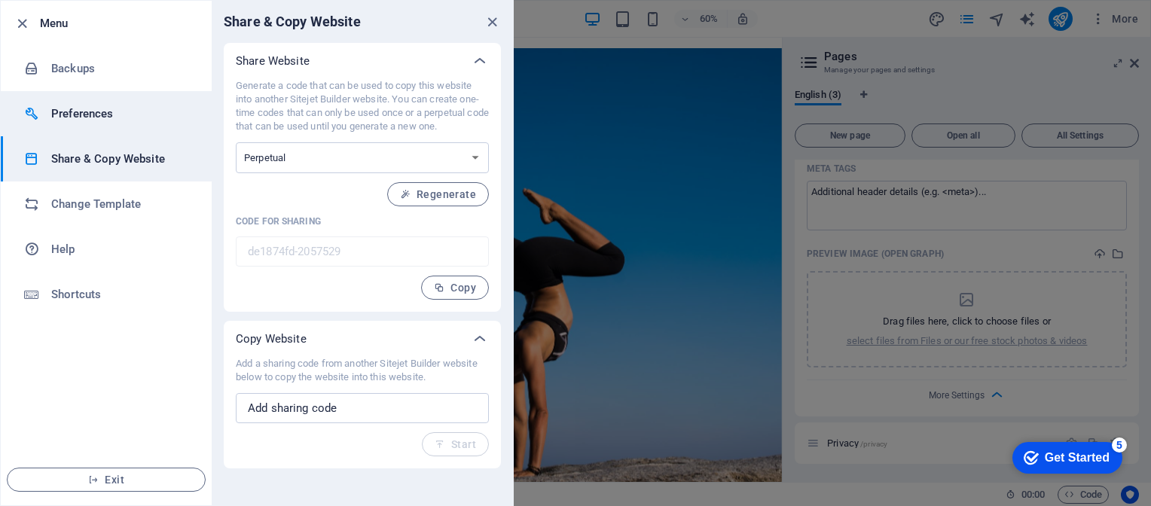
click at [102, 115] on h6 "Preferences" at bounding box center [120, 114] width 139 height 18
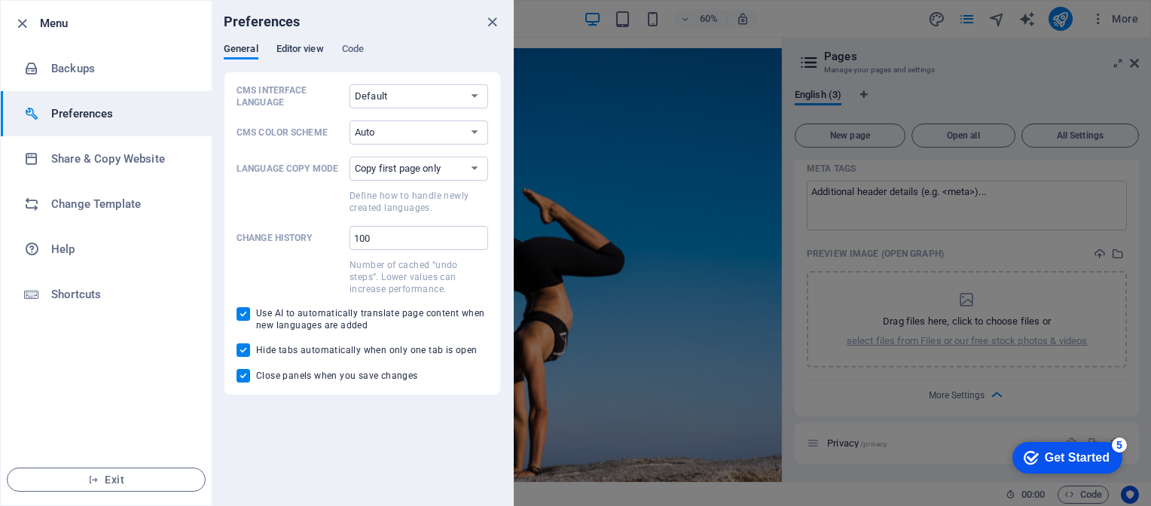
click at [289, 48] on span "Editor view" at bounding box center [299, 50] width 47 height 21
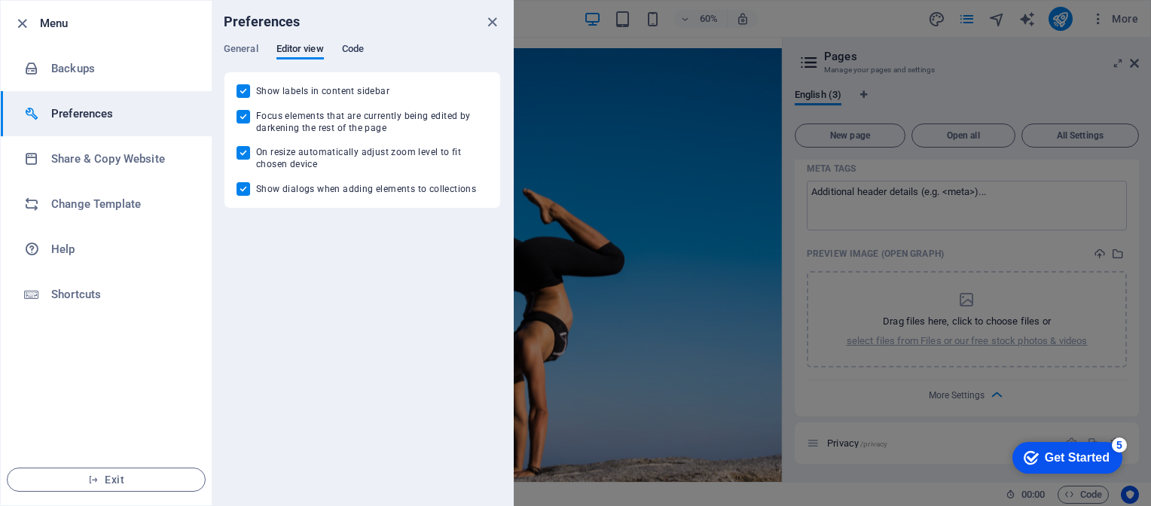
click at [352, 44] on span "Code" at bounding box center [353, 50] width 22 height 21
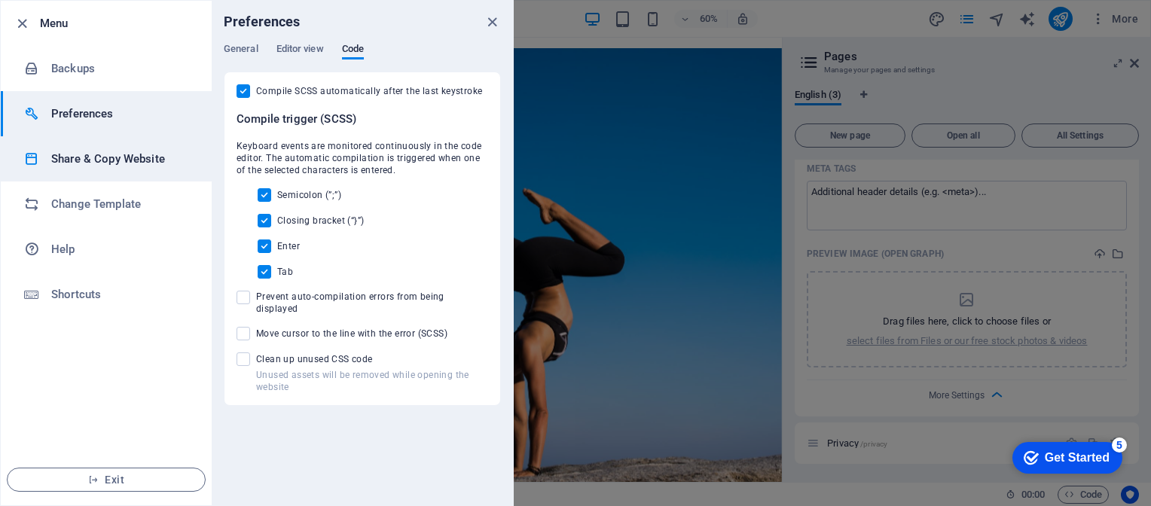
click at [109, 157] on h6 "Share & Copy Website" at bounding box center [120, 159] width 139 height 18
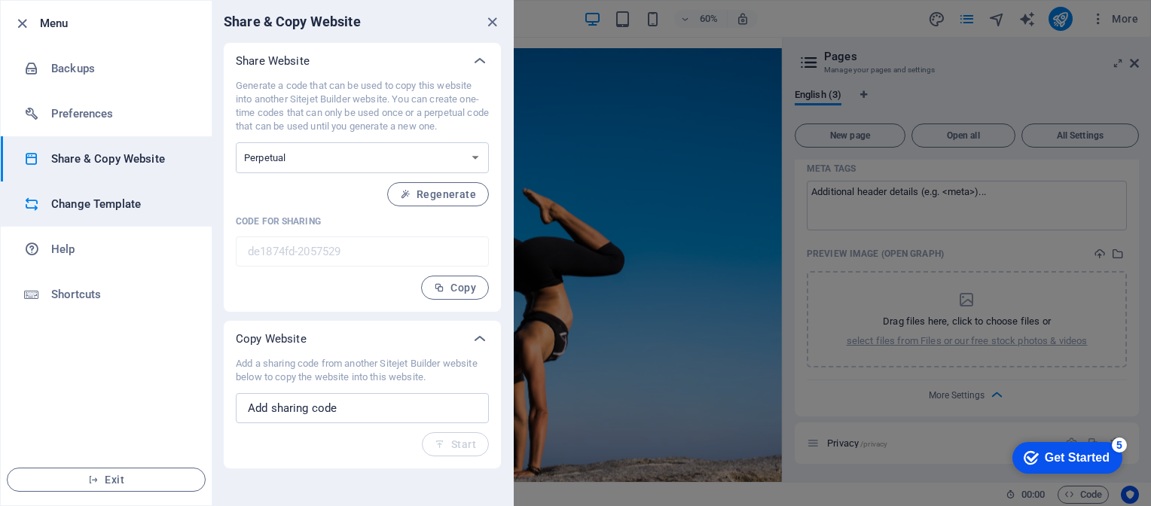
click at [108, 204] on h6 "Change Template" at bounding box center [120, 204] width 139 height 18
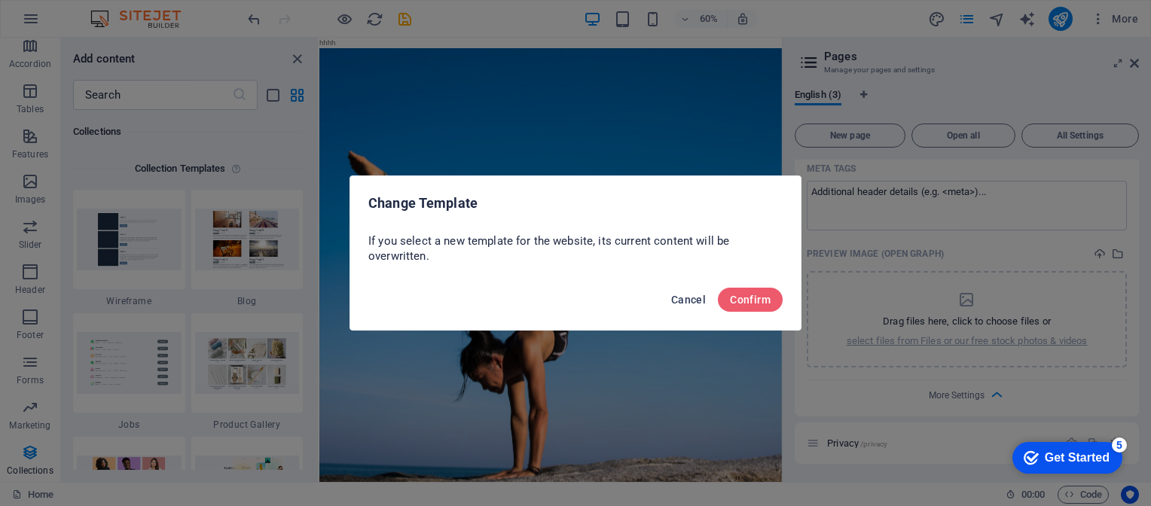
click at [684, 298] on span "Cancel" at bounding box center [688, 300] width 35 height 12
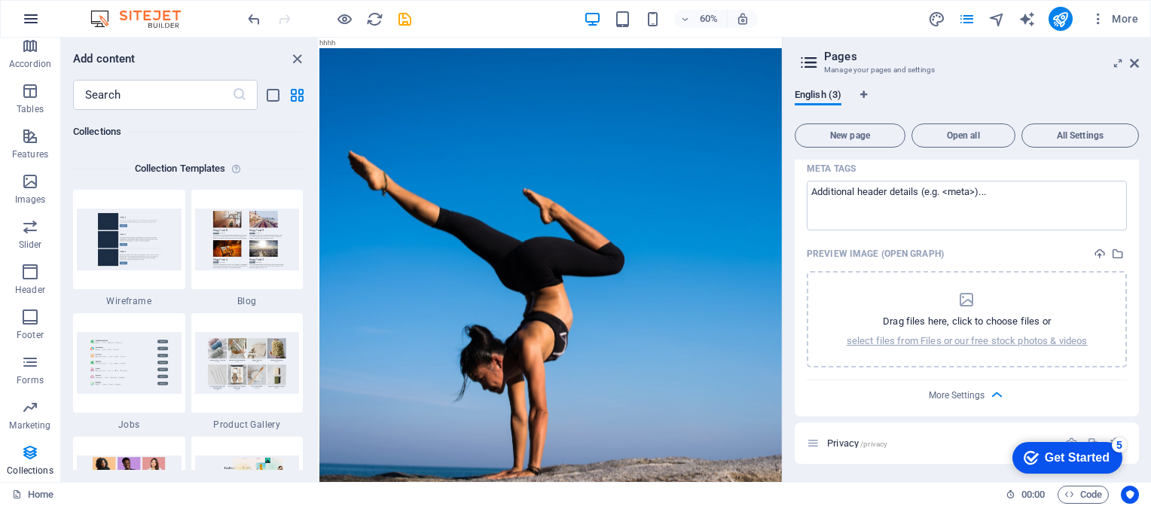
click at [29, 17] on icon "button" at bounding box center [31, 19] width 18 height 18
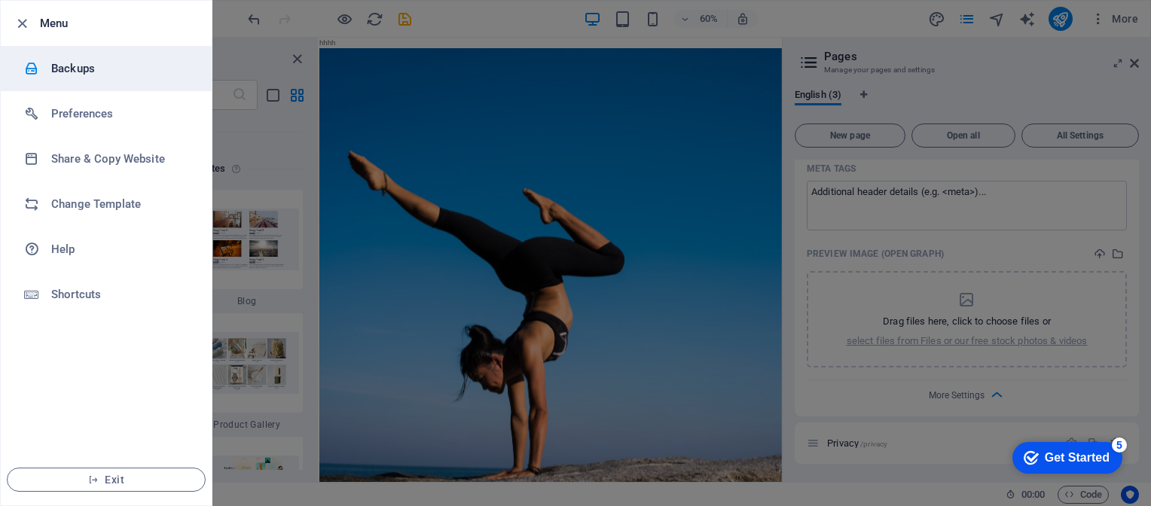
click at [66, 66] on h6 "Backups" at bounding box center [120, 68] width 139 height 18
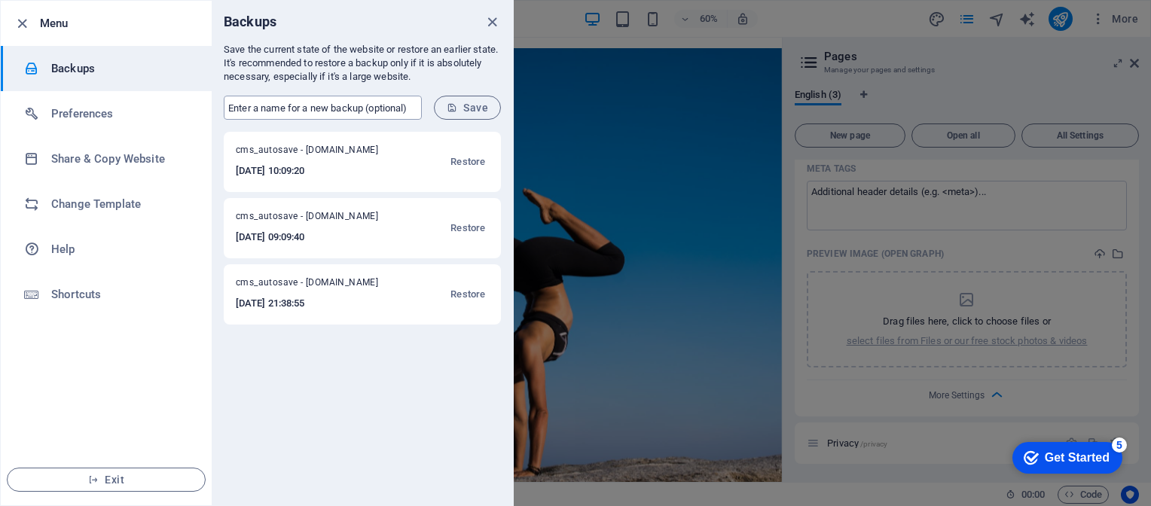
click at [380, 108] on input "text" at bounding box center [323, 108] width 198 height 24
click at [247, 175] on h6 "2025-09-06 10:09:20" at bounding box center [317, 171] width 162 height 18
click at [304, 177] on h6 "2025-09-06 10:09:20" at bounding box center [317, 171] width 162 height 18
click at [489, 23] on icon "close" at bounding box center [491, 22] width 17 height 17
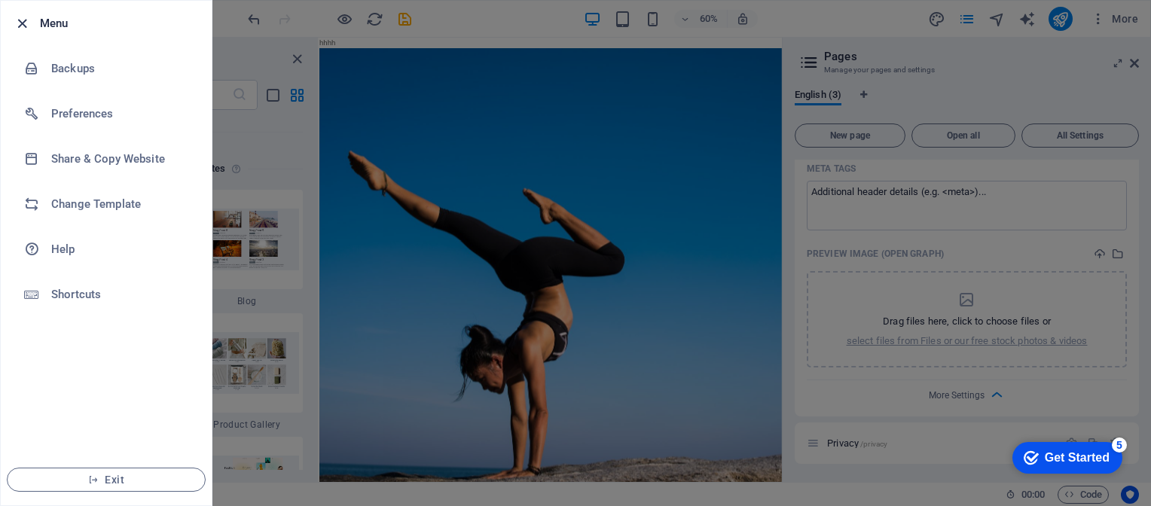
click at [16, 24] on icon "button" at bounding box center [22, 23] width 17 height 17
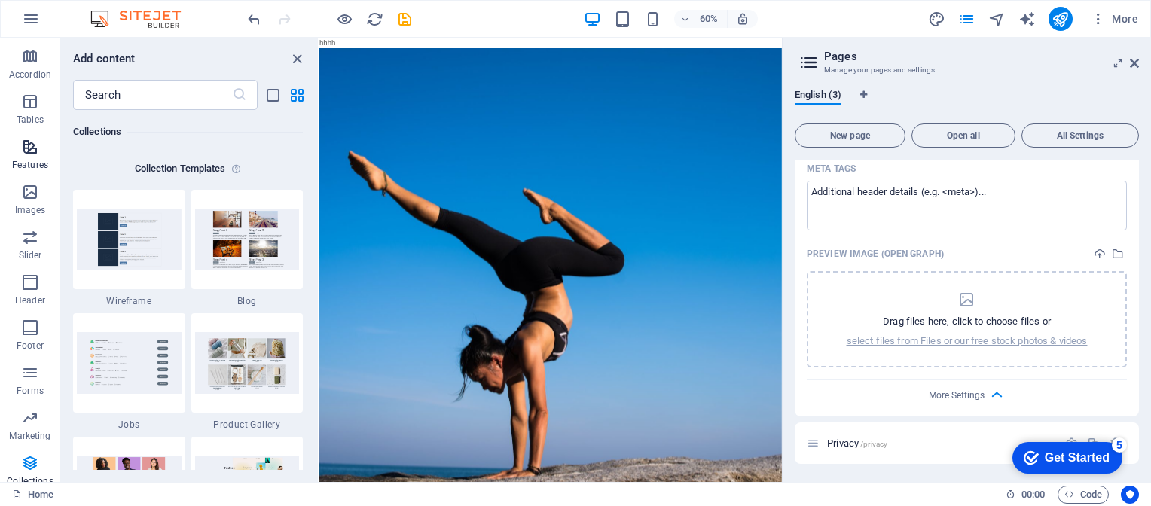
scroll to position [233, 0]
click at [1133, 494] on icon "Usercentrics" at bounding box center [1129, 494] width 11 height 11
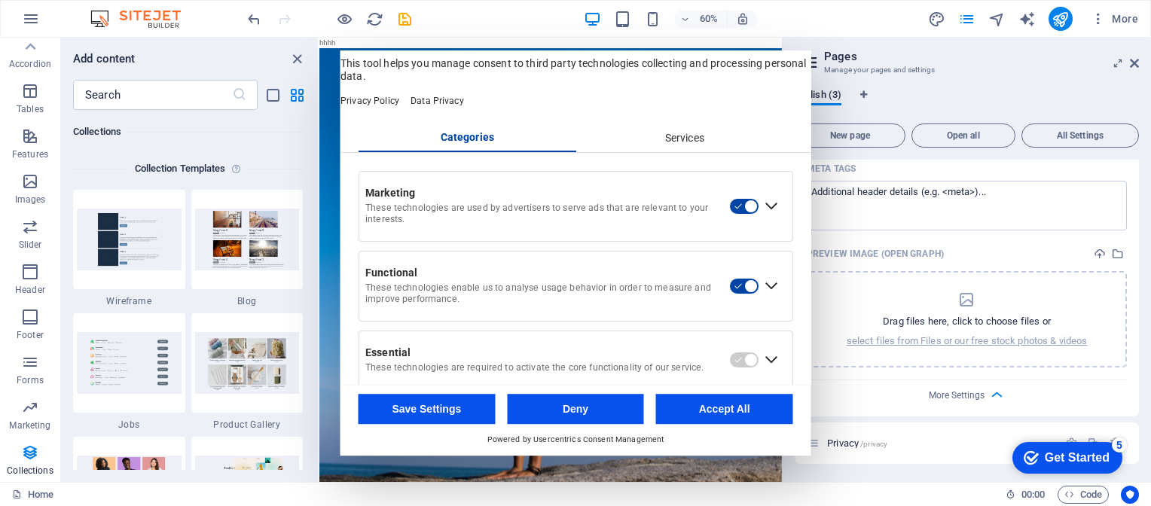
scroll to position [0, 0]
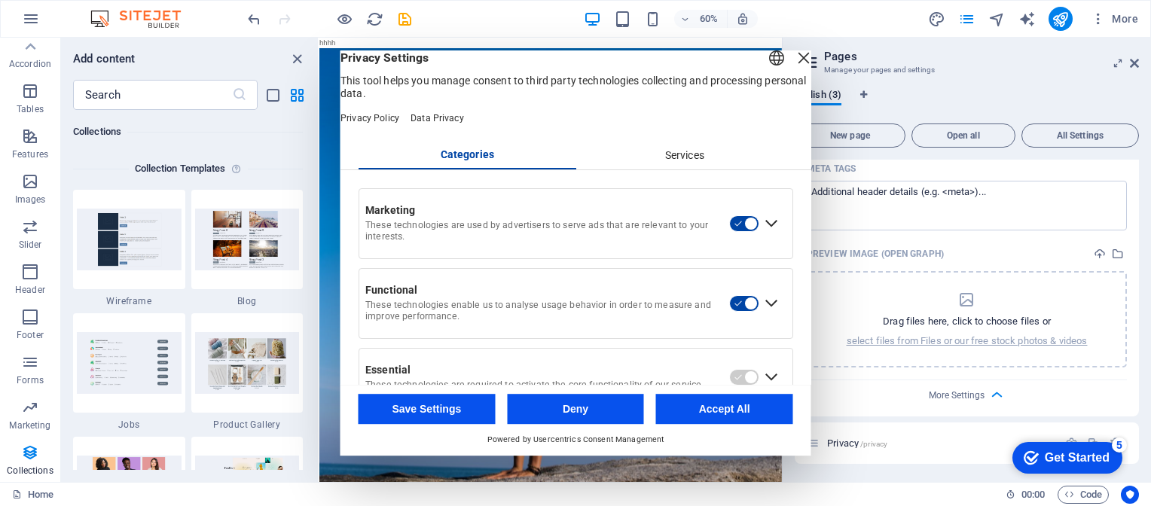
click at [665, 169] on div "Services" at bounding box center [684, 156] width 218 height 26
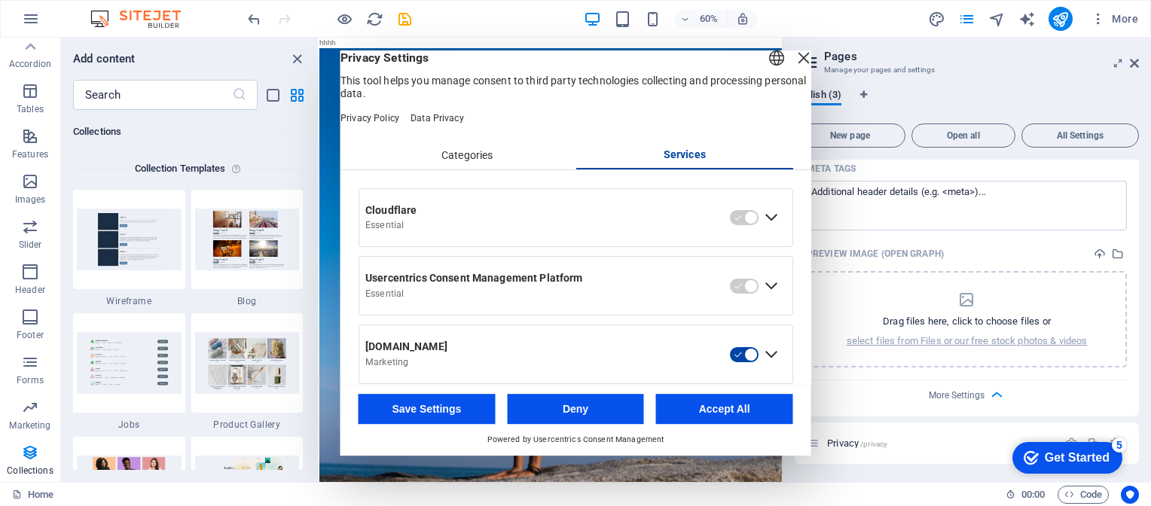
drag, startPoint x: 779, startPoint y: 73, endPoint x: 743, endPoint y: 60, distance: 37.6
click at [793, 69] on div "Close Layer" at bounding box center [803, 57] width 21 height 21
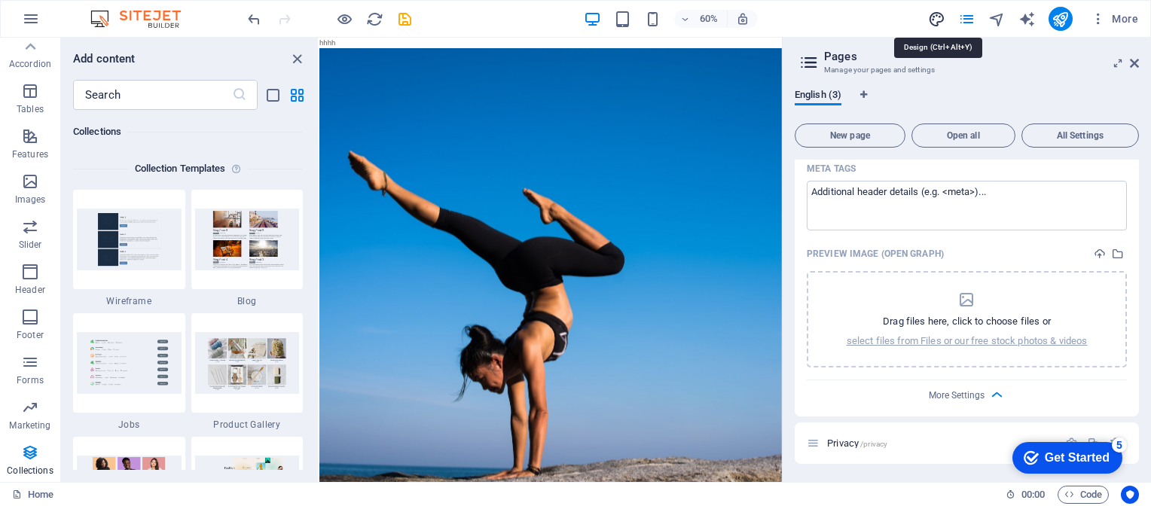
click at [935, 20] on icon "design" at bounding box center [936, 19] width 17 height 17
select select "px"
select select "400"
select select "px"
select select "700"
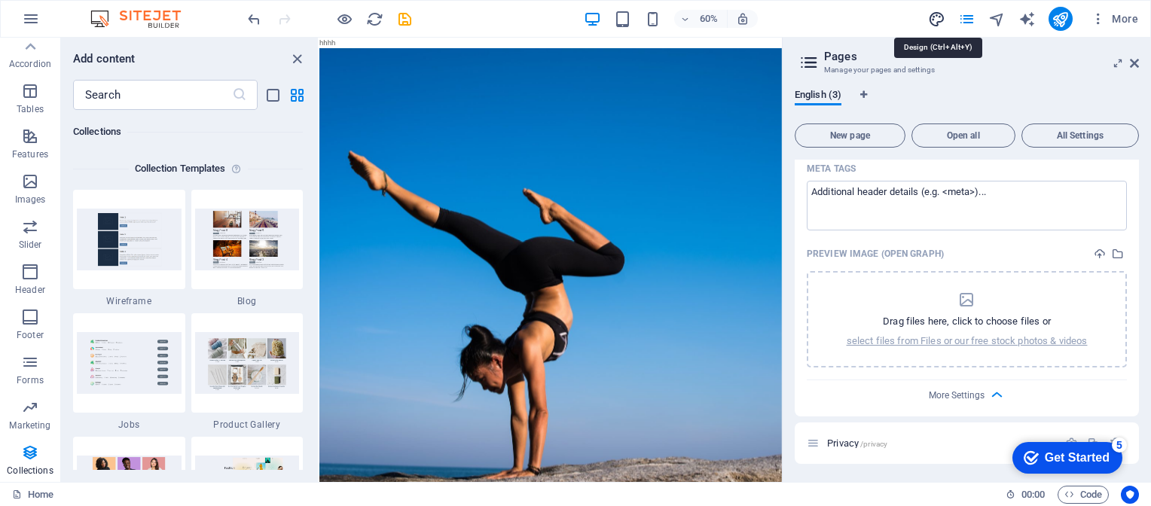
select select "px"
select select "rem"
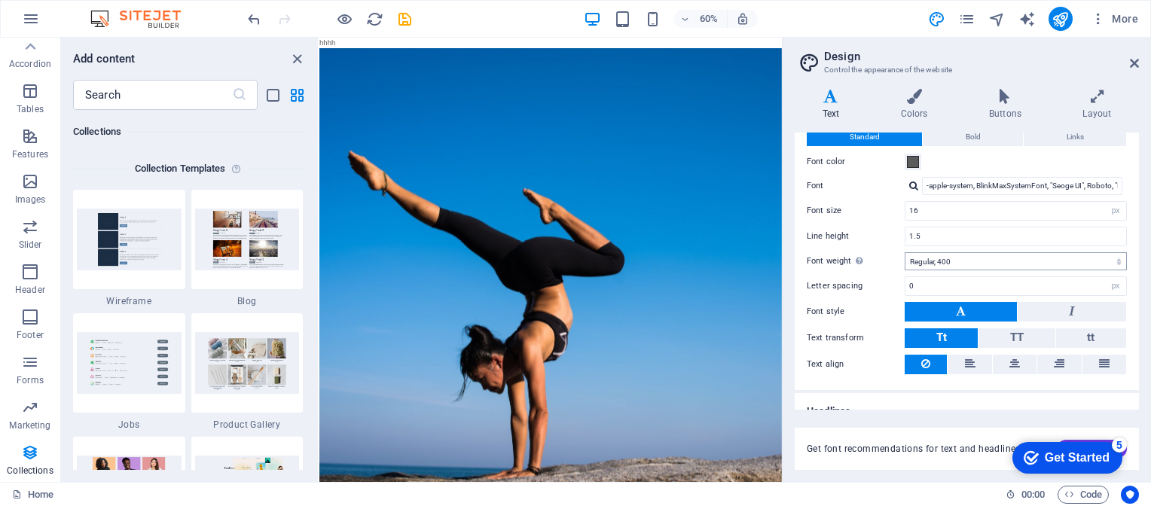
scroll to position [63, 0]
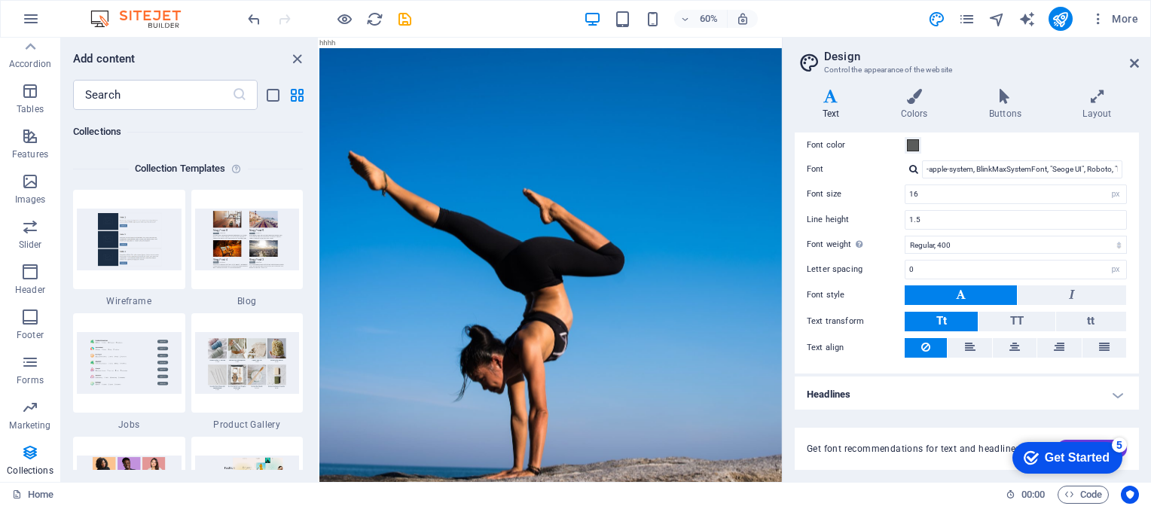
click at [1108, 392] on h4 "Headlines" at bounding box center [966, 395] width 344 height 36
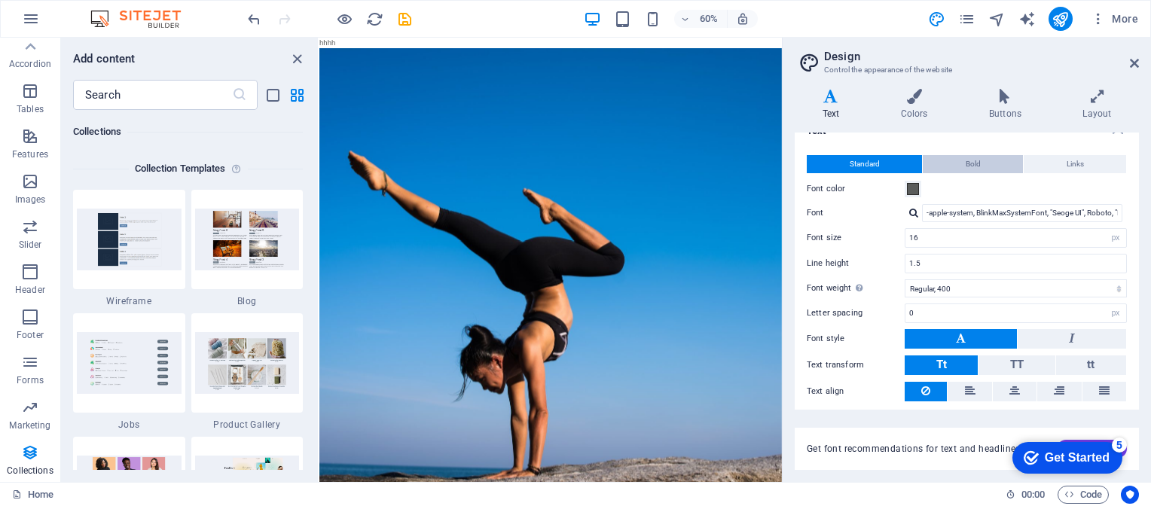
scroll to position [0, 0]
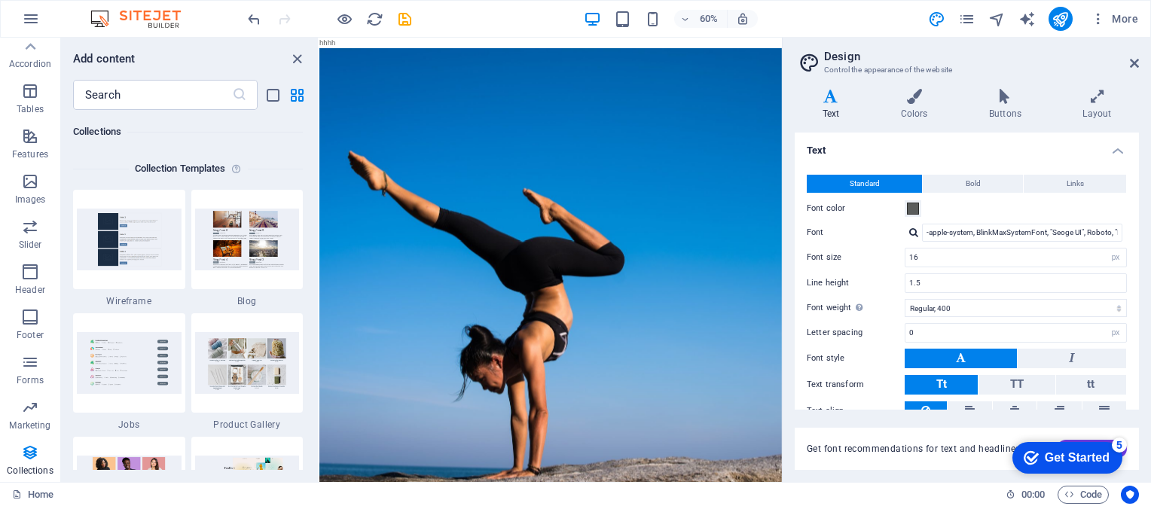
click at [1083, 462] on div "Get Started" at bounding box center [1076, 458] width 65 height 14
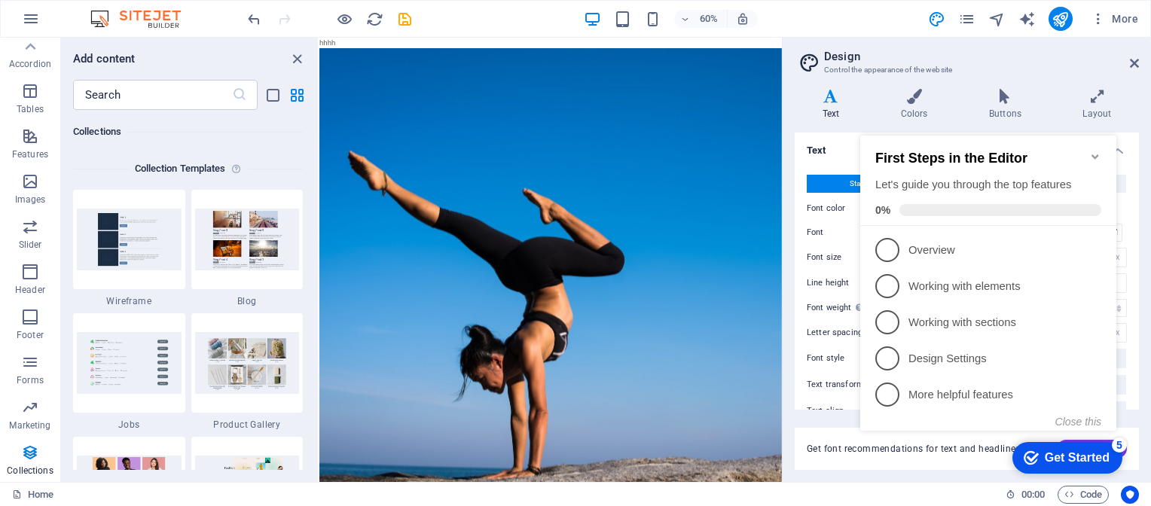
click at [1093, 151] on icon "Minimize checklist" at bounding box center [1095, 157] width 12 height 12
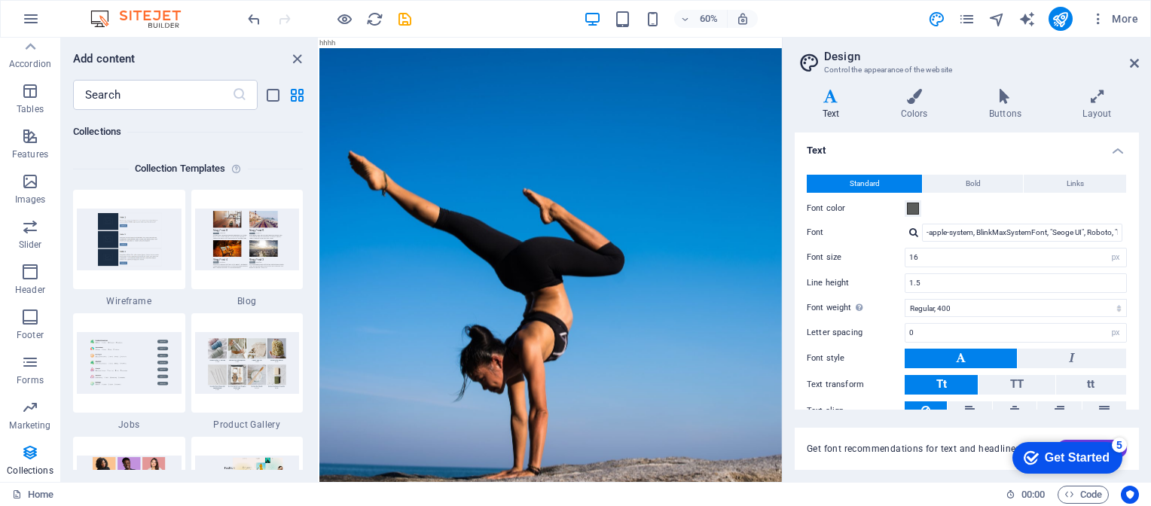
drag, startPoint x: 1237, startPoint y: 775, endPoint x: 1102, endPoint y: 779, distance: 135.6
click at [1000, 460] on html "checkmark Get Started 5 First Steps in the Editor Let's guide you through the t…" at bounding box center [1064, 456] width 128 height 45
click at [1029, 20] on icon "text_generator" at bounding box center [1026, 19] width 17 height 17
select select "English"
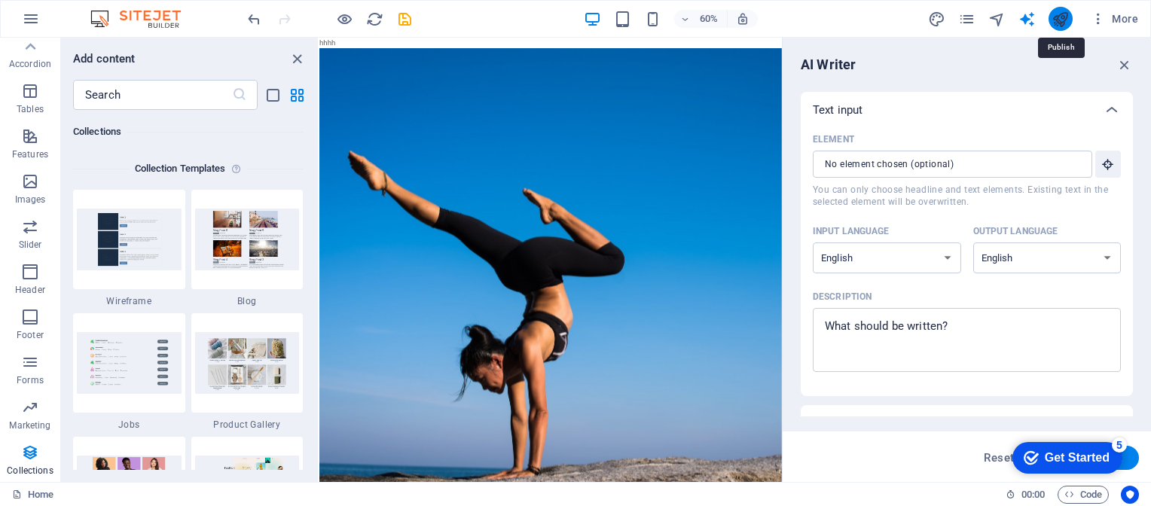
click at [1063, 20] on icon "publish" at bounding box center [1059, 19] width 17 height 17
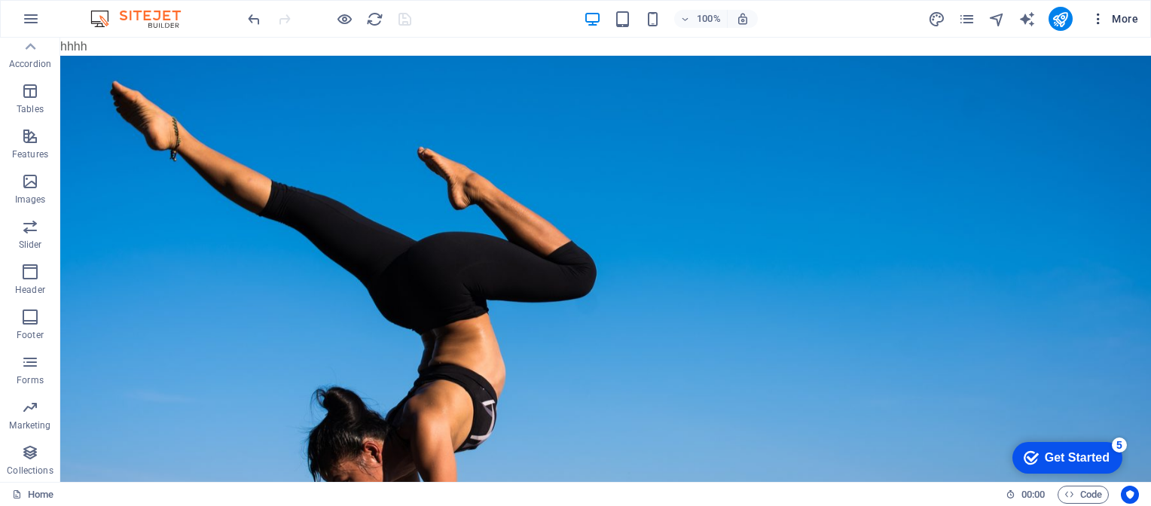
click at [1127, 17] on span "More" at bounding box center [1113, 18] width 47 height 15
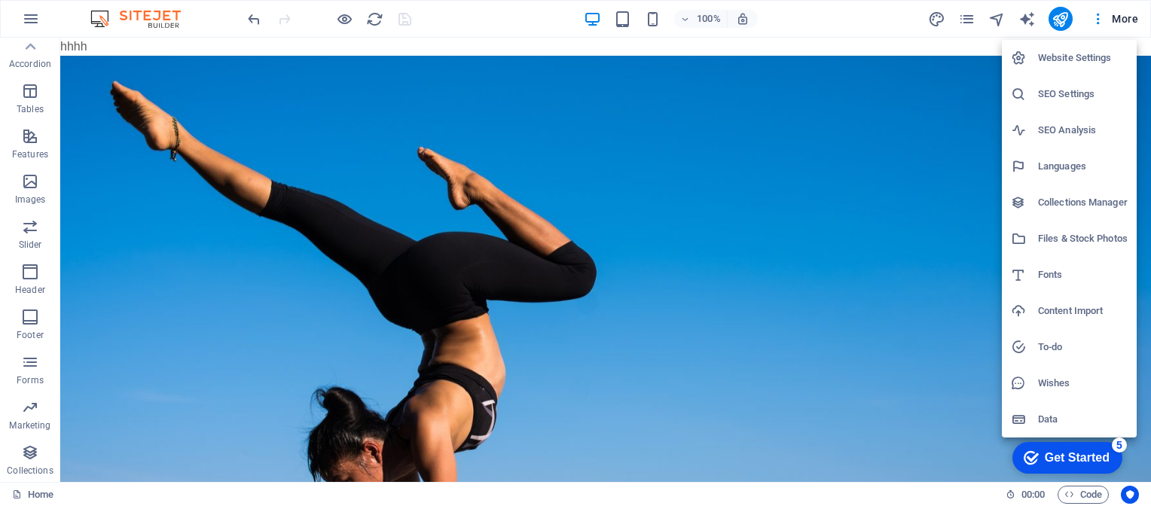
click at [1053, 413] on h6 "Data" at bounding box center [1083, 419] width 90 height 18
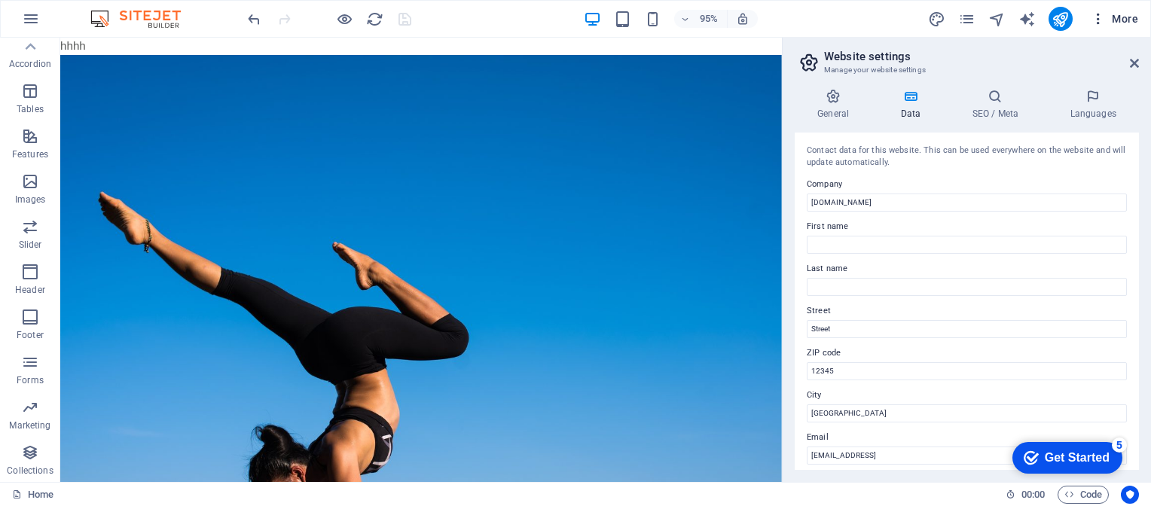
click at [1120, 17] on span "More" at bounding box center [1113, 18] width 47 height 15
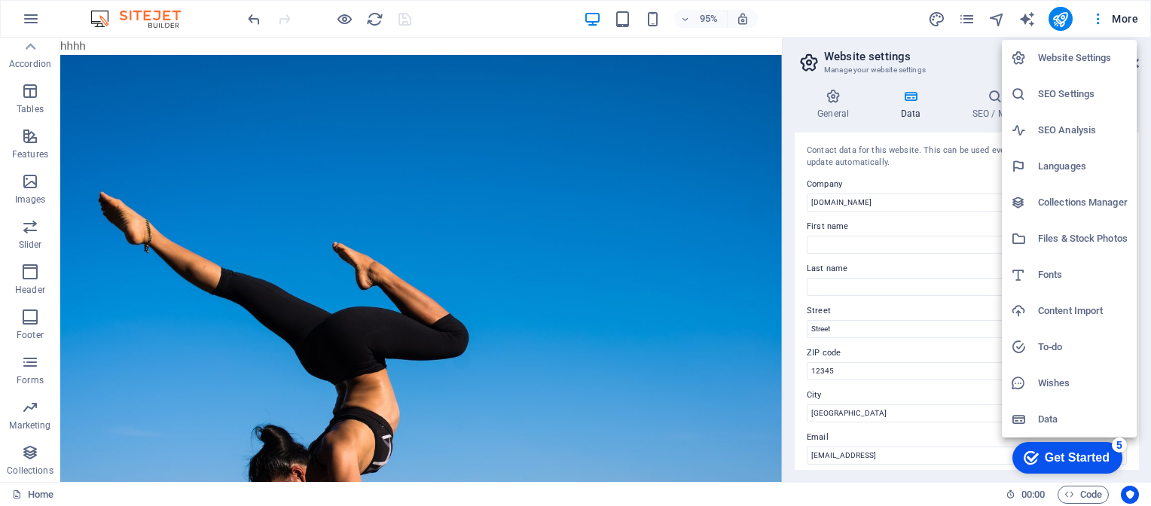
click at [54, 494] on div at bounding box center [575, 253] width 1151 height 506
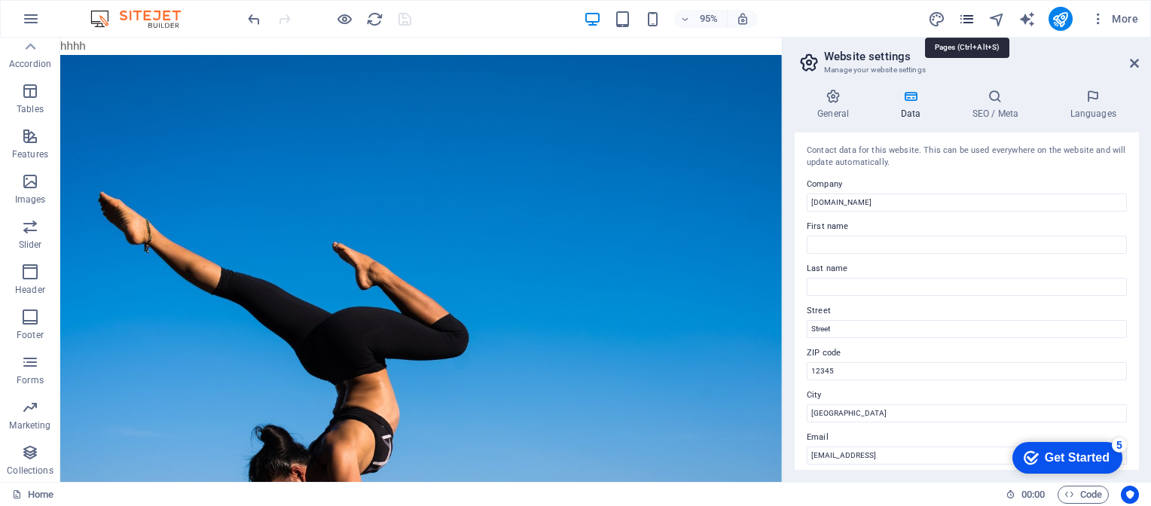
click at [968, 11] on icon "pages" at bounding box center [966, 19] width 17 height 17
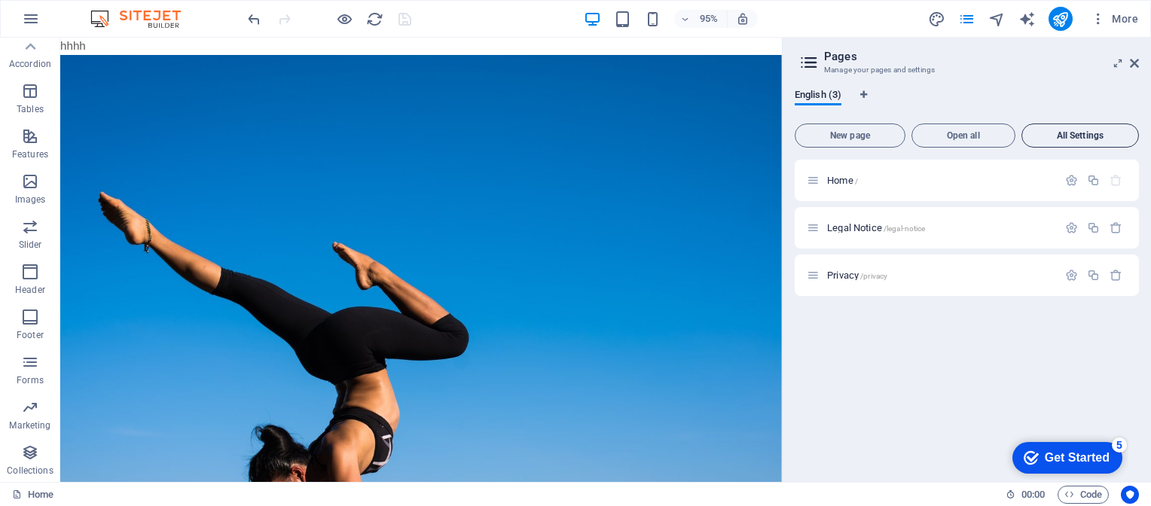
click at [1076, 131] on span "All Settings" at bounding box center [1080, 135] width 104 height 9
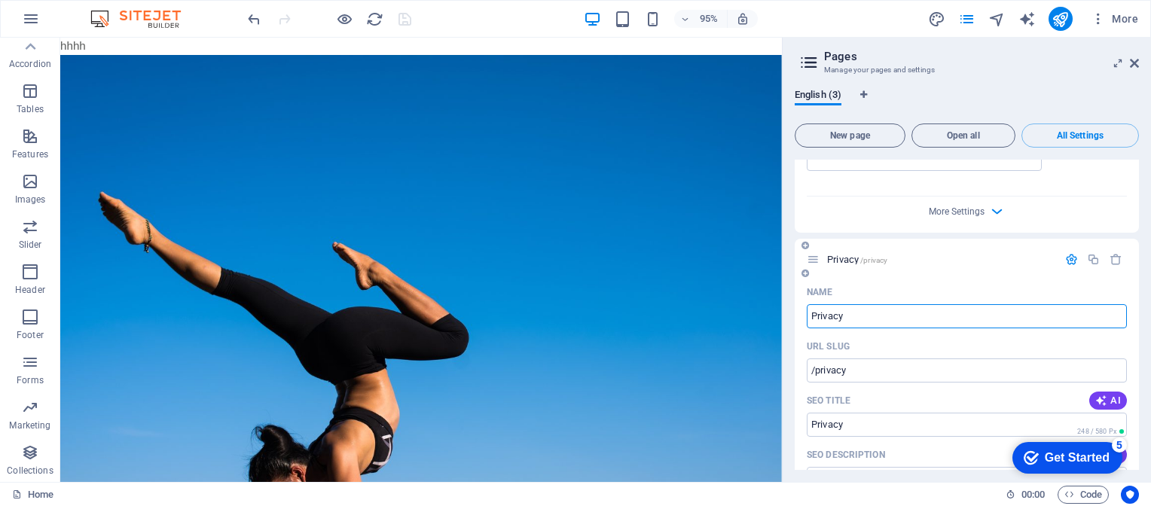
click at [1068, 257] on icon "button" at bounding box center [1071, 259] width 13 height 13
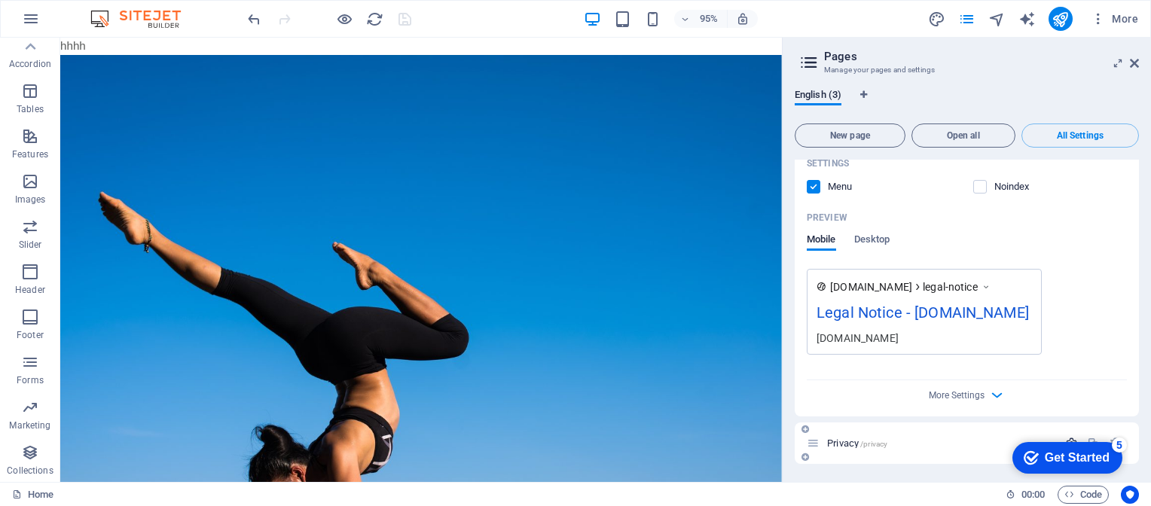
scroll to position [975, 0]
click at [1092, 138] on span "All Settings" at bounding box center [1080, 135] width 104 height 9
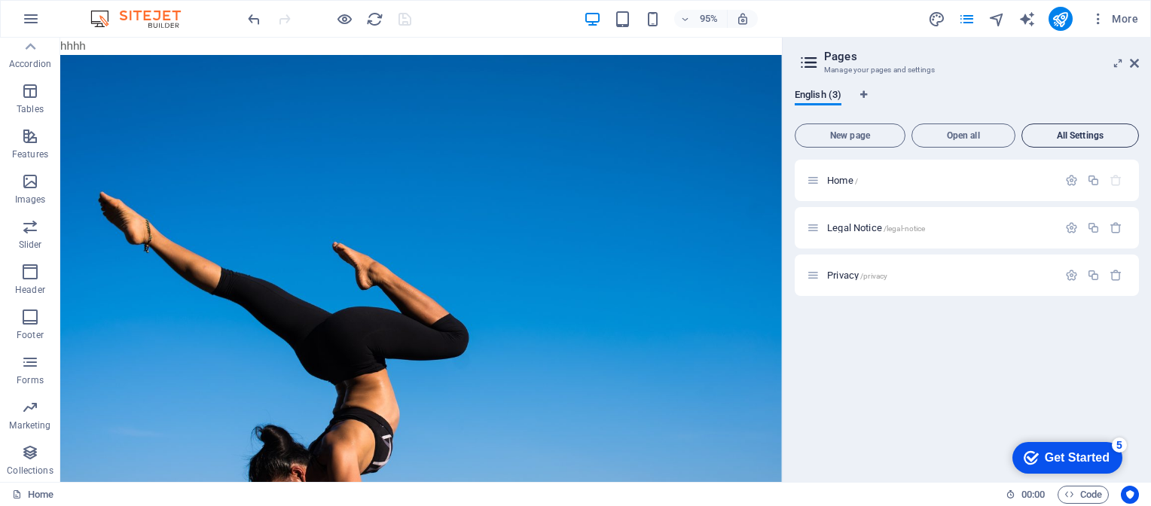
scroll to position [0, 0]
click at [1077, 132] on span "All Settings" at bounding box center [1080, 135] width 104 height 9
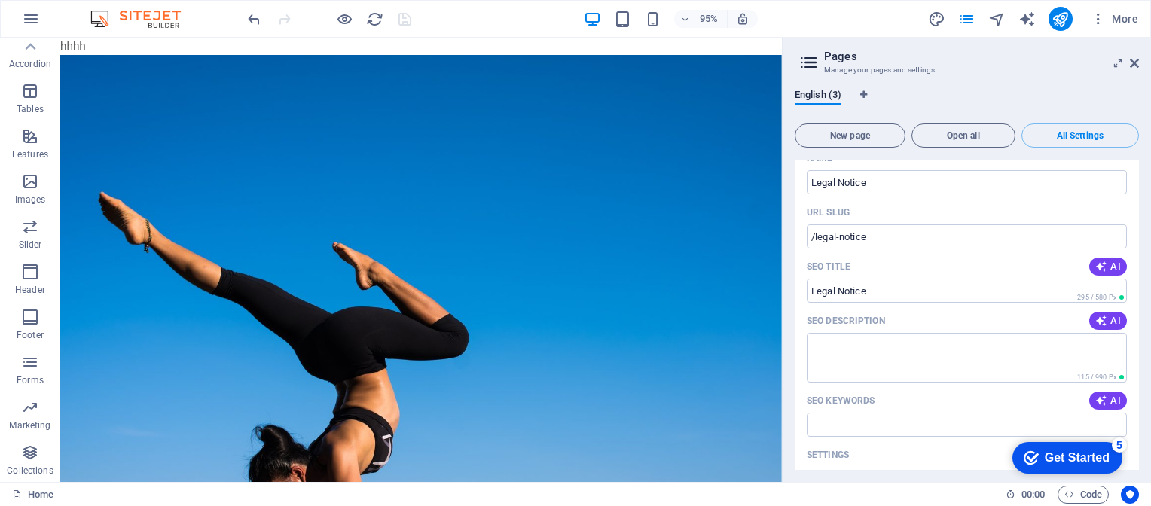
scroll to position [557, 0]
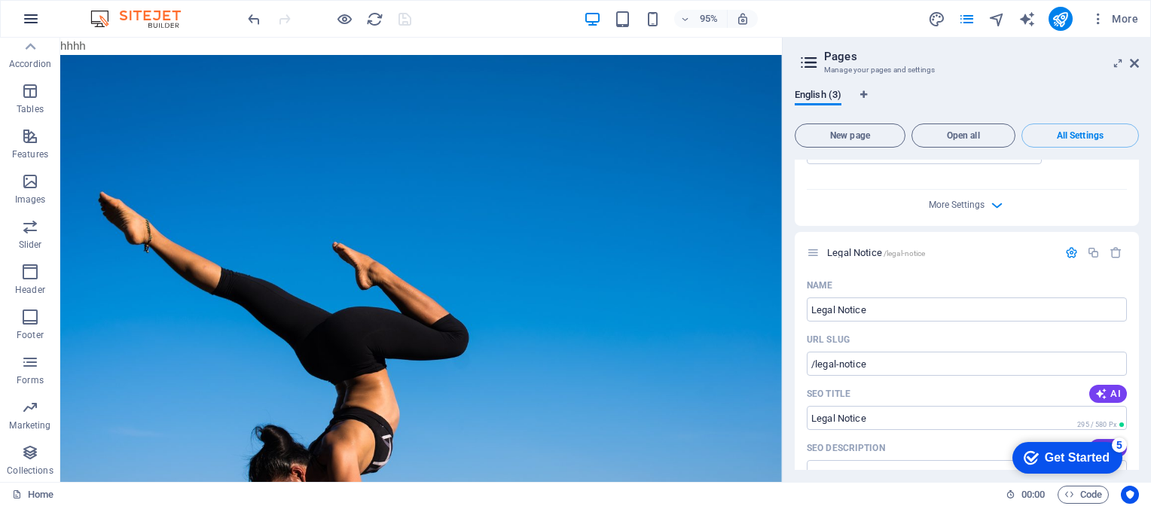
click at [29, 19] on icon "button" at bounding box center [31, 19] width 18 height 18
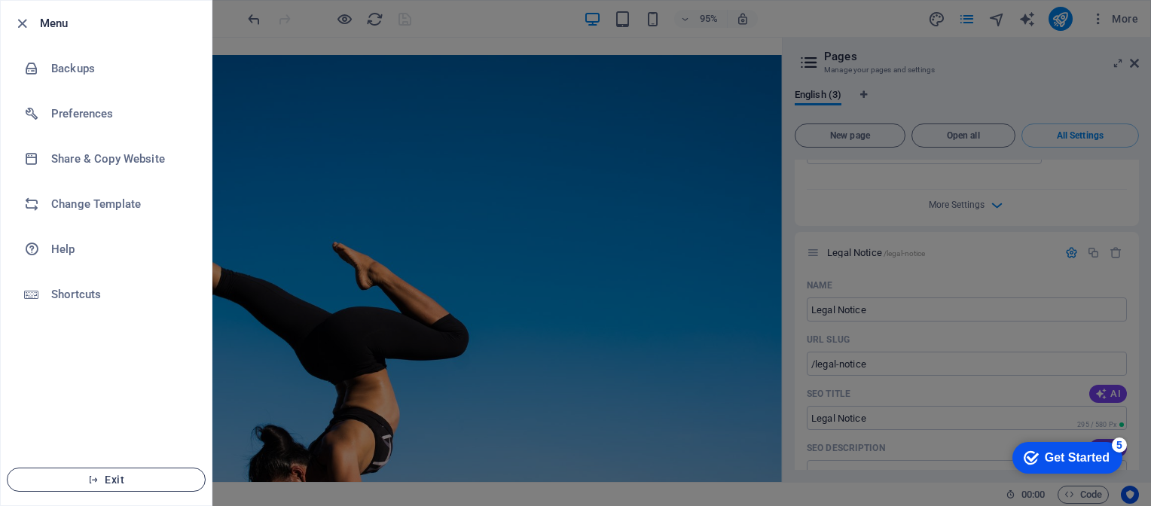
click at [108, 488] on button "Exit" at bounding box center [106, 480] width 199 height 24
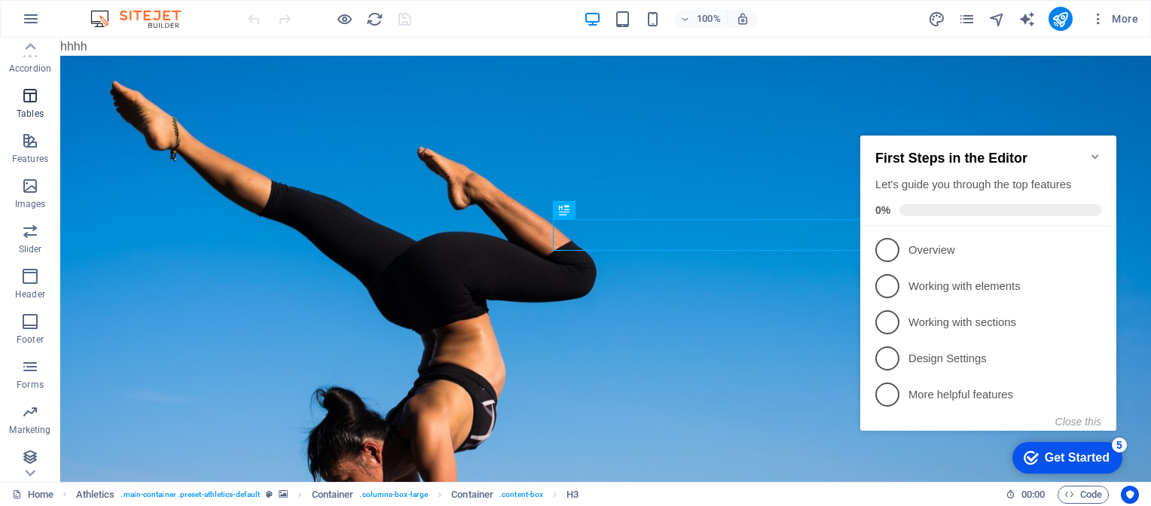
scroll to position [233, 0]
click at [33, 12] on icon "button" at bounding box center [31, 19] width 18 height 18
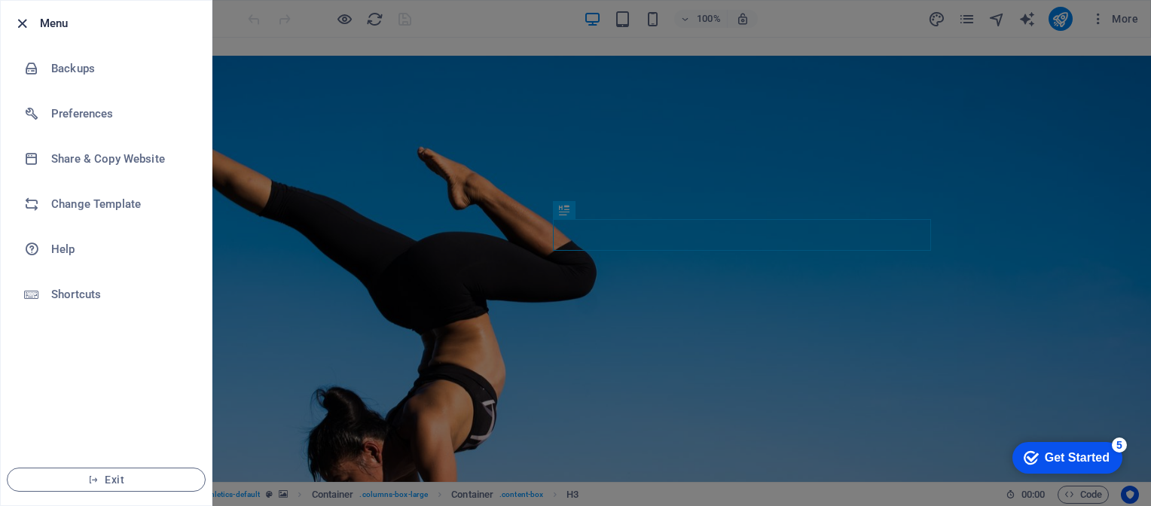
click at [20, 22] on icon "button" at bounding box center [22, 23] width 17 height 17
